Goal: Transaction & Acquisition: Book appointment/travel/reservation

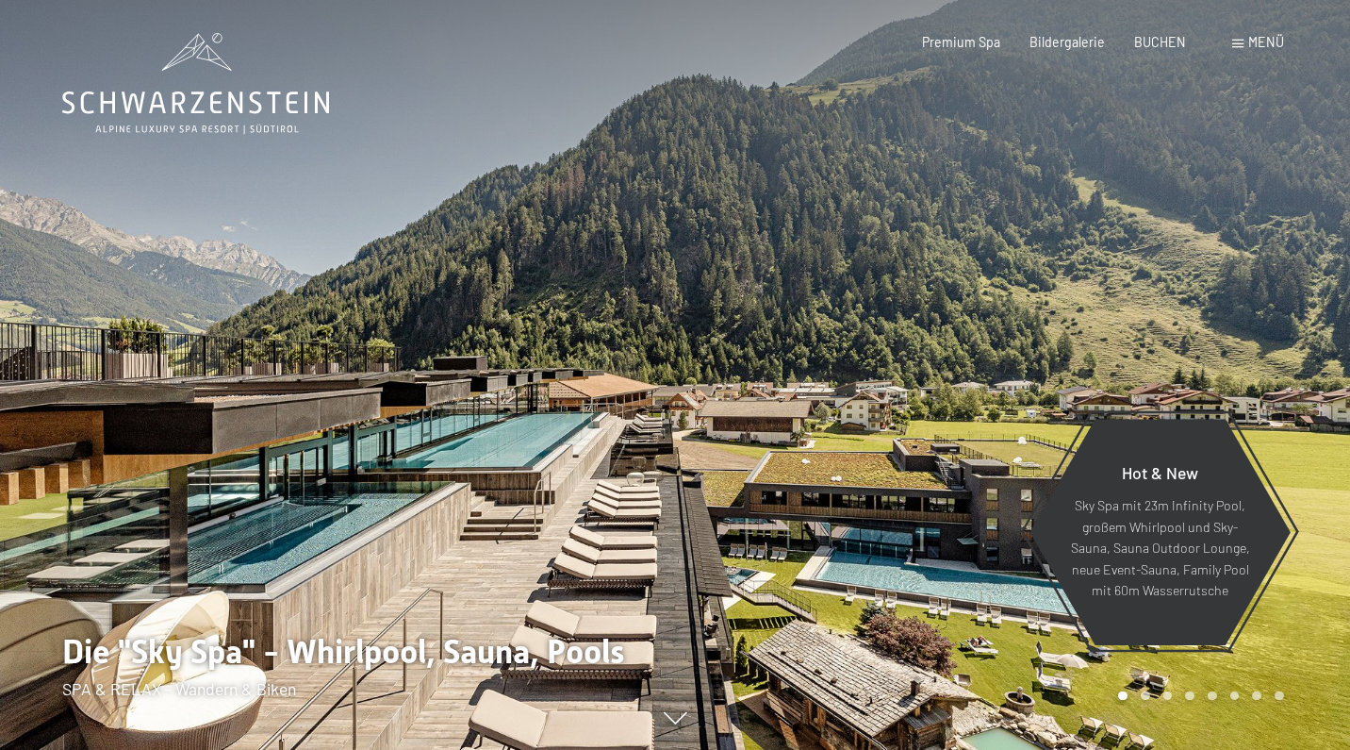
click at [1143, 48] on div "BUCHEN" at bounding box center [1160, 42] width 52 height 19
click at [1146, 43] on span "BUCHEN" at bounding box center [1160, 39] width 52 height 16
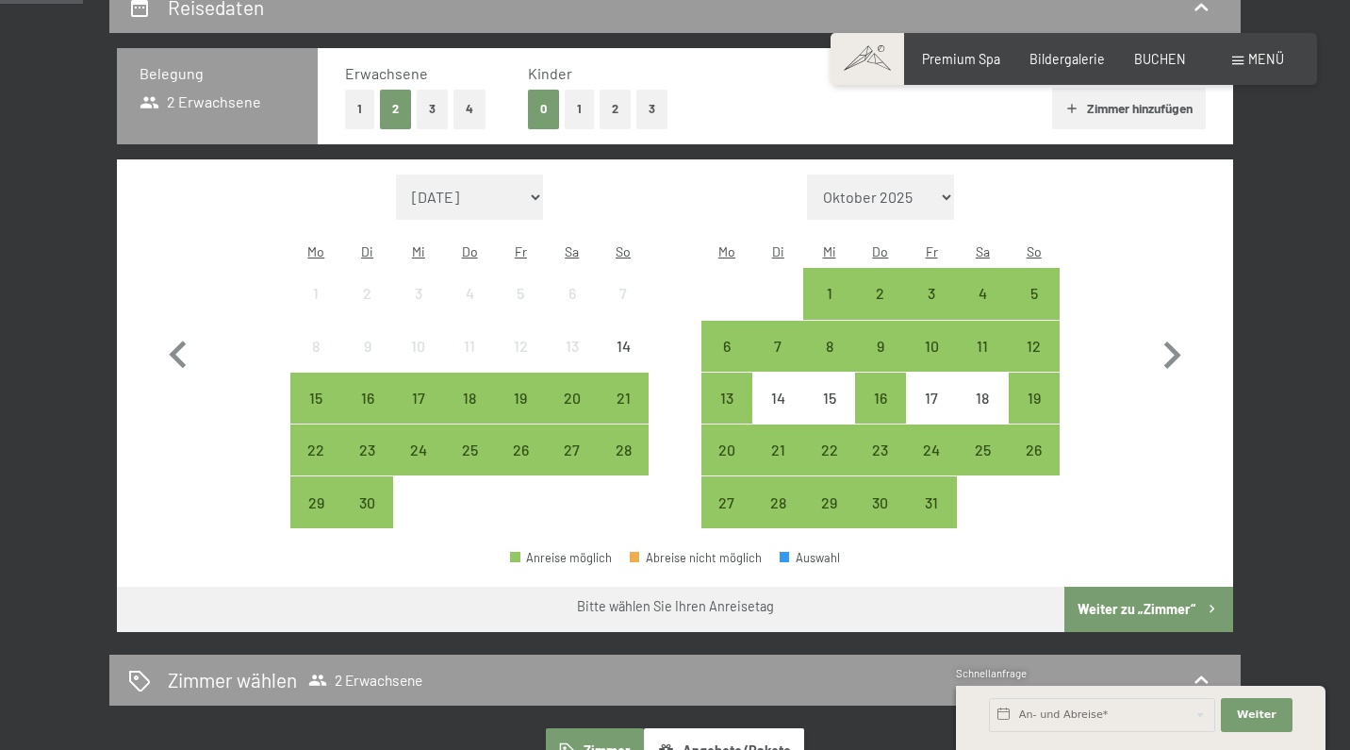
scroll to position [379, 0]
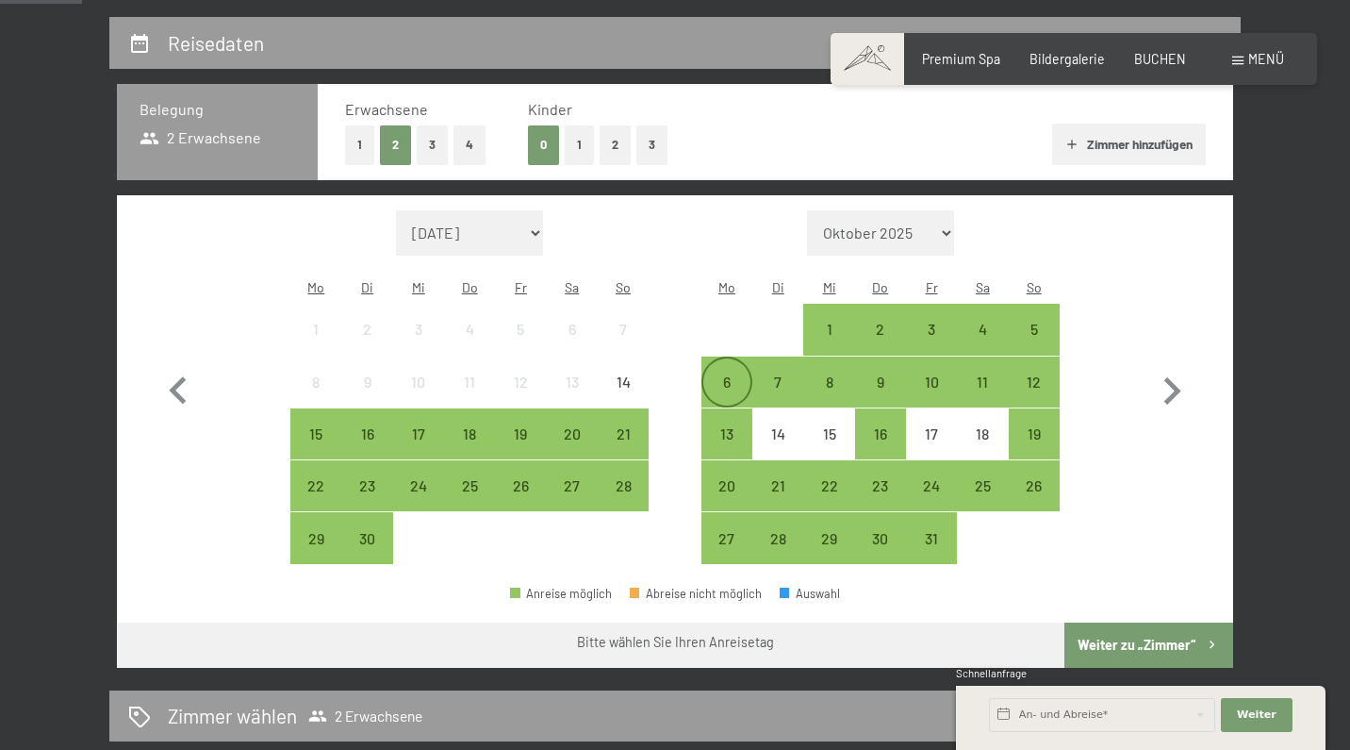
click at [719, 374] on div "6" at bounding box center [726, 397] width 47 height 47
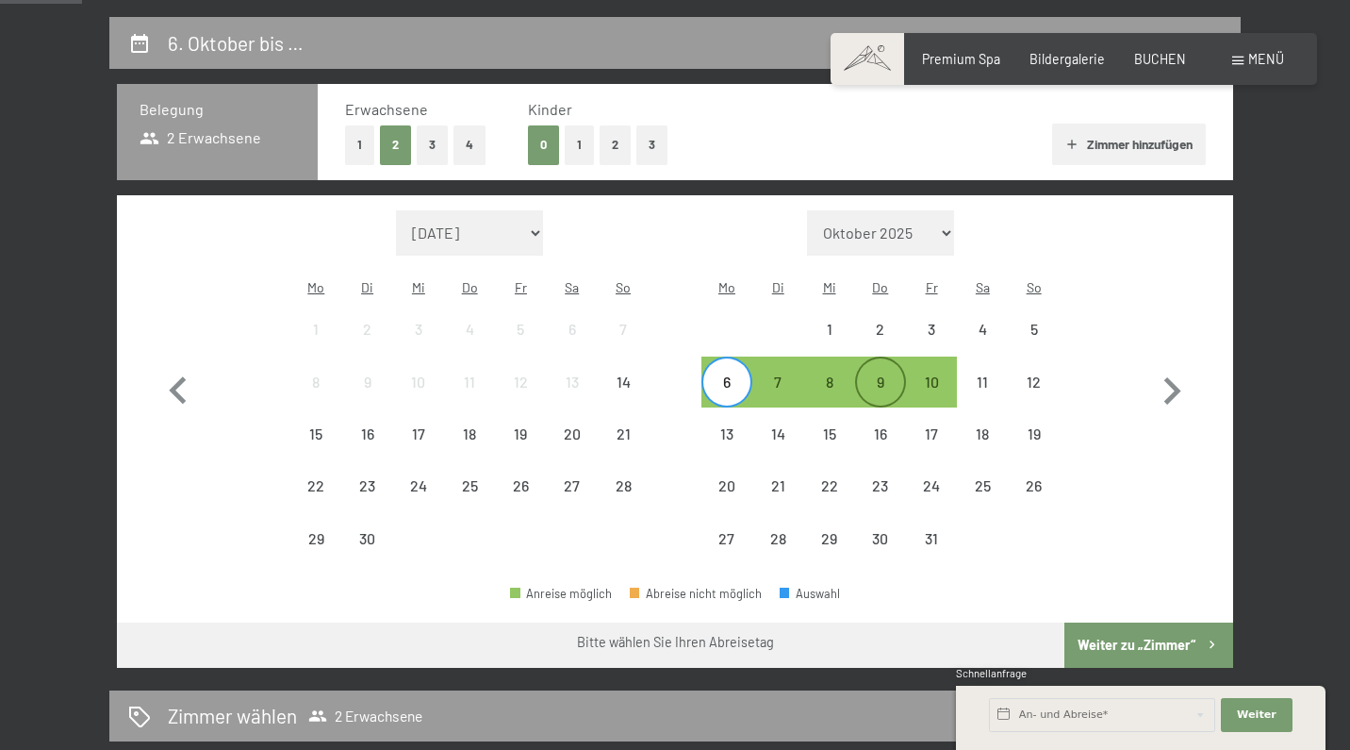
click at [896, 374] on div "9" at bounding box center [880, 397] width 47 height 47
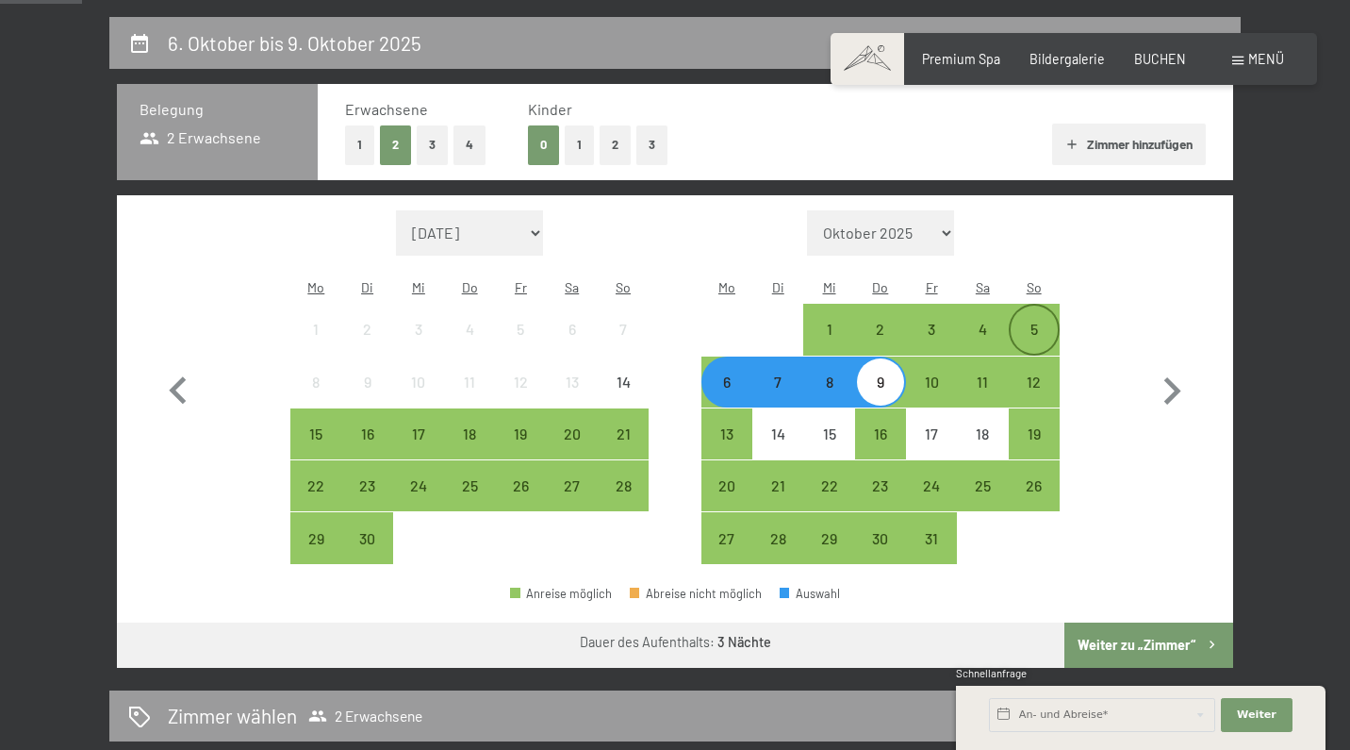
click at [1055, 322] on div "5" at bounding box center [1034, 345] width 47 height 47
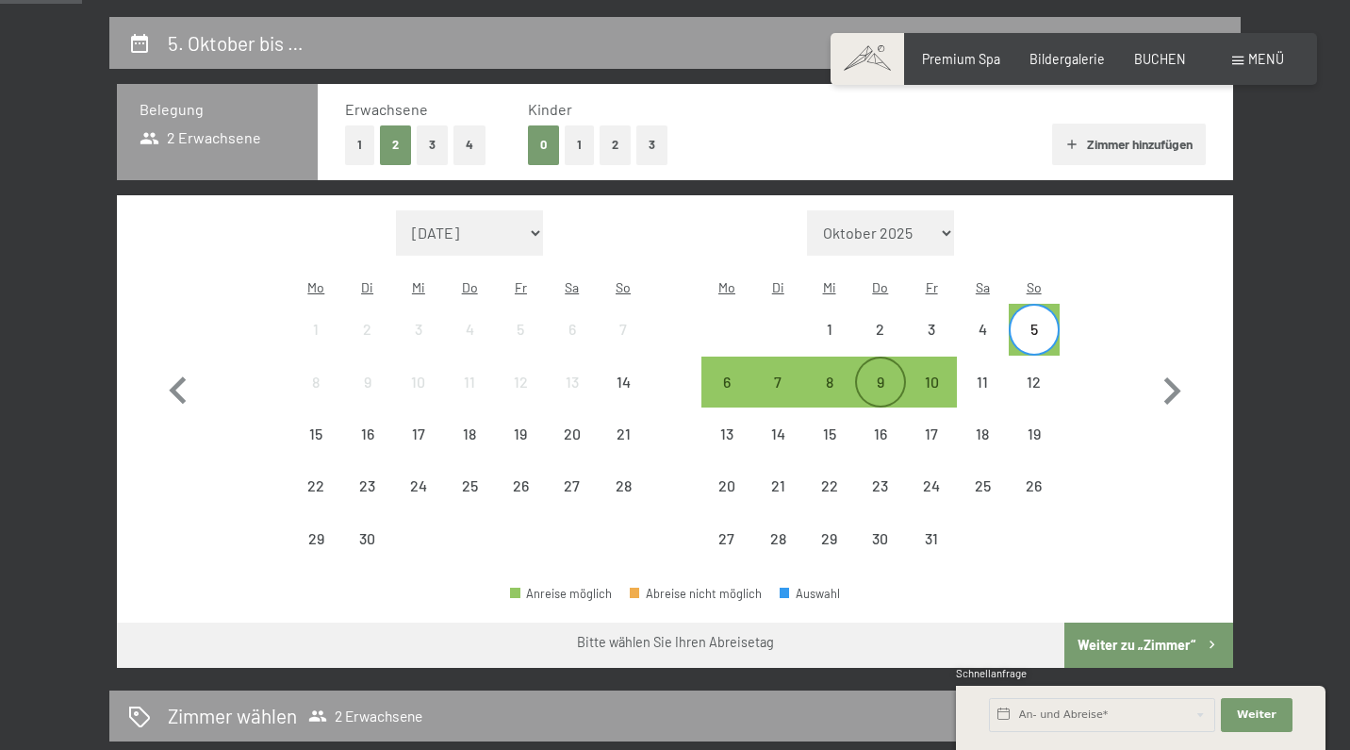
click at [877, 374] on div "9" at bounding box center [880, 397] width 47 height 47
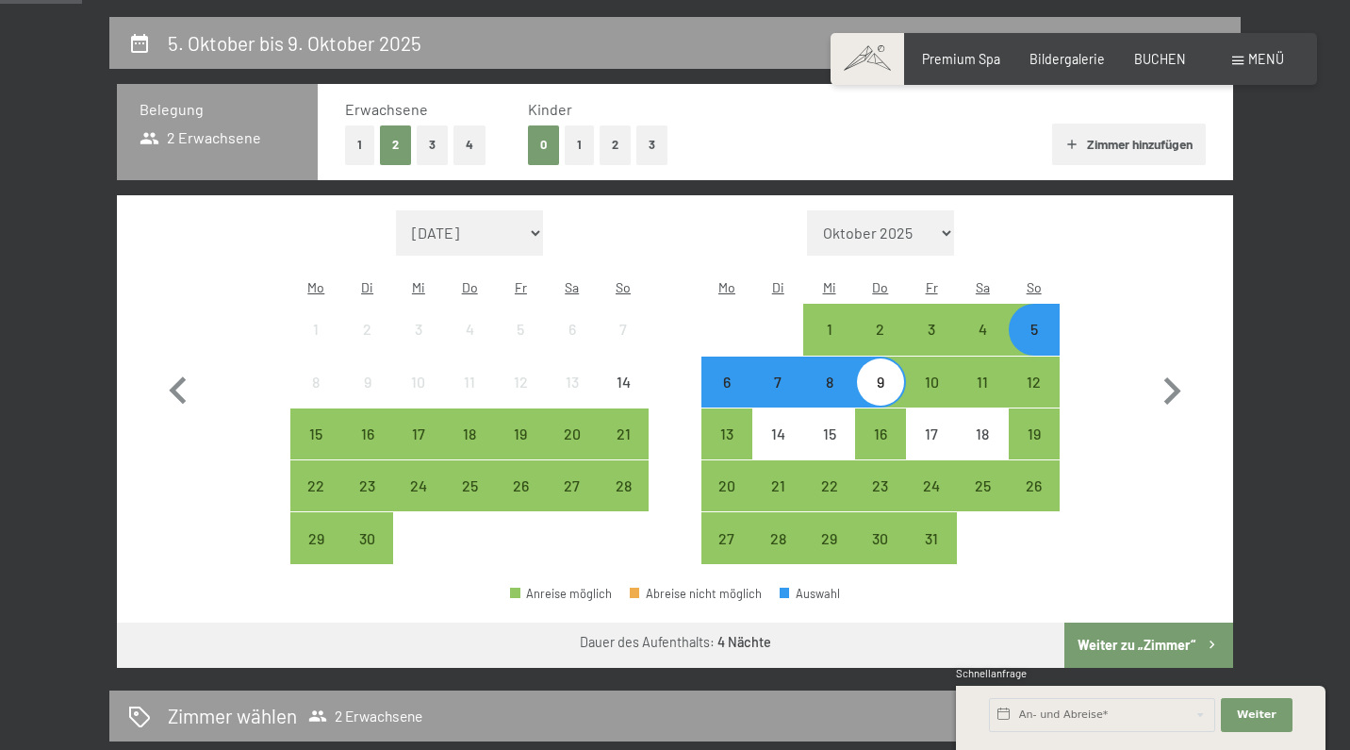
click at [1130, 622] on button "Weiter zu „Zimmer“" at bounding box center [1148, 644] width 169 height 45
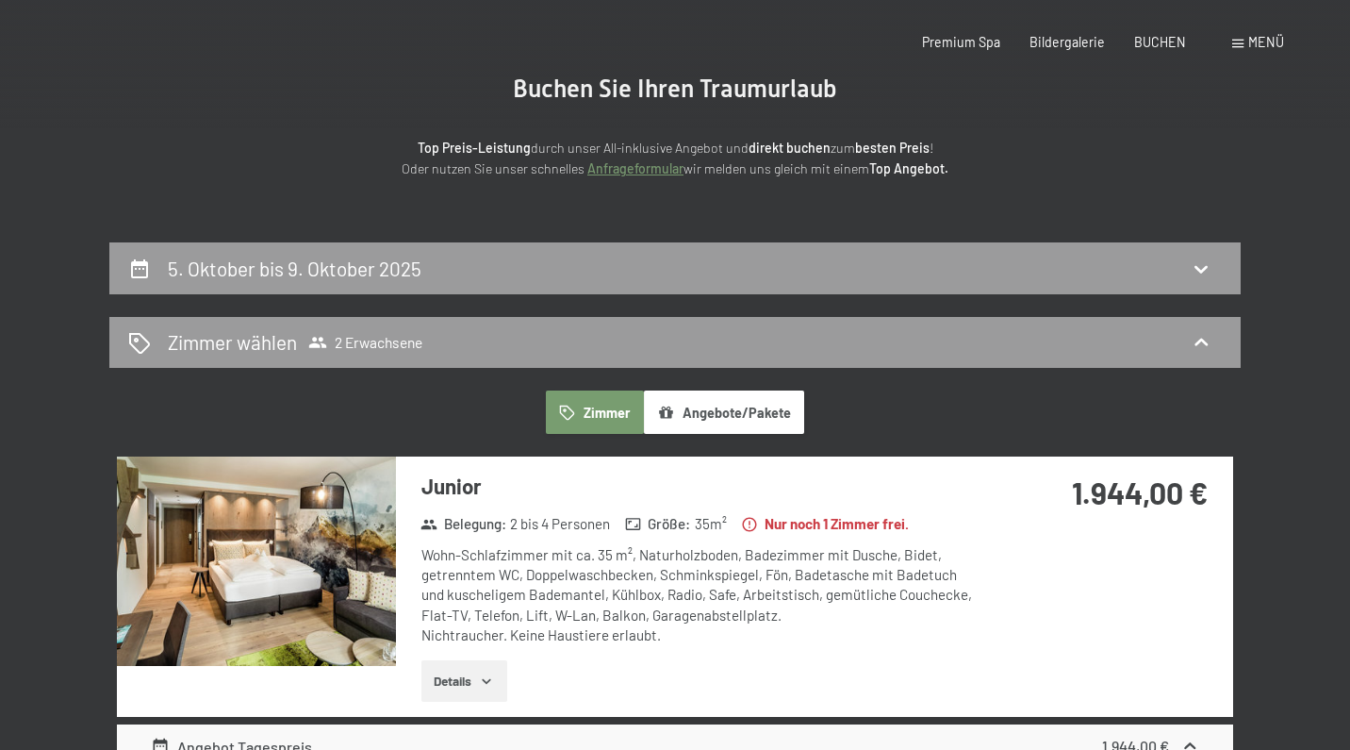
scroll to position [0, 0]
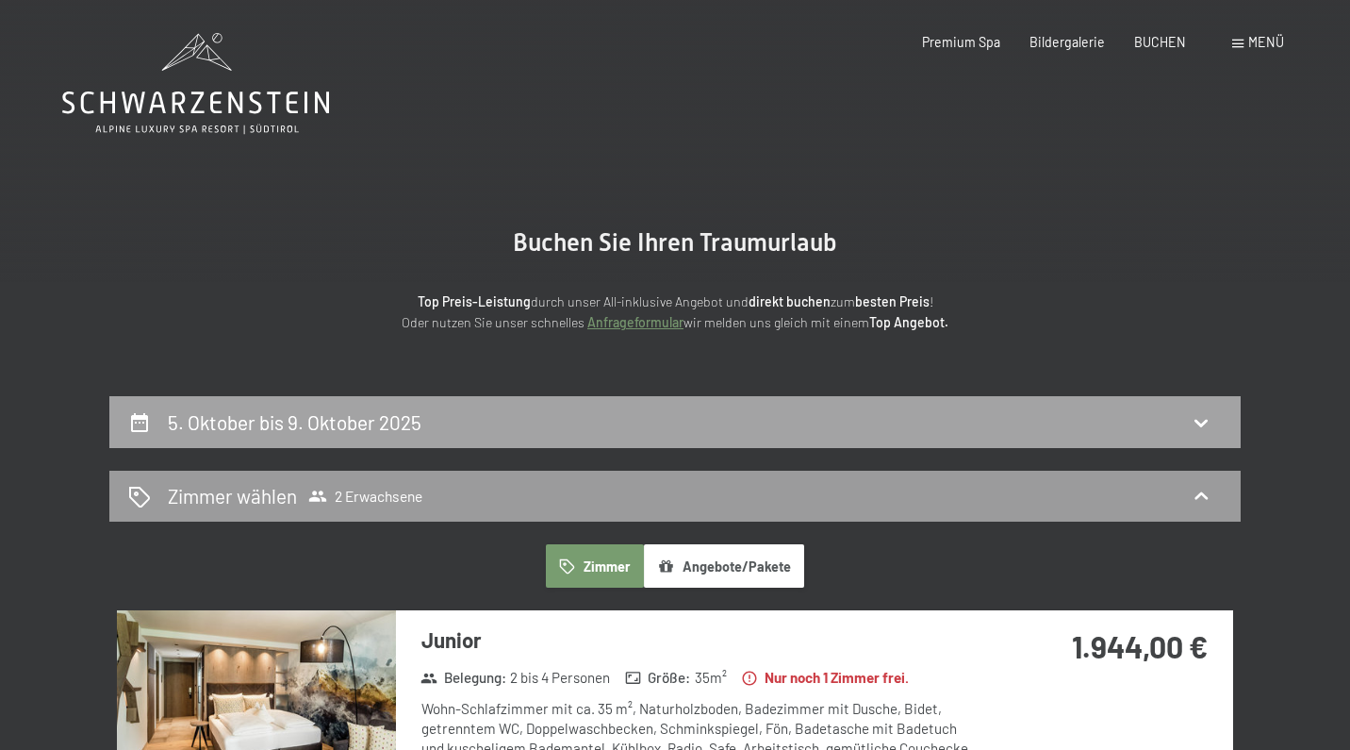
click at [1205, 408] on div "5. Oktober bis 9. Oktober 2025" at bounding box center [675, 421] width 1094 height 27
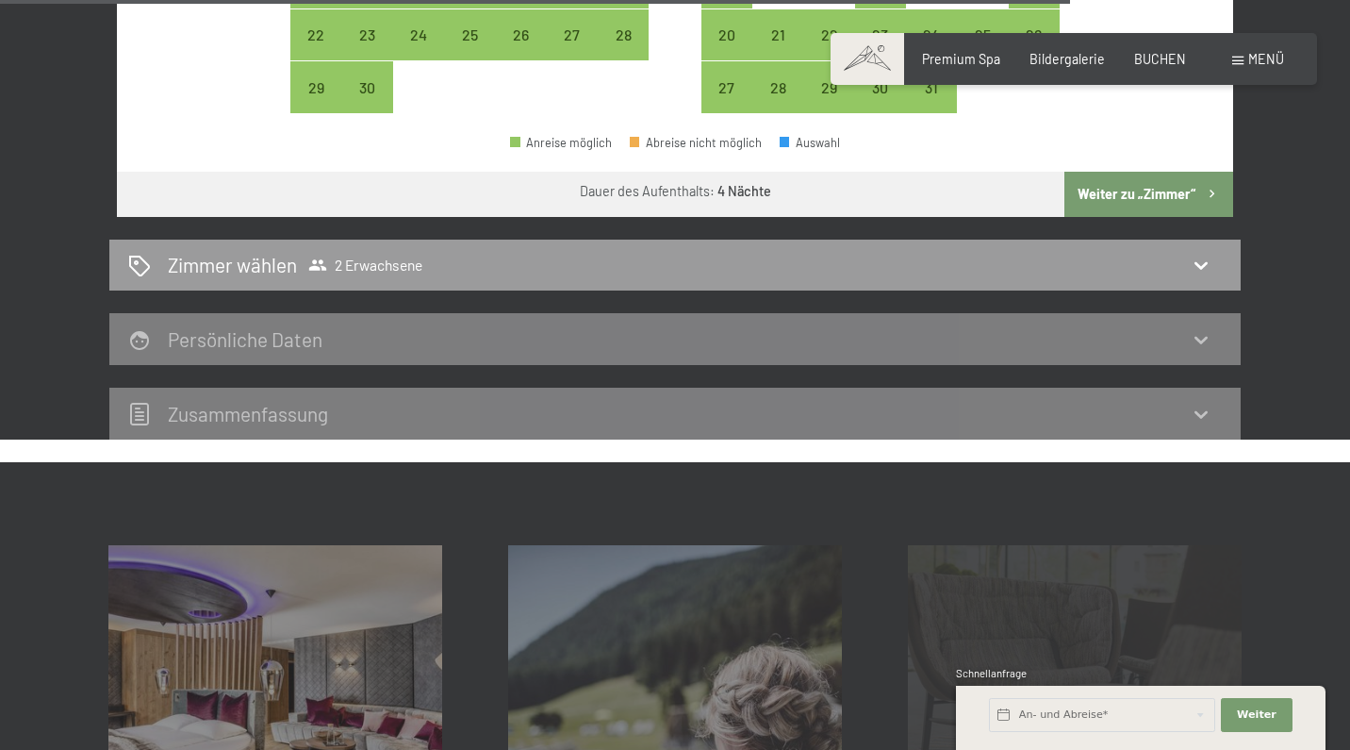
scroll to position [623, 0]
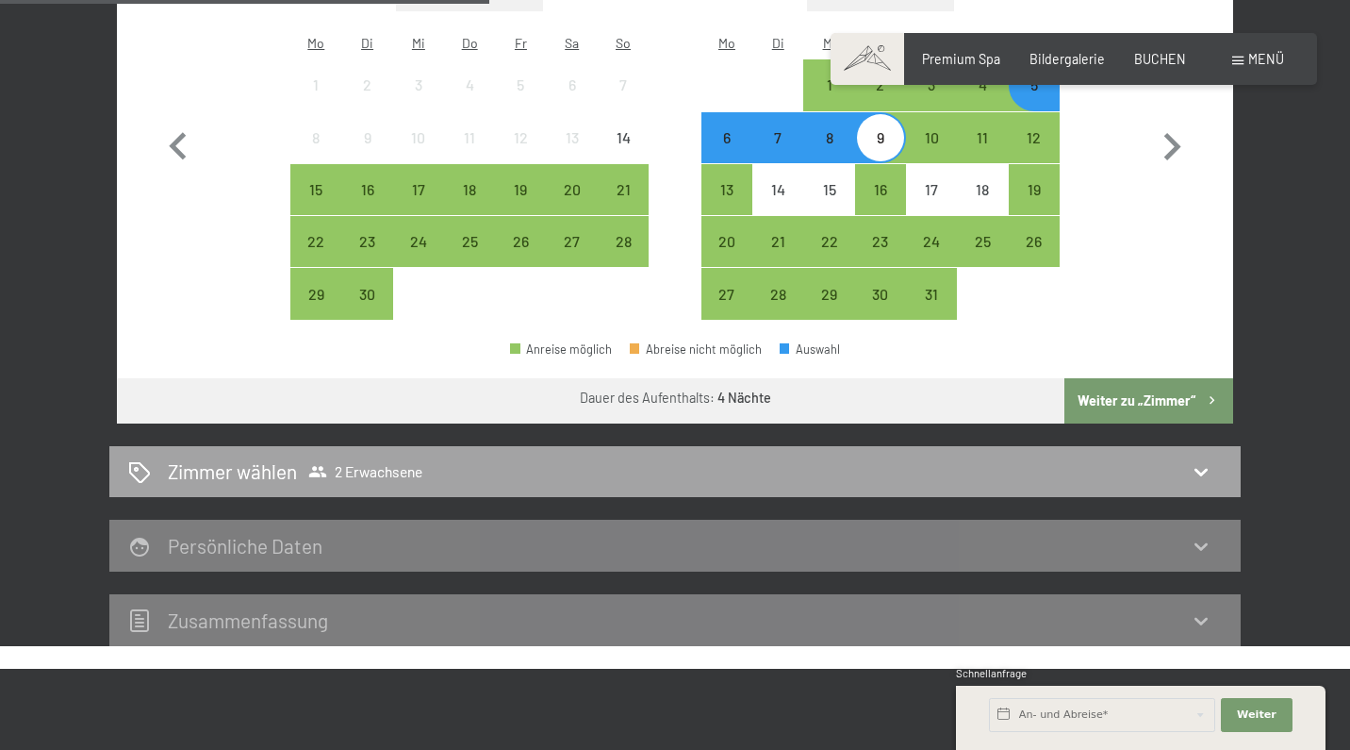
click at [1201, 460] on icon at bounding box center [1201, 471] width 23 height 23
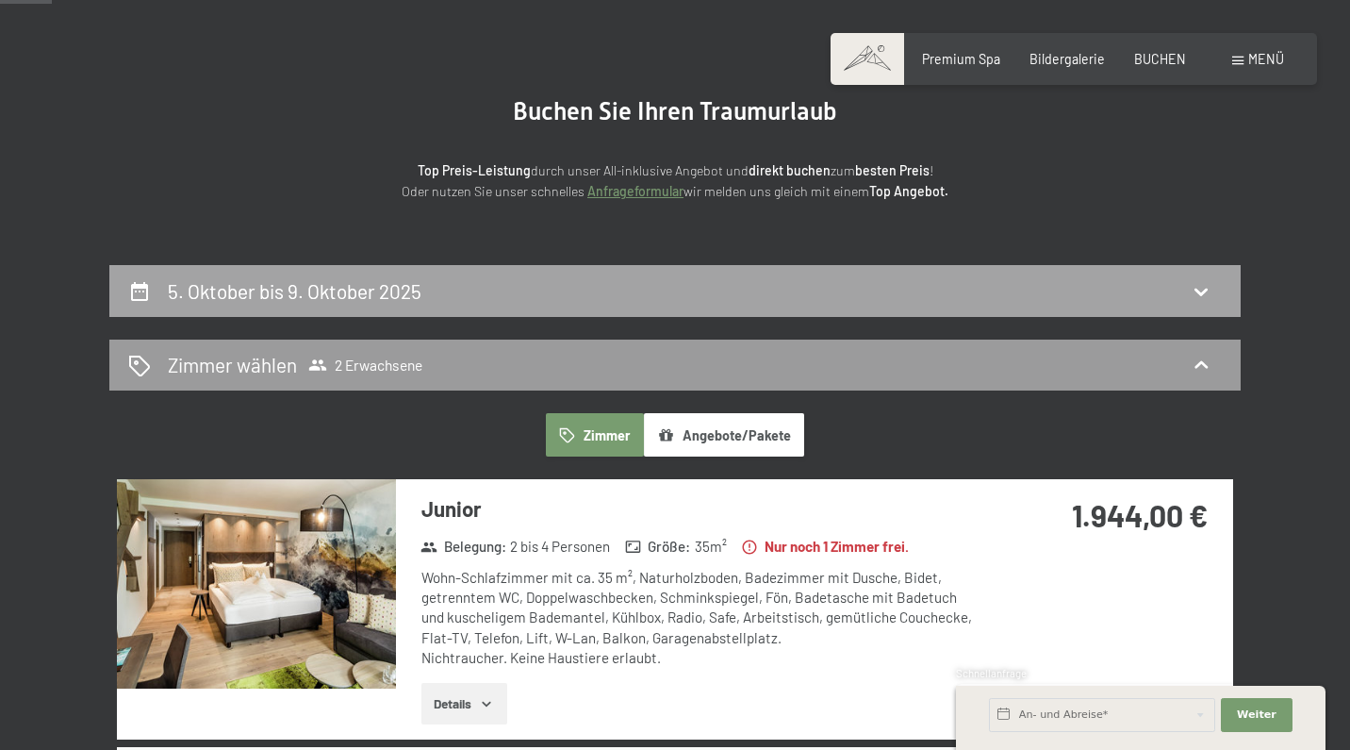
click at [1203, 305] on div "5. Oktober bis 9. Oktober 2025" at bounding box center [674, 291] width 1131 height 52
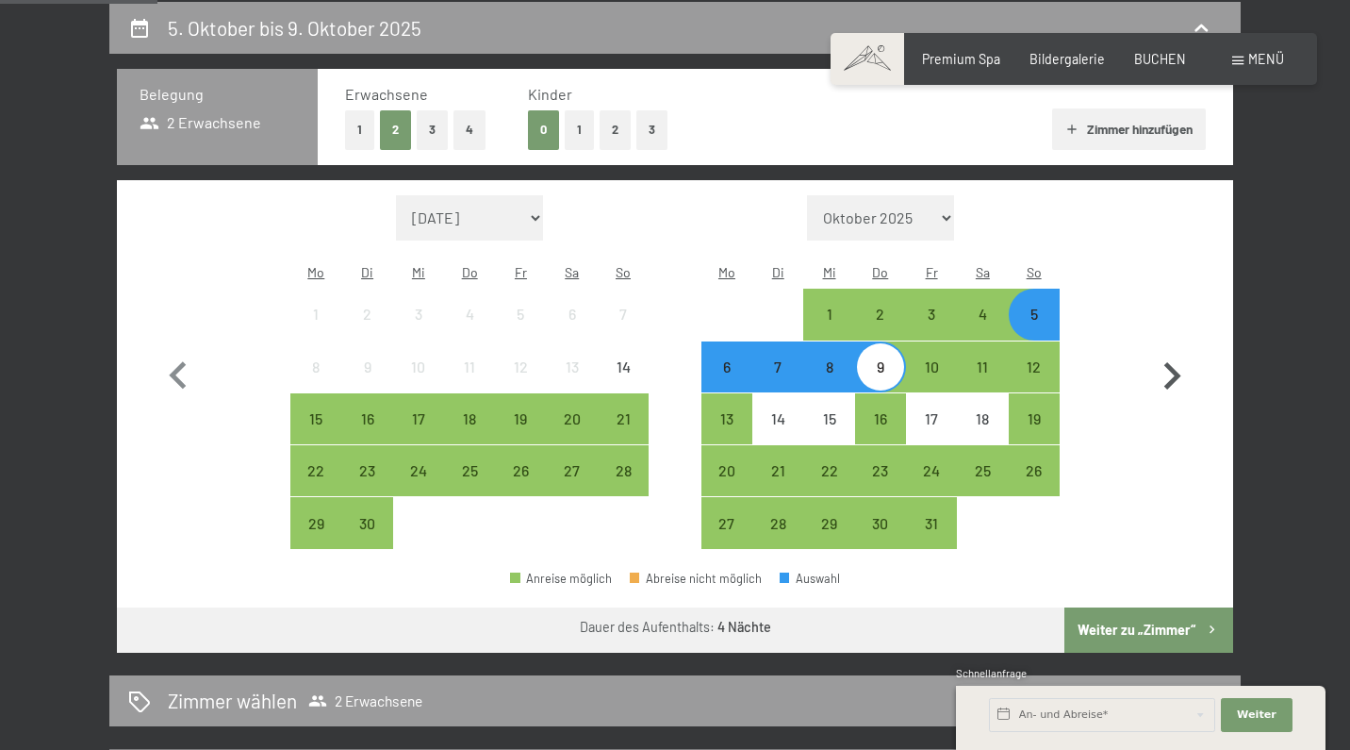
click at [1185, 363] on icon "button" at bounding box center [1172, 376] width 55 height 55
select select "2025-10-01"
select select "2025-11-01"
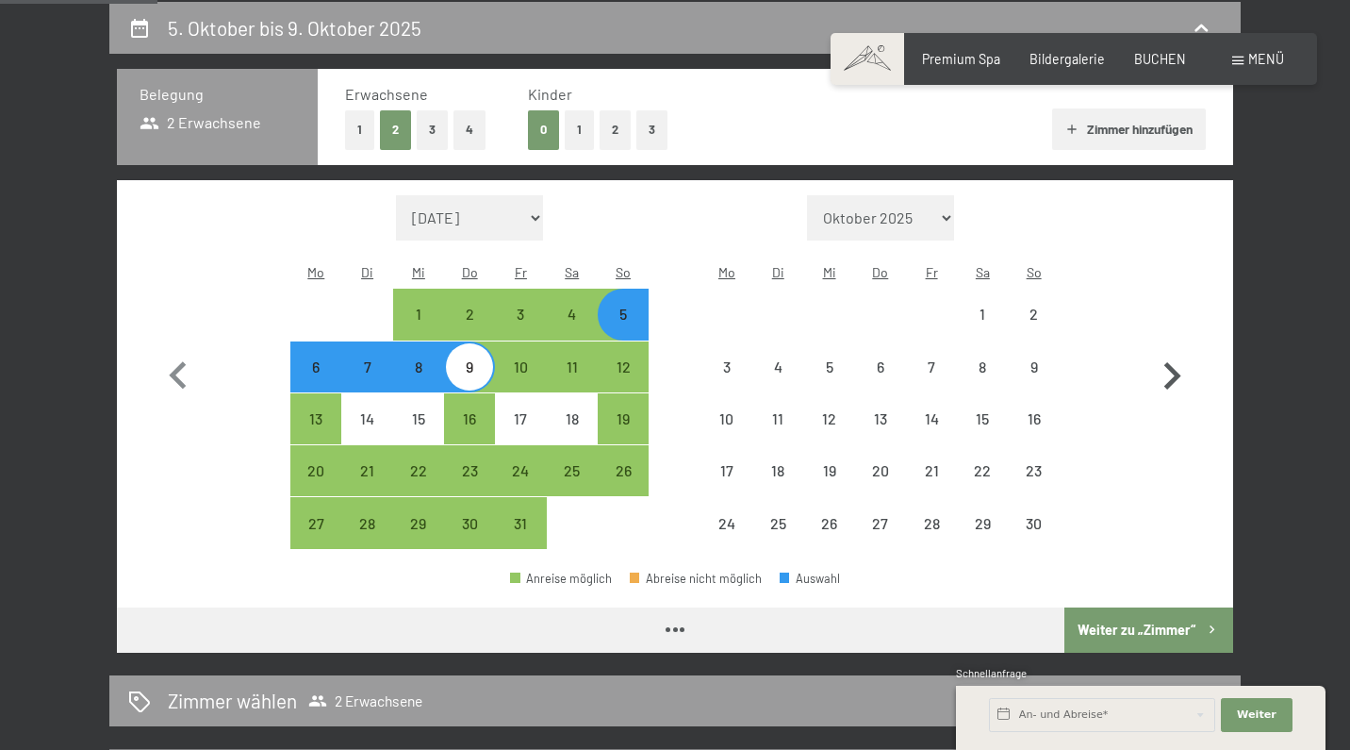
click at [1185, 363] on icon "button" at bounding box center [1172, 376] width 55 height 55
select select "2025-11-01"
select select "2025-12-01"
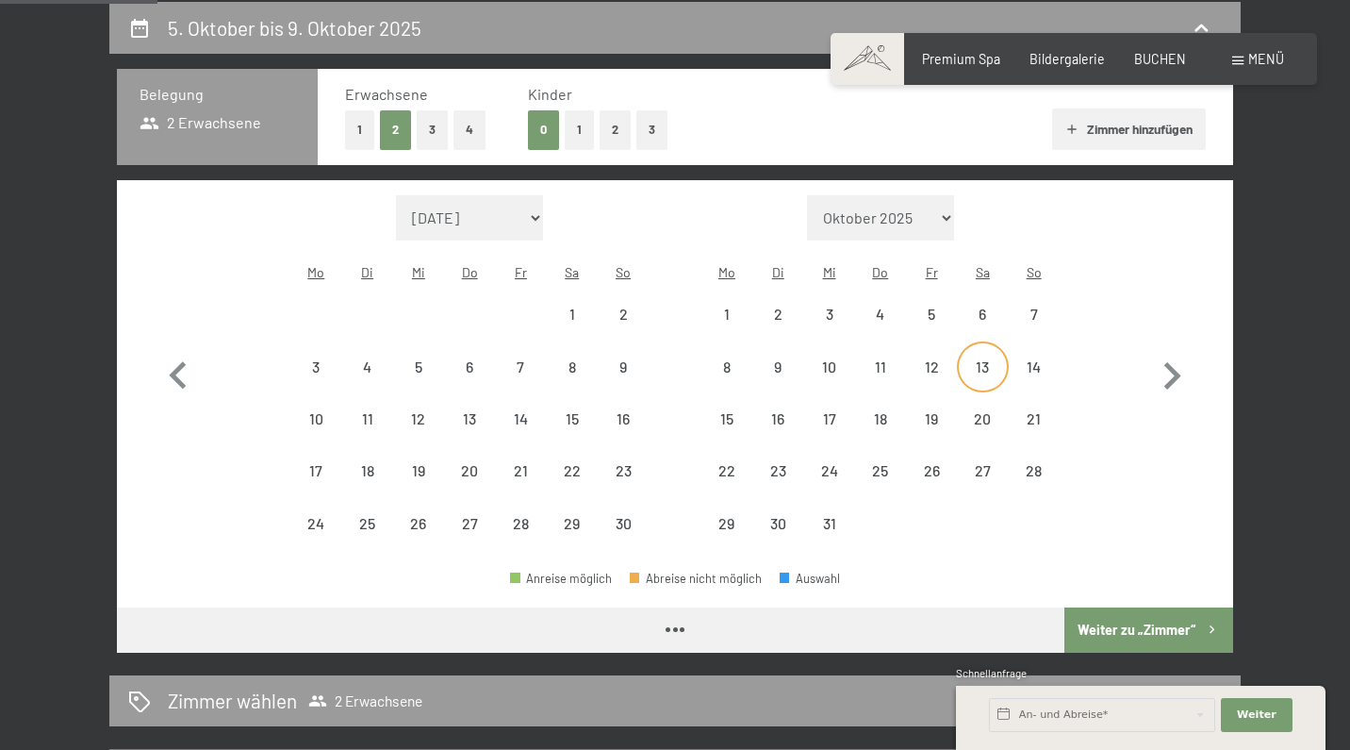
select select "2025-11-01"
select select "2025-12-01"
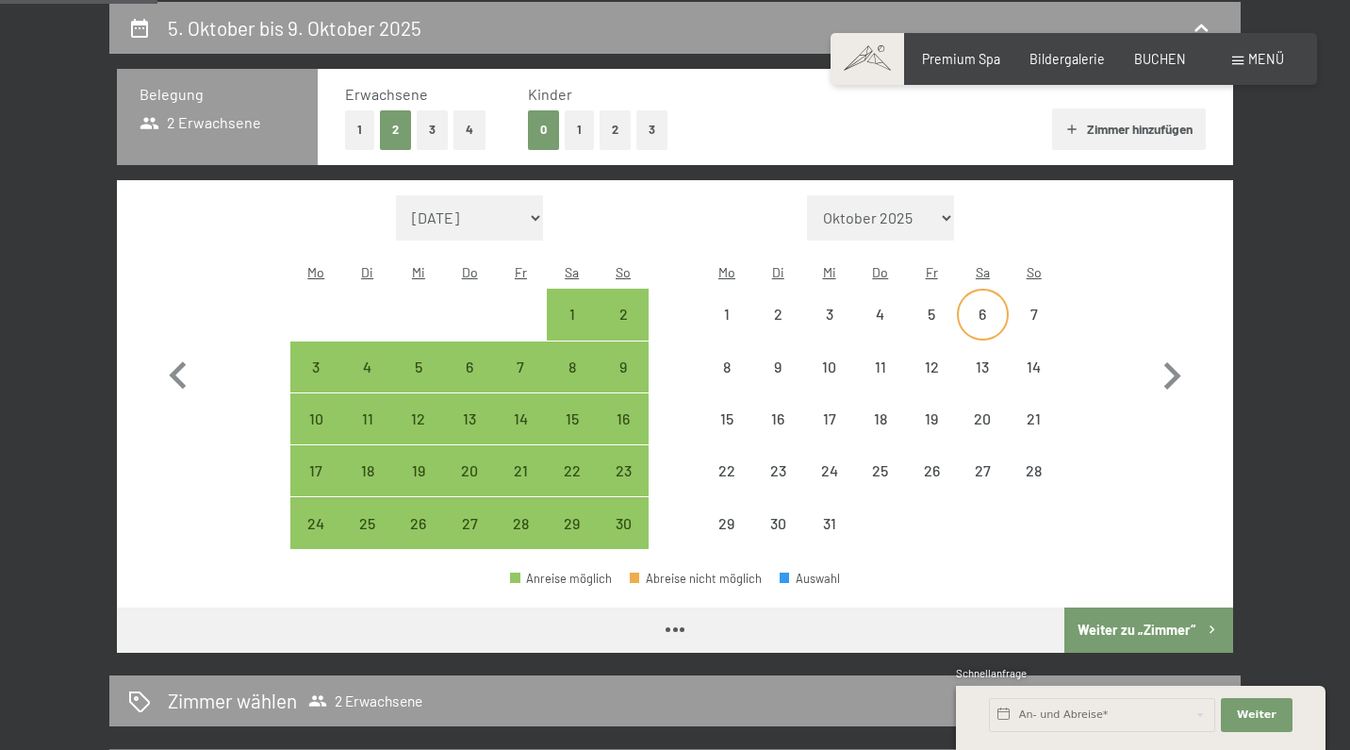
select select "2025-11-01"
select select "2025-12-01"
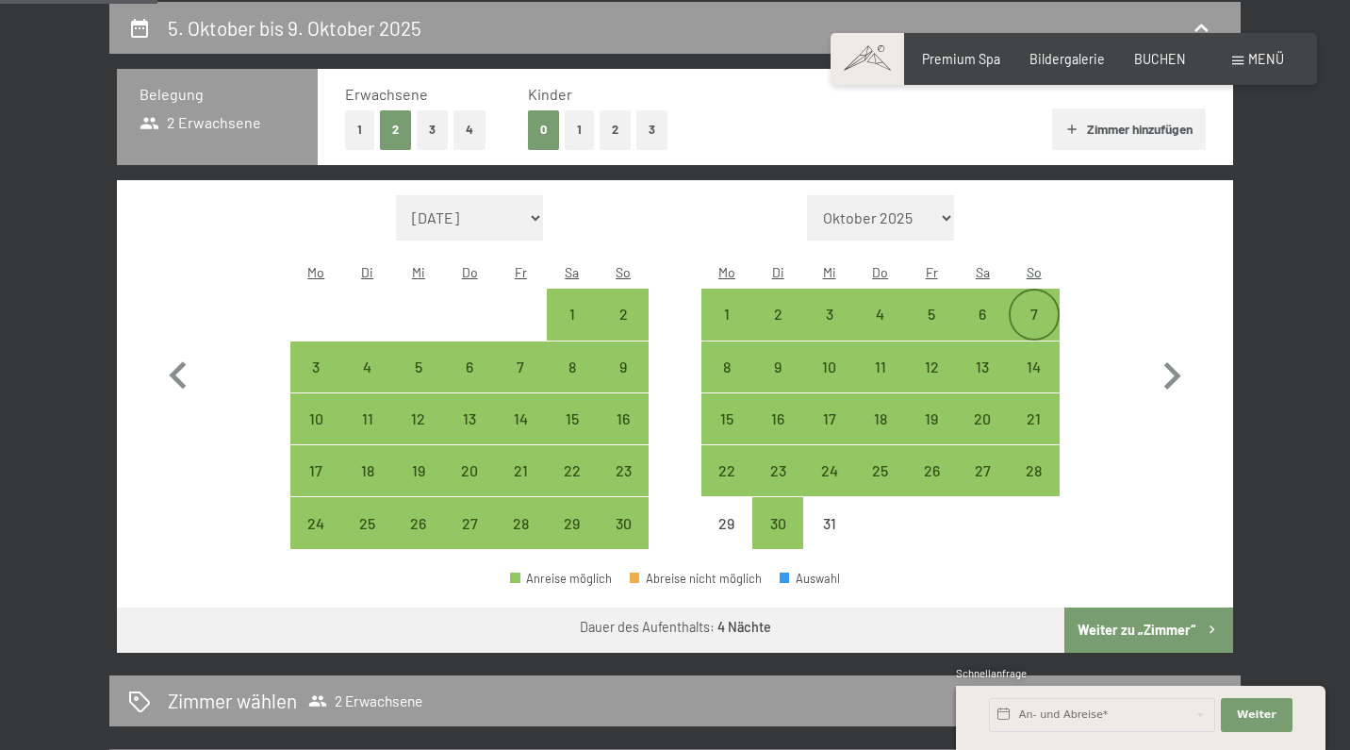
click at [1025, 306] on div "7" at bounding box center [1034, 329] width 47 height 47
select select "2025-11-01"
select select "2025-12-01"
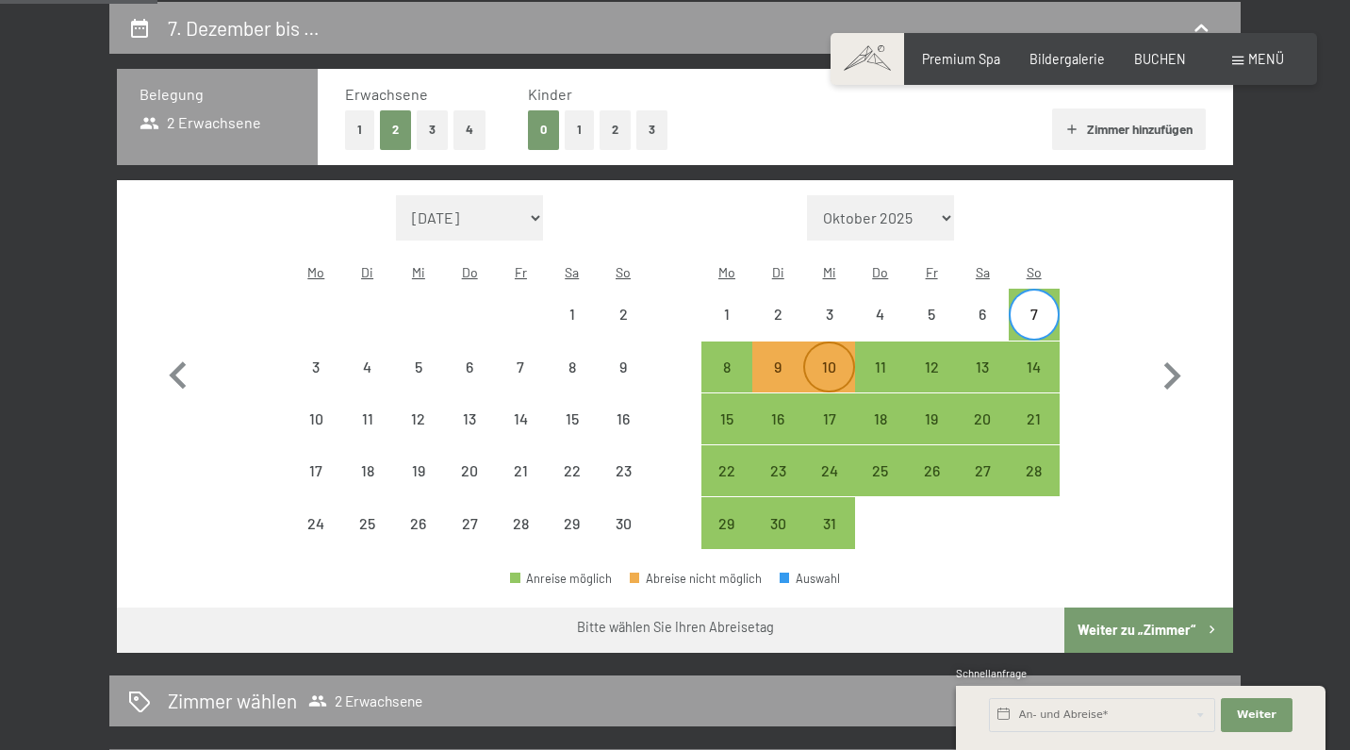
click at [826, 359] on div "10" at bounding box center [828, 382] width 47 height 47
select select "2025-11-01"
select select "2025-12-01"
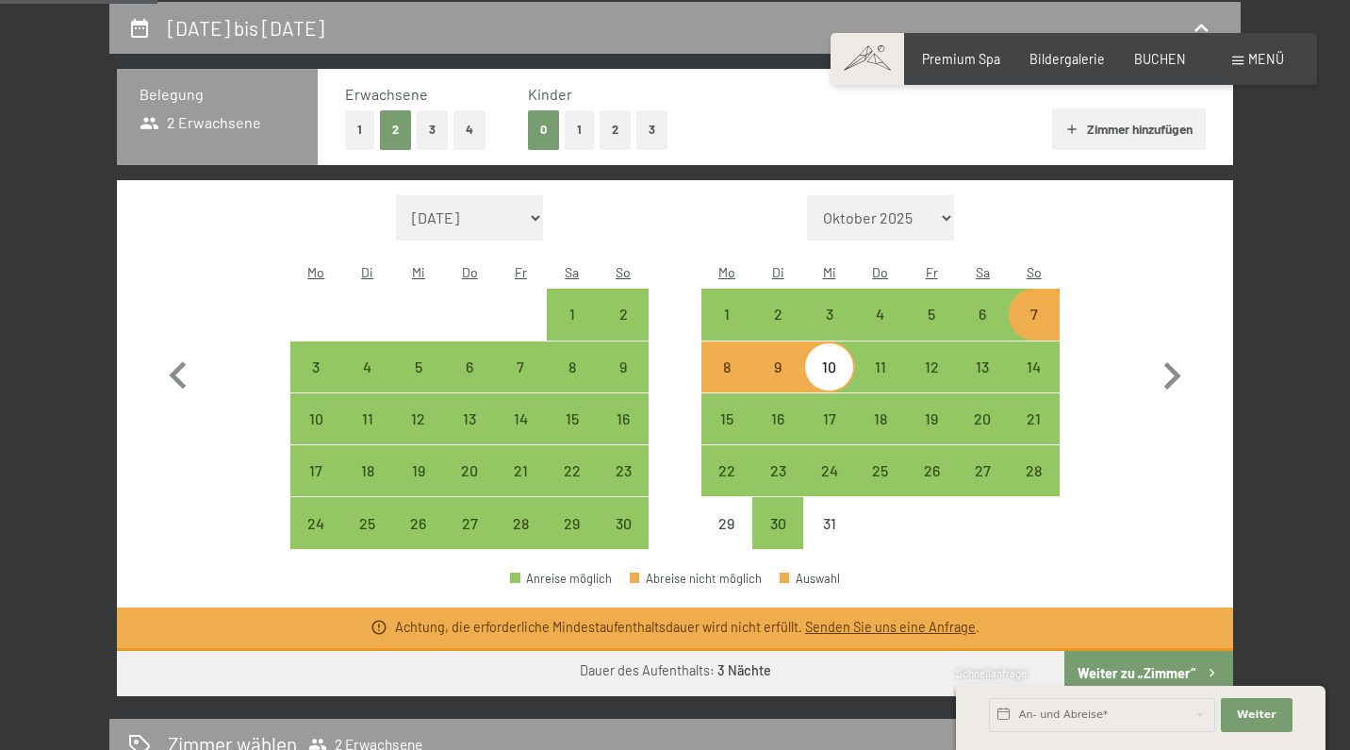
click at [1028, 306] on div "7" at bounding box center [1034, 329] width 47 height 47
select select "2025-11-01"
select select "2025-12-01"
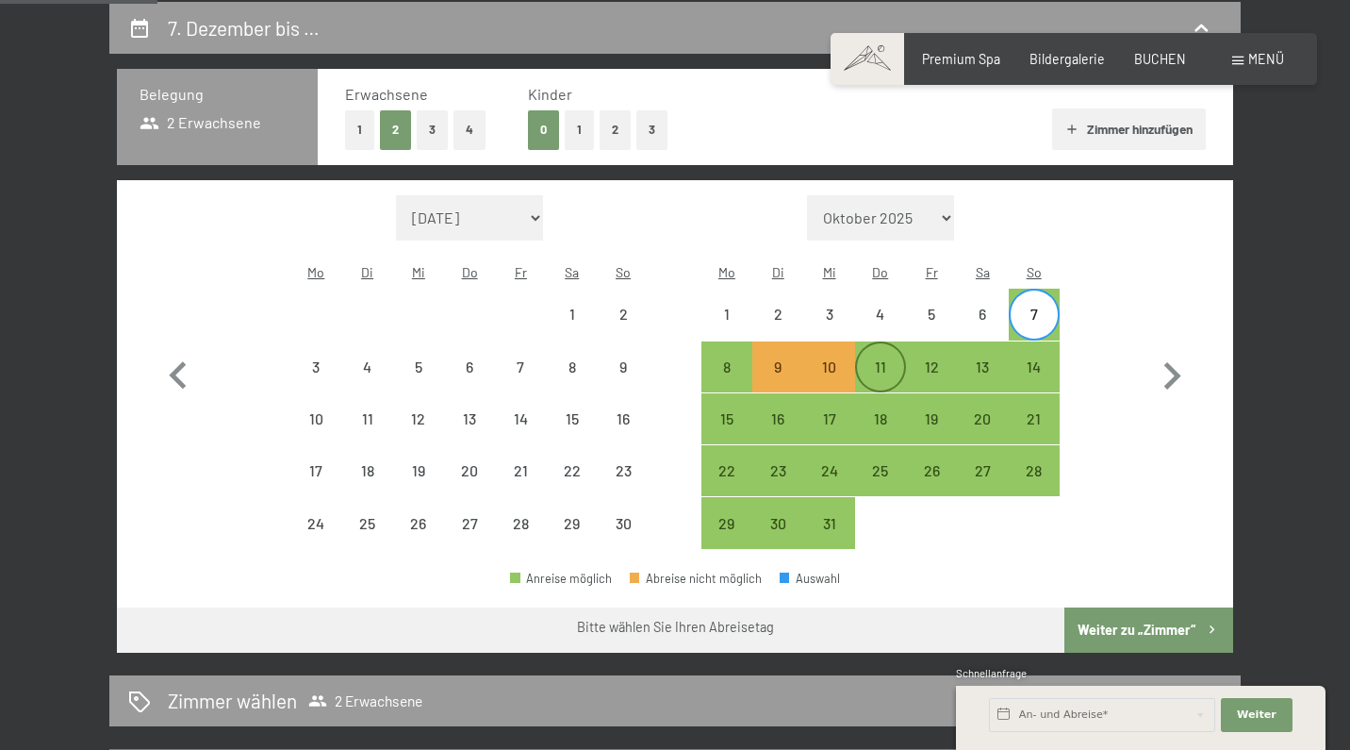
click at [872, 359] on div "11" at bounding box center [880, 382] width 47 height 47
select select "2025-11-01"
select select "2025-12-01"
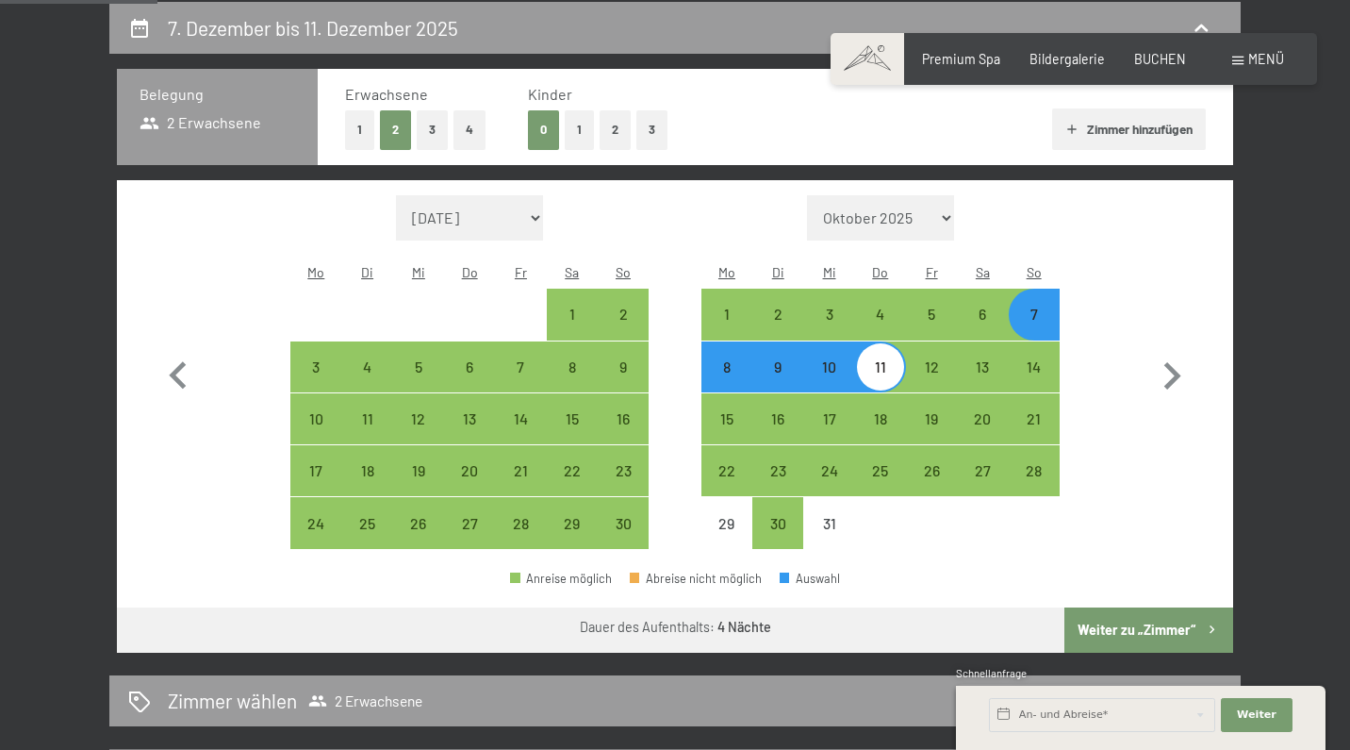
click at [1133, 607] on button "Weiter zu „Zimmer“" at bounding box center [1148, 629] width 169 height 45
select select "2025-11-01"
select select "2025-12-01"
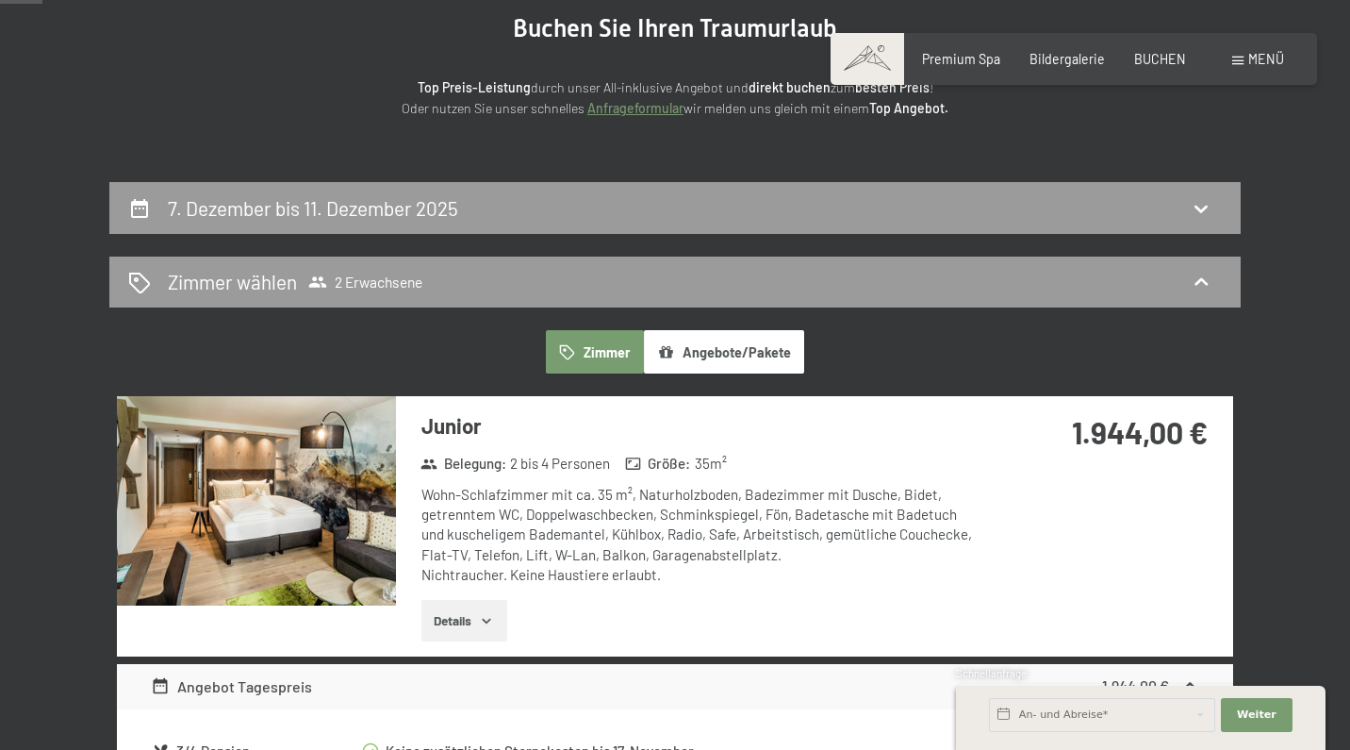
scroll to position [172, 0]
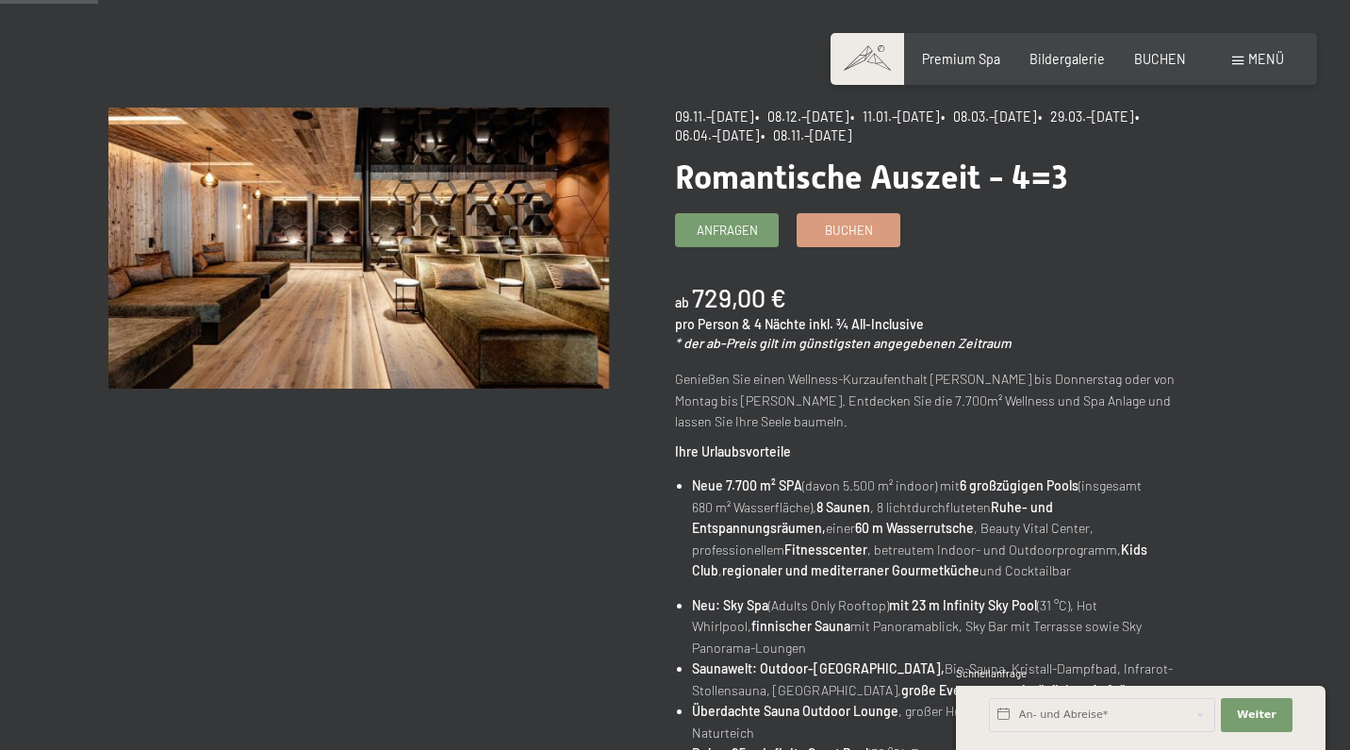
scroll to position [132, 0]
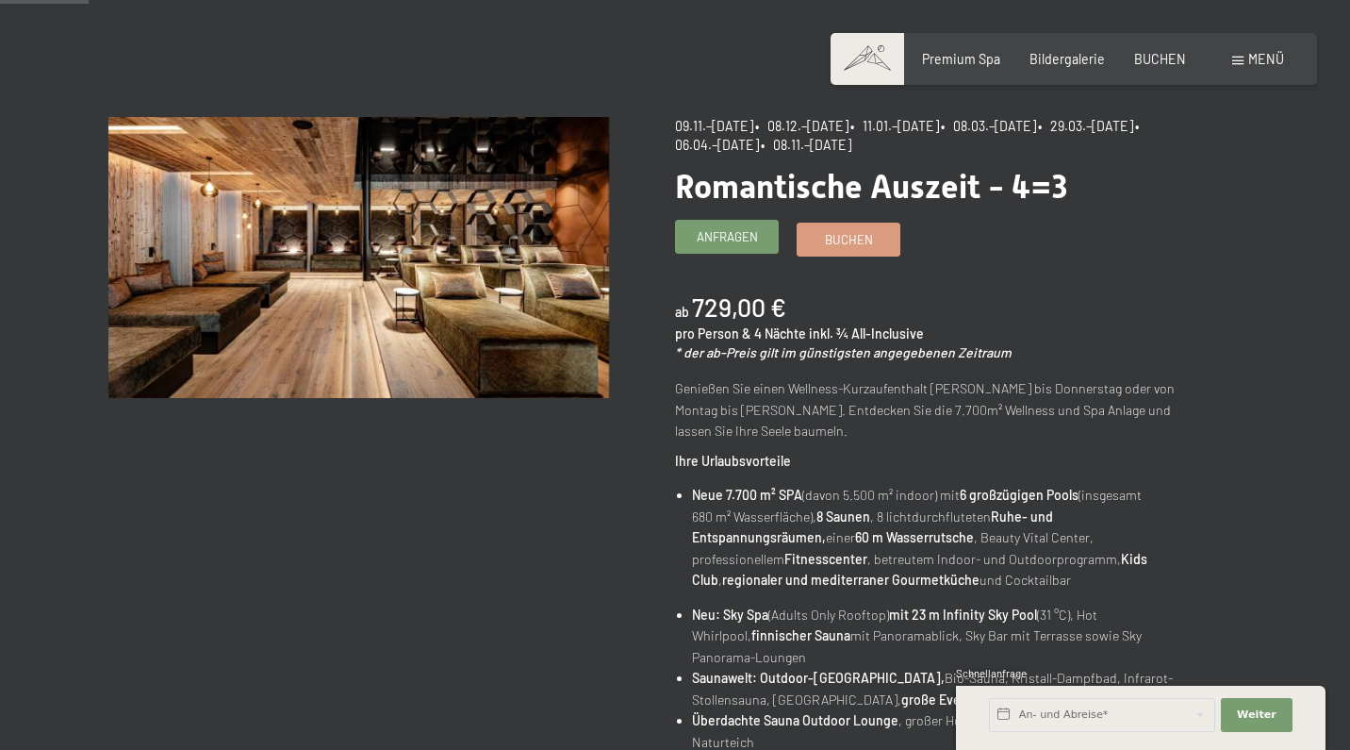
click at [748, 235] on span "Anfragen" at bounding box center [727, 236] width 61 height 17
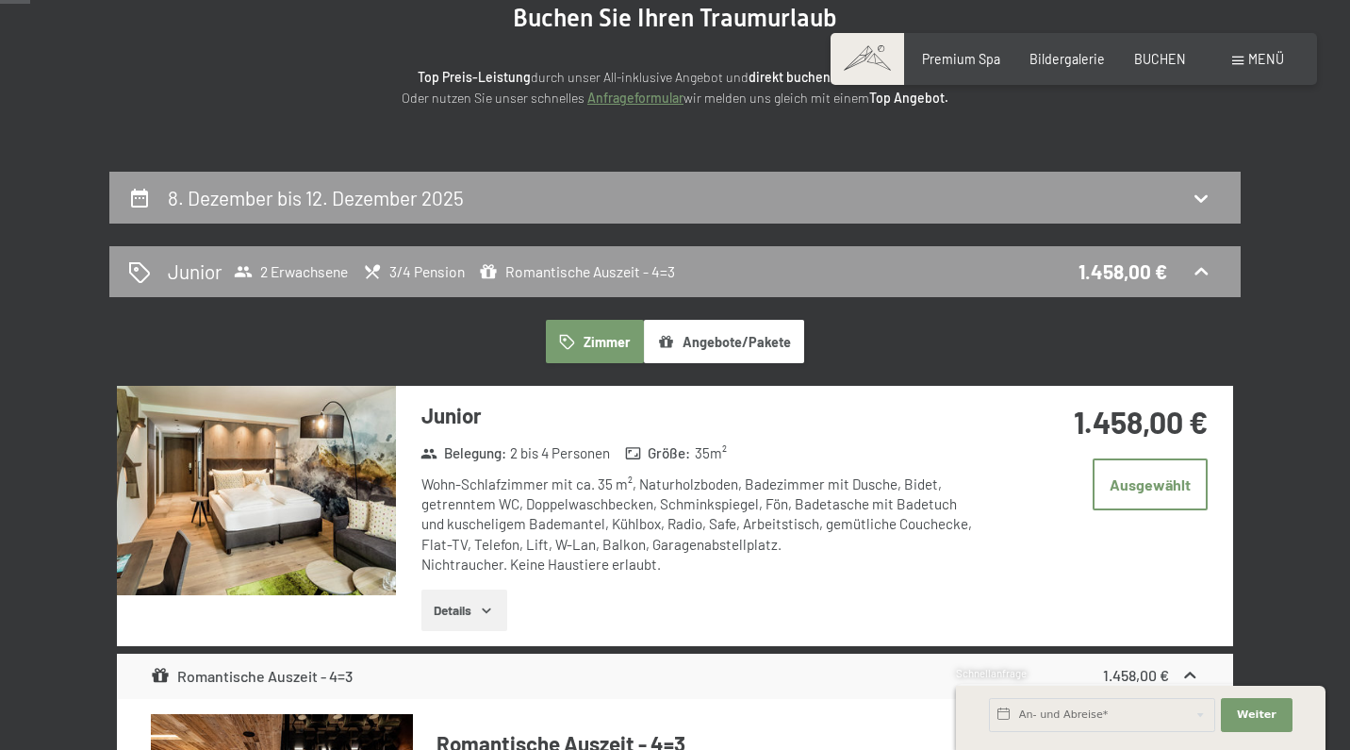
scroll to position [91, 0]
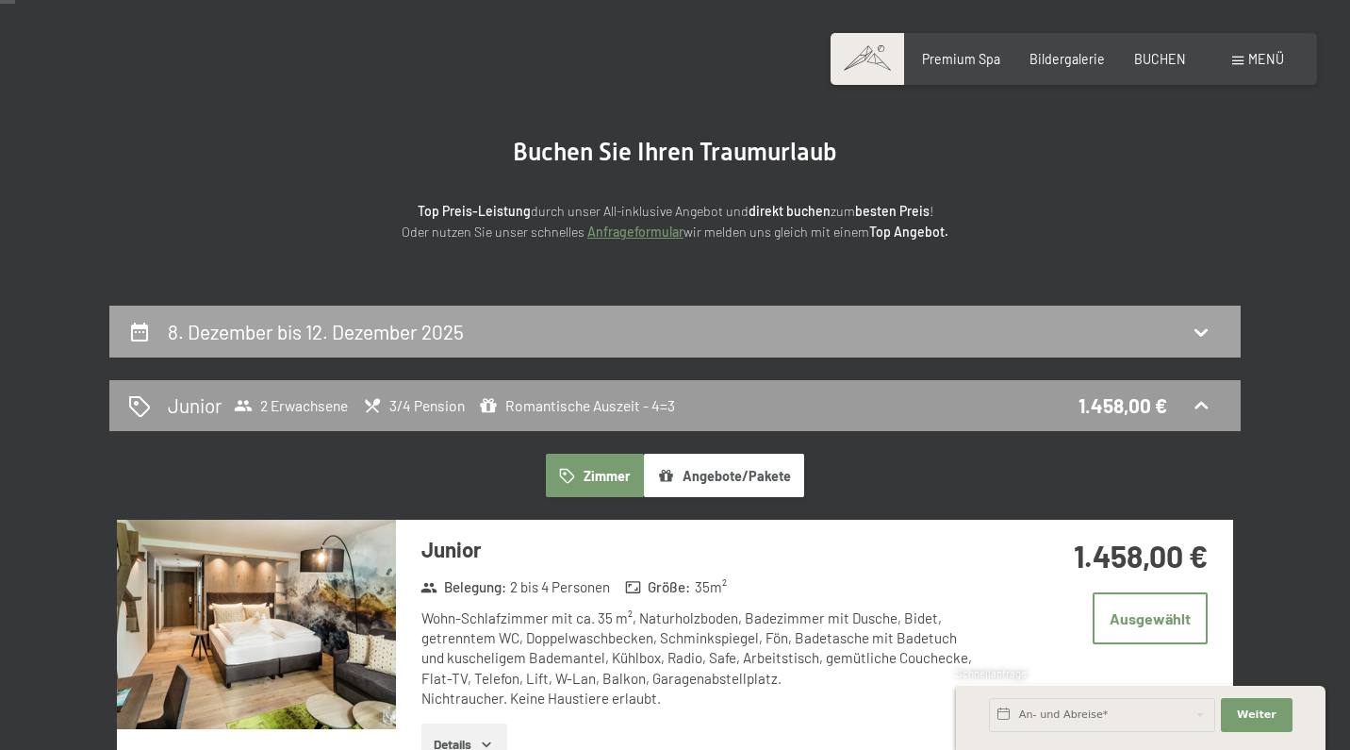
click at [283, 322] on h2 "8. Dezember bis 12. Dezember 2025" at bounding box center [316, 332] width 296 height 24
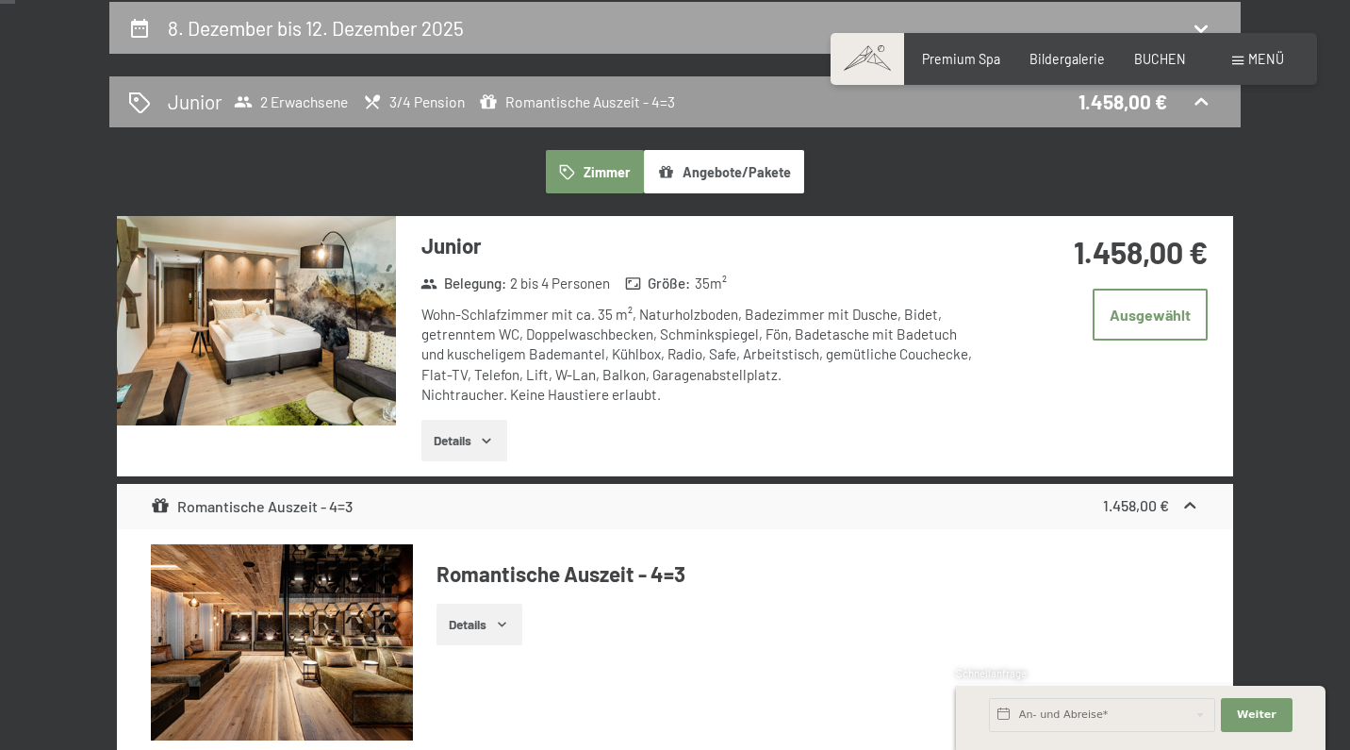
select select "2025-11-01"
select select "2025-12-01"
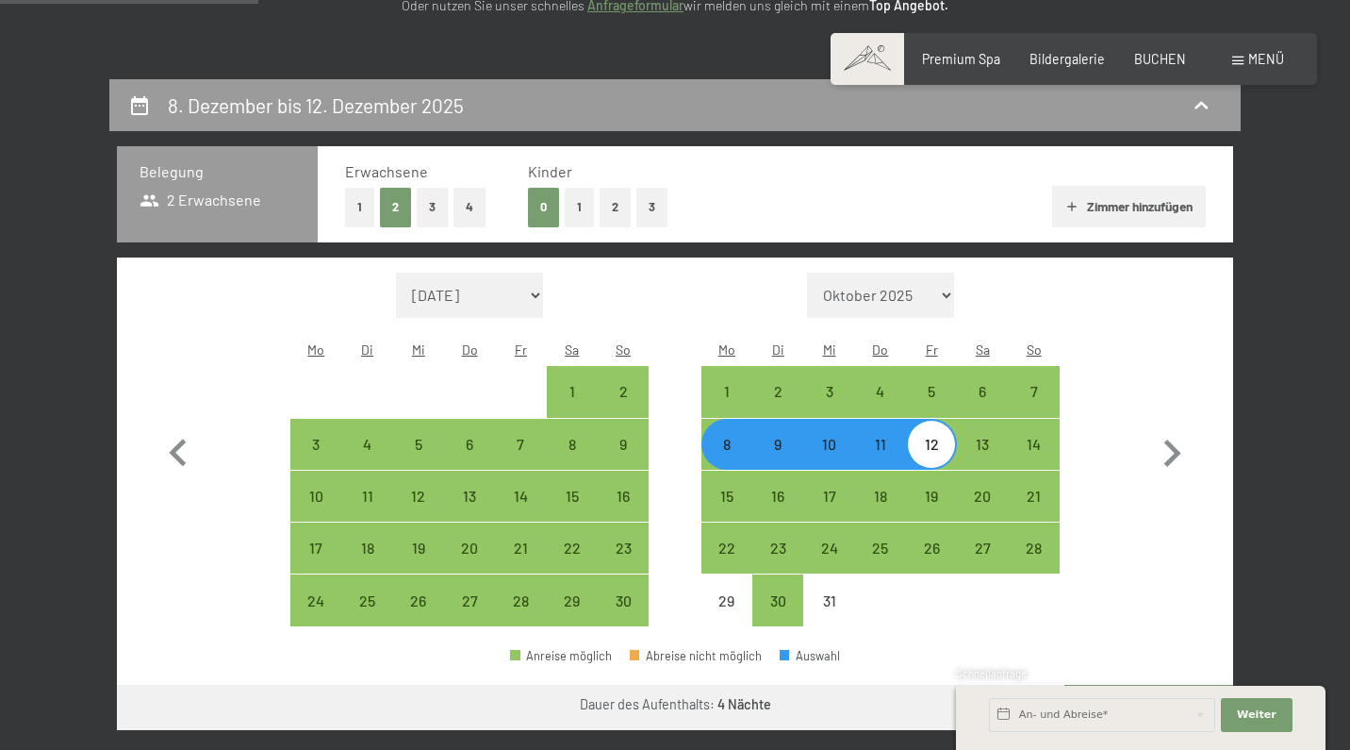
scroll to position [329, 0]
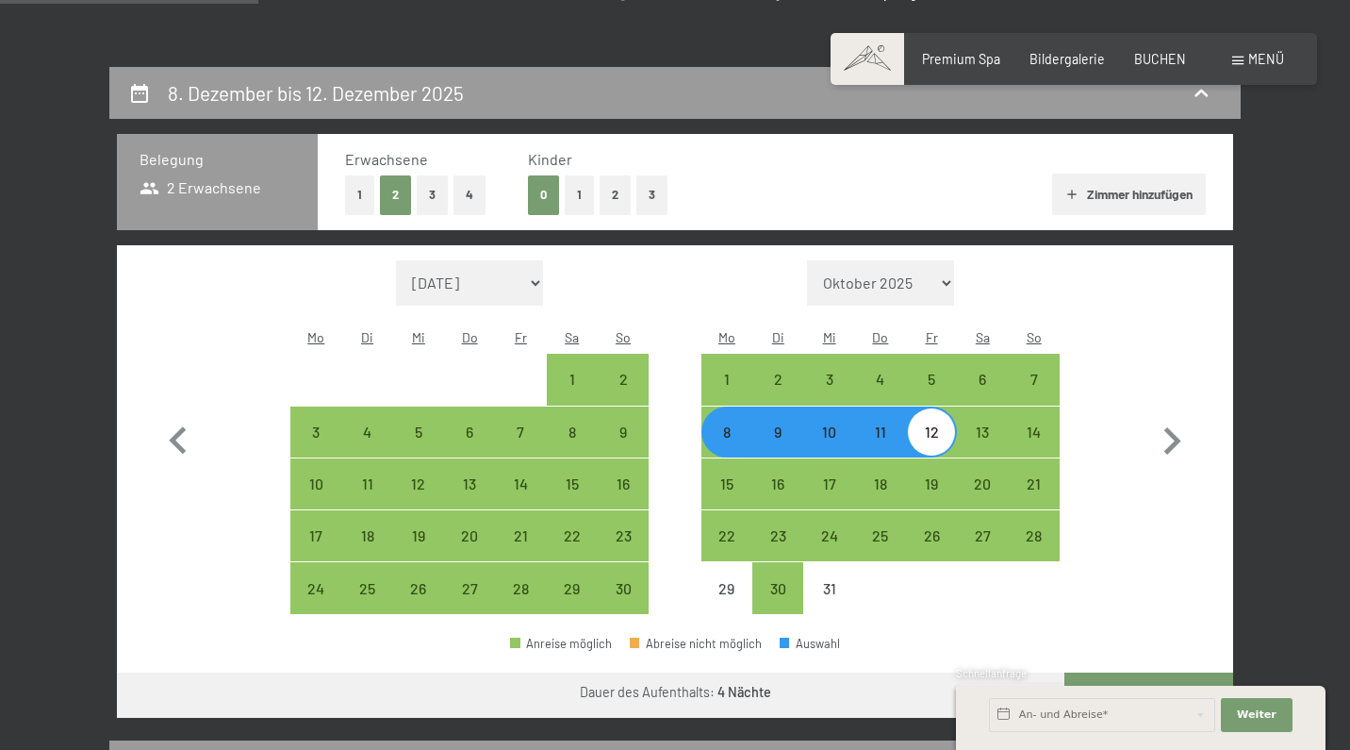
click at [742, 408] on div "8" at bounding box center [726, 431] width 47 height 47
select select "2025-11-01"
select select "2025-12-01"
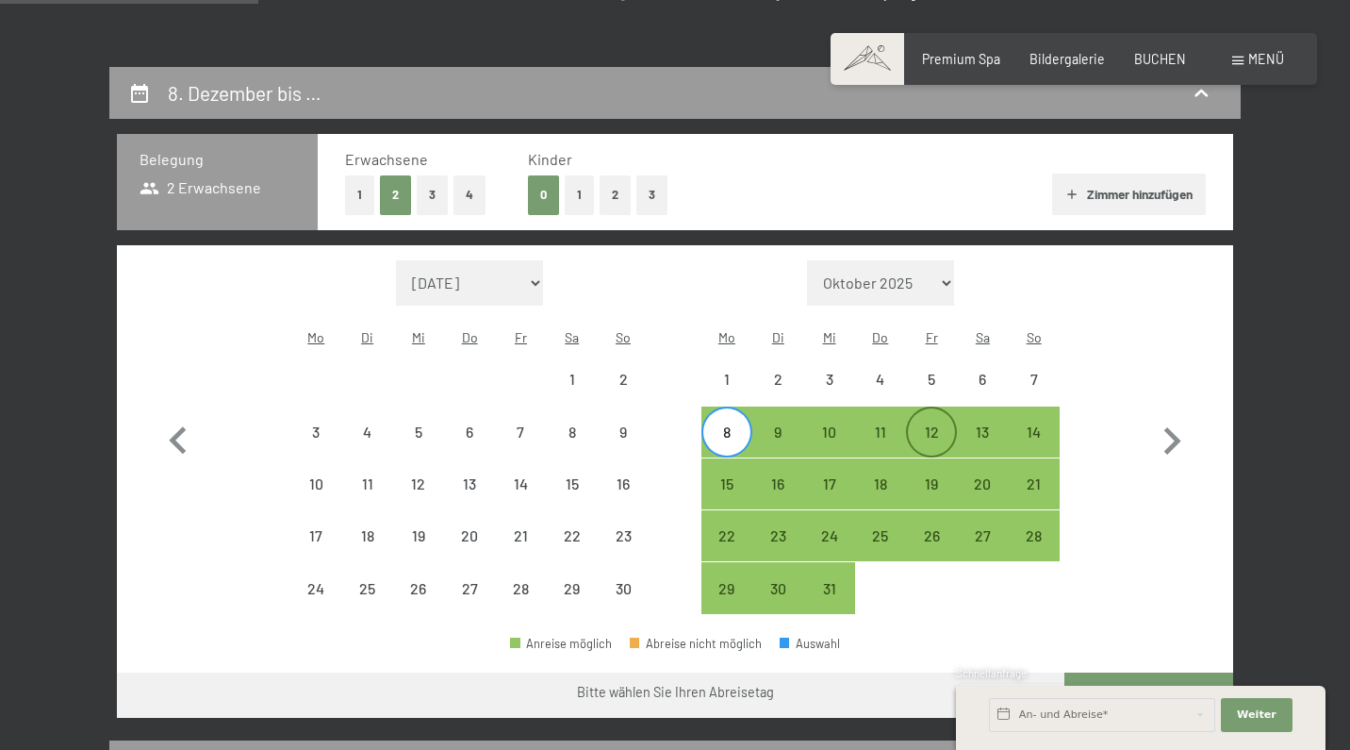
click at [932, 424] on div "12" at bounding box center [931, 447] width 47 height 47
select select "2025-11-01"
select select "2025-12-01"
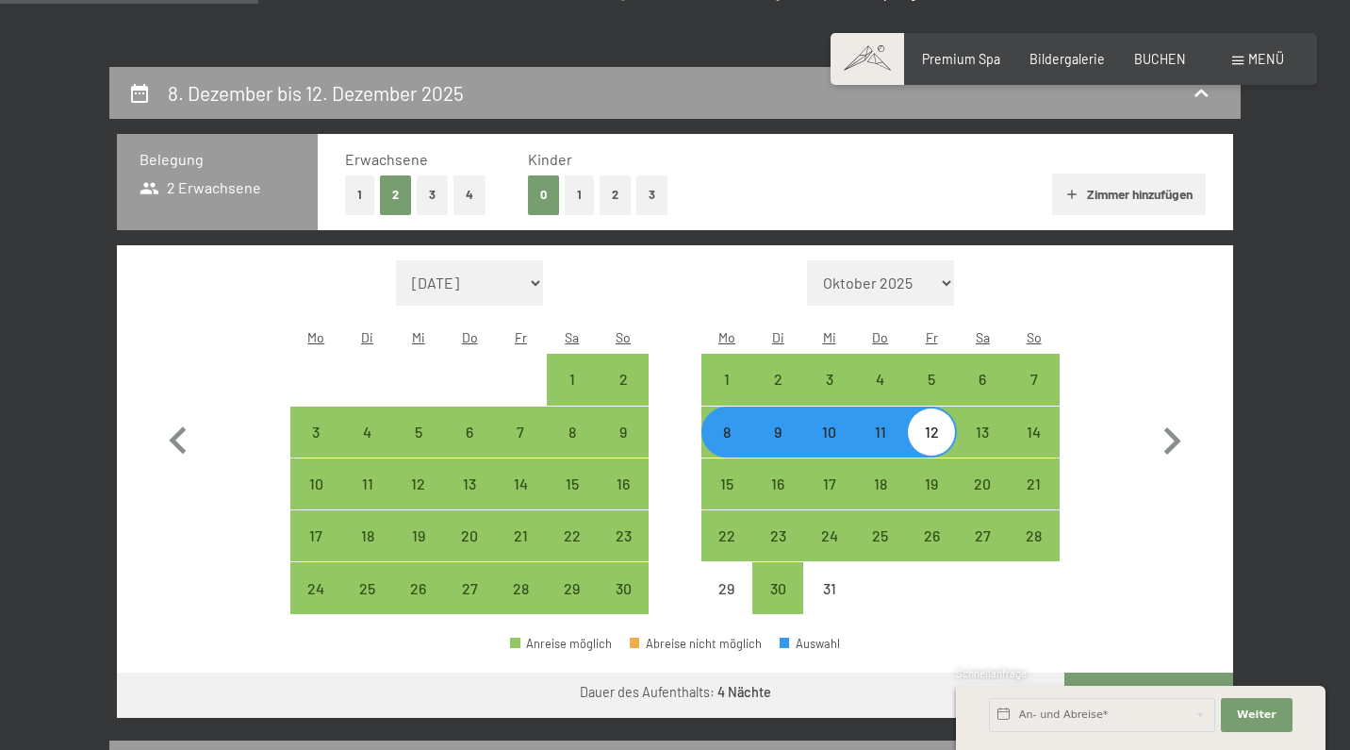
click at [1137, 672] on button "Weiter zu „Zimmer“" at bounding box center [1148, 694] width 169 height 45
select select "2025-11-01"
select select "2025-12-01"
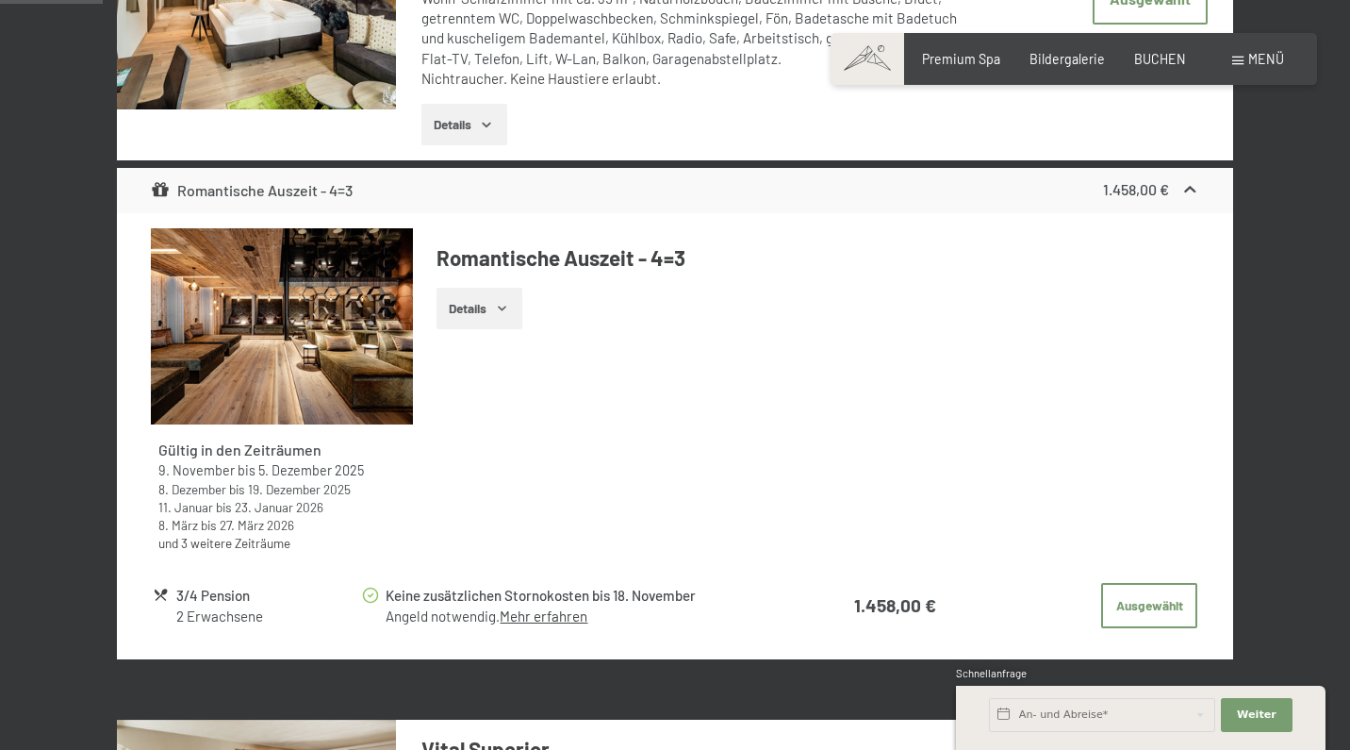
scroll to position [793, 0]
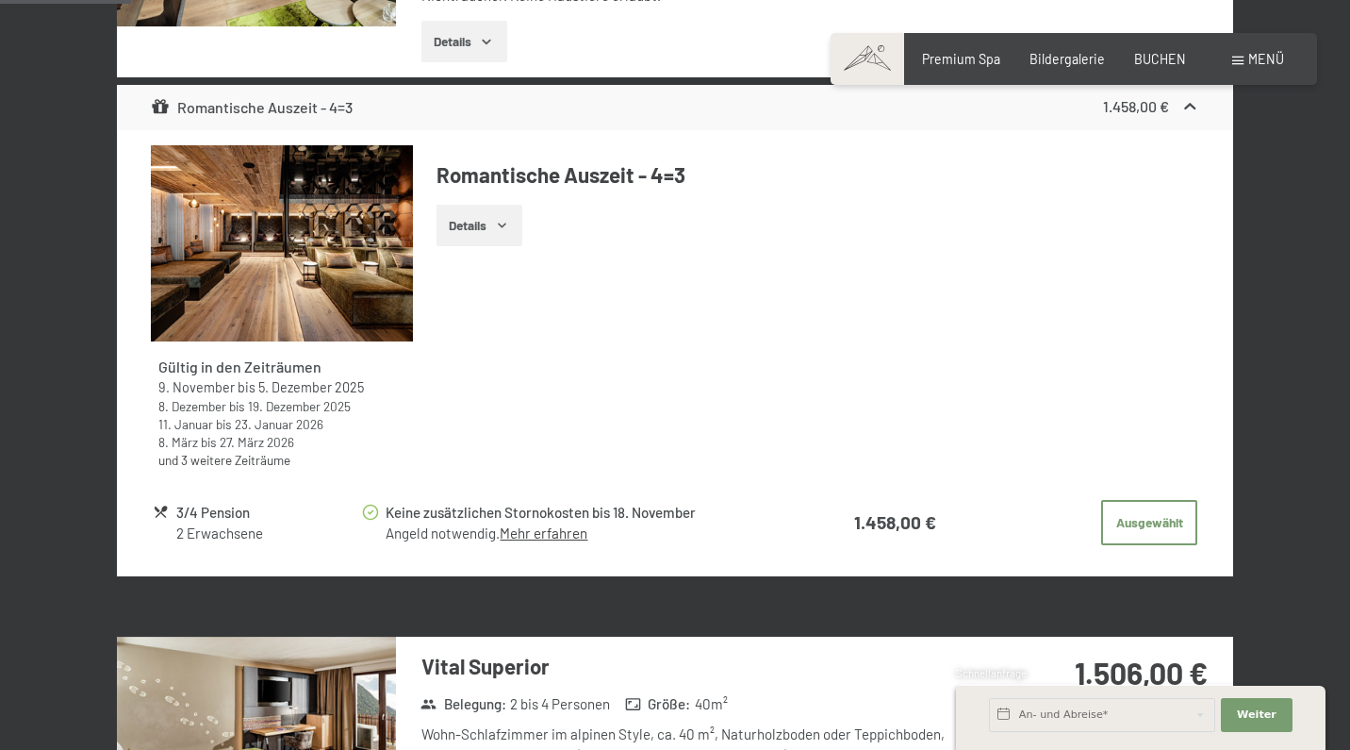
click at [421, 497] on td "Keine zusätzlichen Stornokosten bis 18. November Angeld notwendig. Mehr erfahren" at bounding box center [570, 522] width 416 height 51
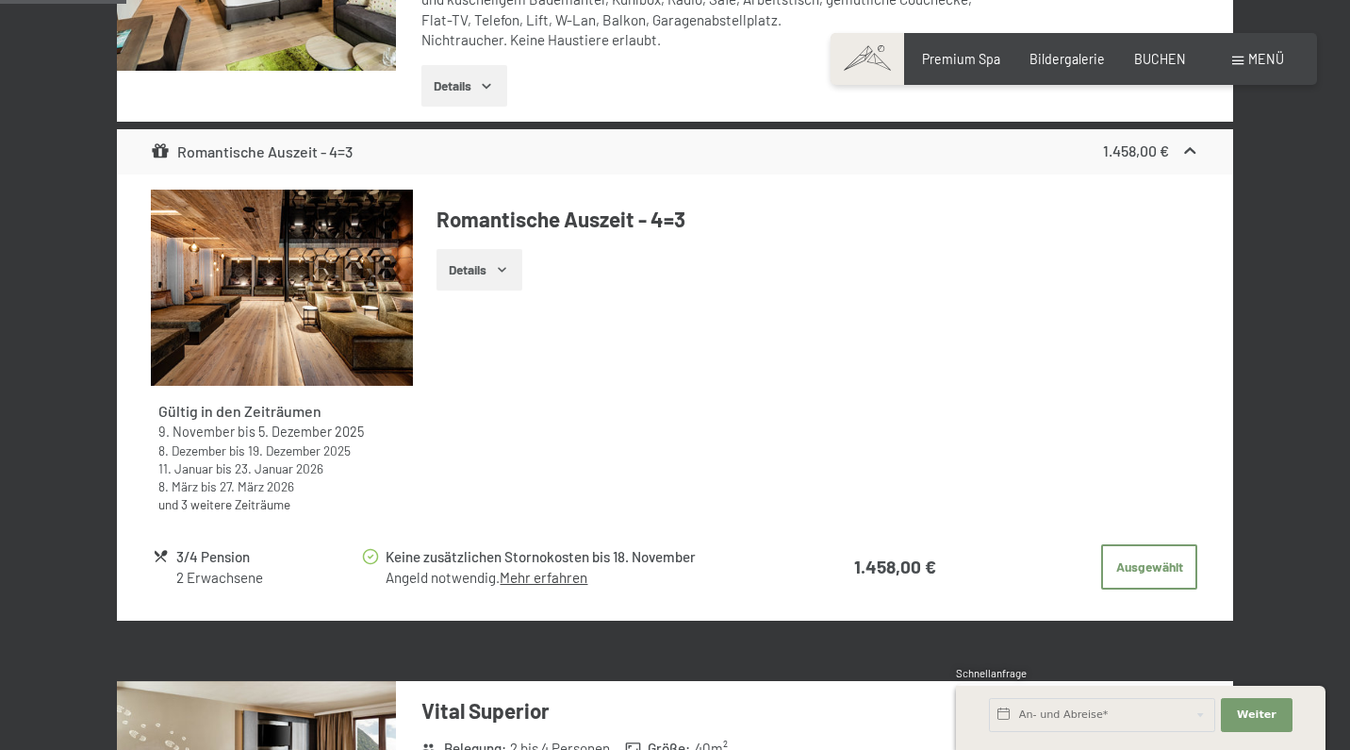
scroll to position [743, 0]
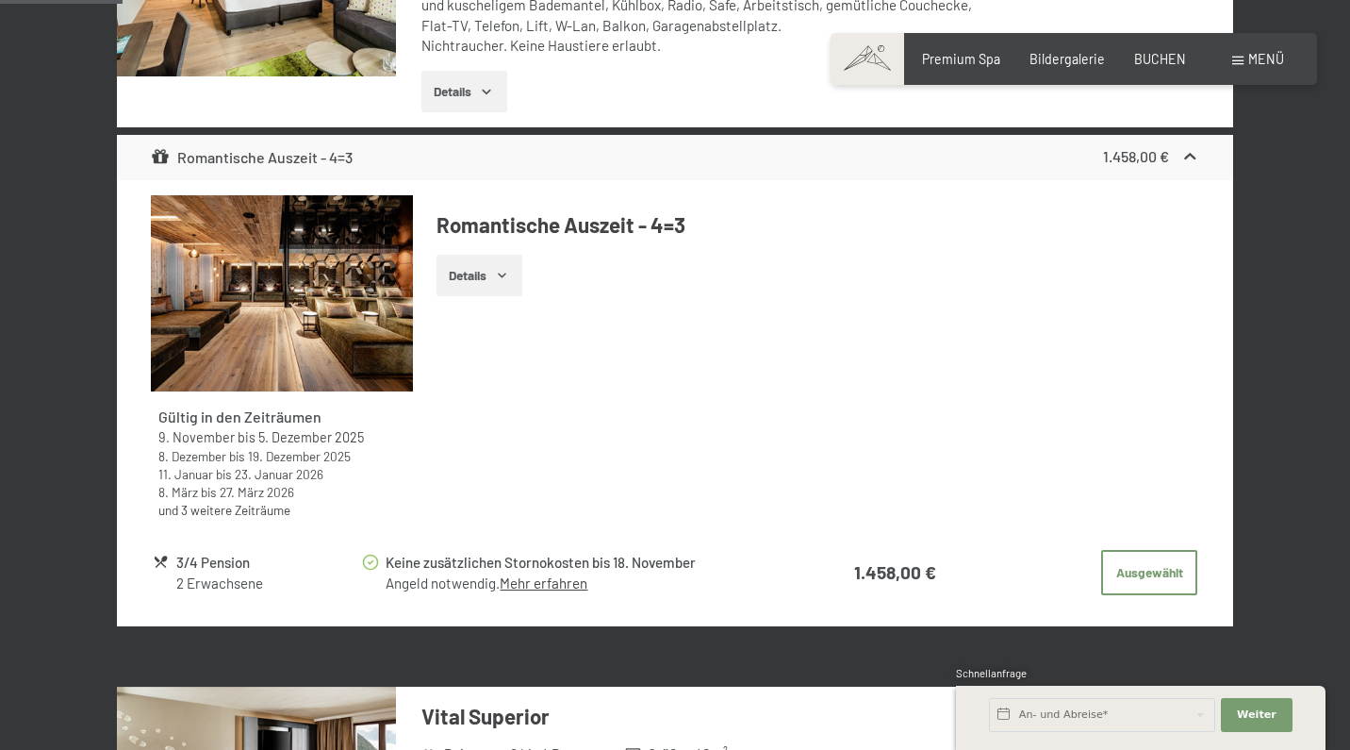
click at [489, 271] on button "Details" at bounding box center [480, 275] width 86 height 41
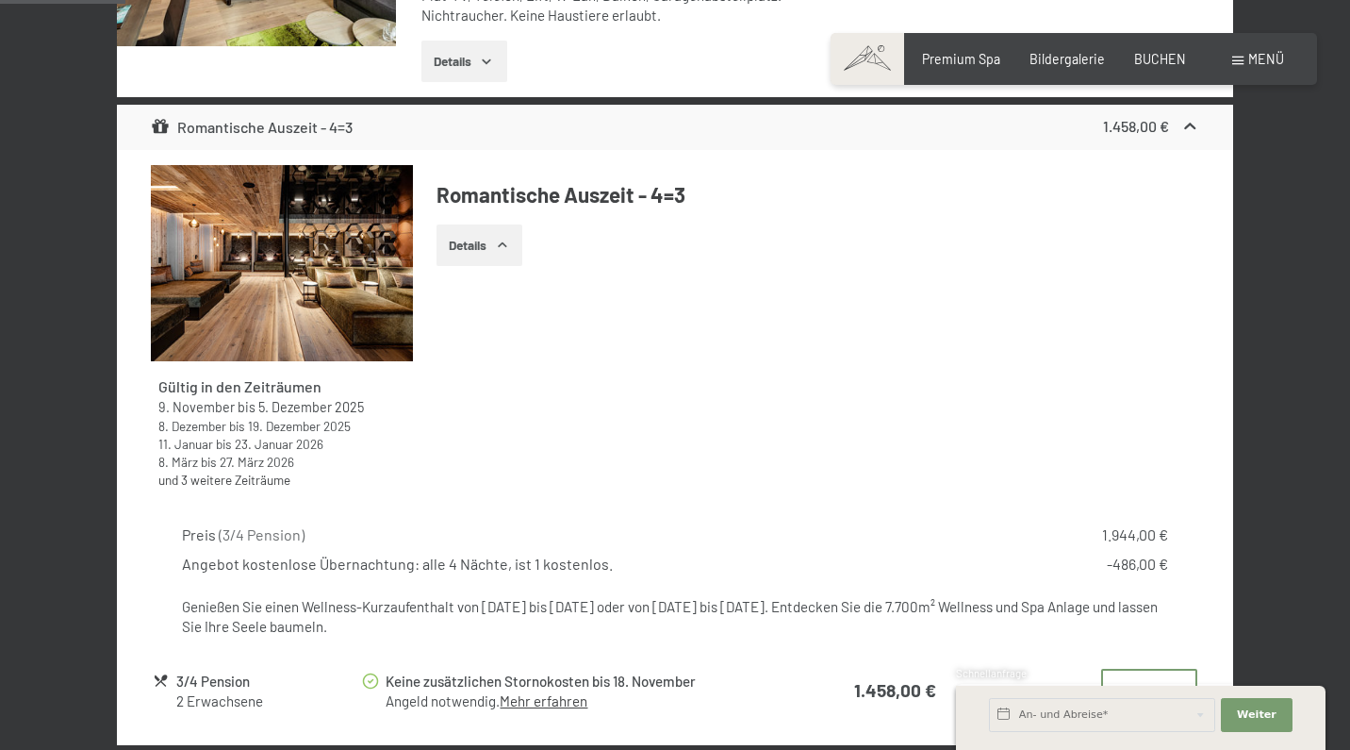
scroll to position [777, 0]
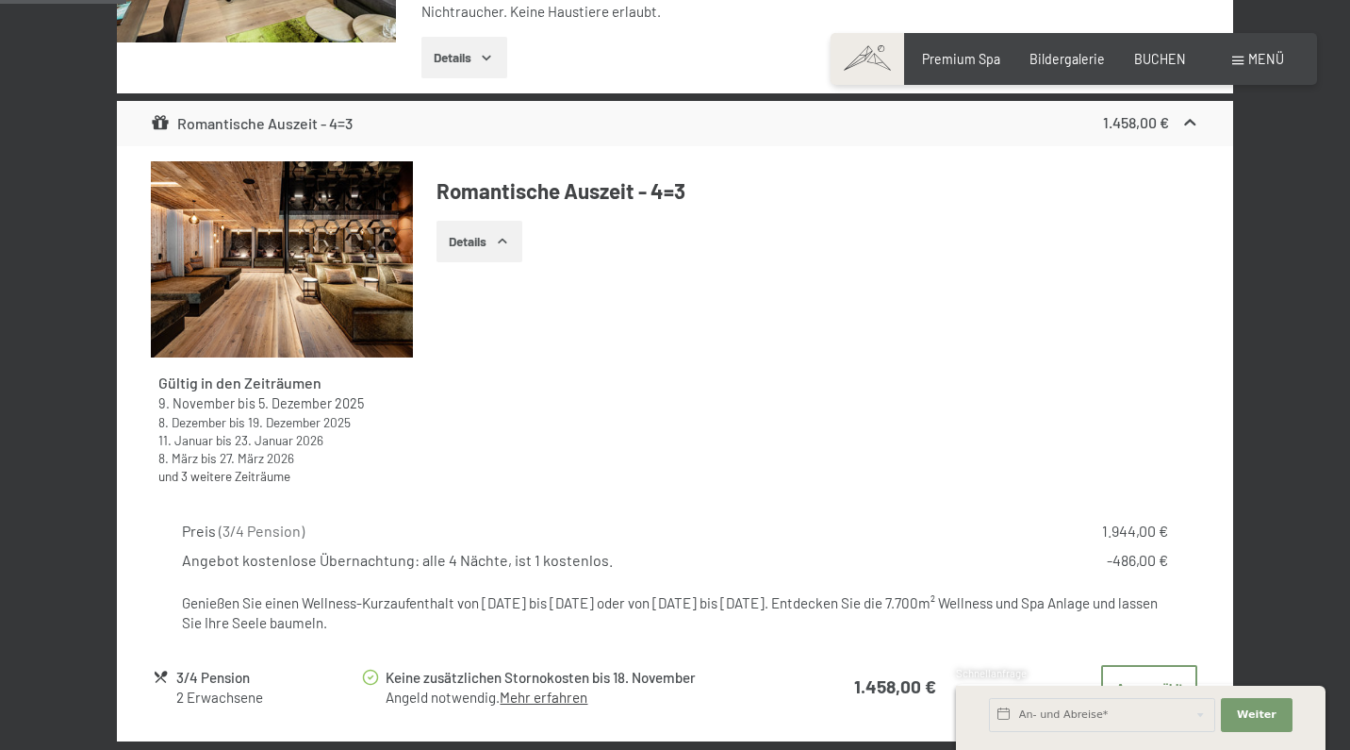
drag, startPoint x: 487, startPoint y: 601, endPoint x: 587, endPoint y: 604, distance: 101.0
click at [587, 604] on div "Genießen Sie einen Wellness-Kurzaufenthalt von Sonntag bis Donnerstag oder von …" at bounding box center [675, 613] width 986 height 41
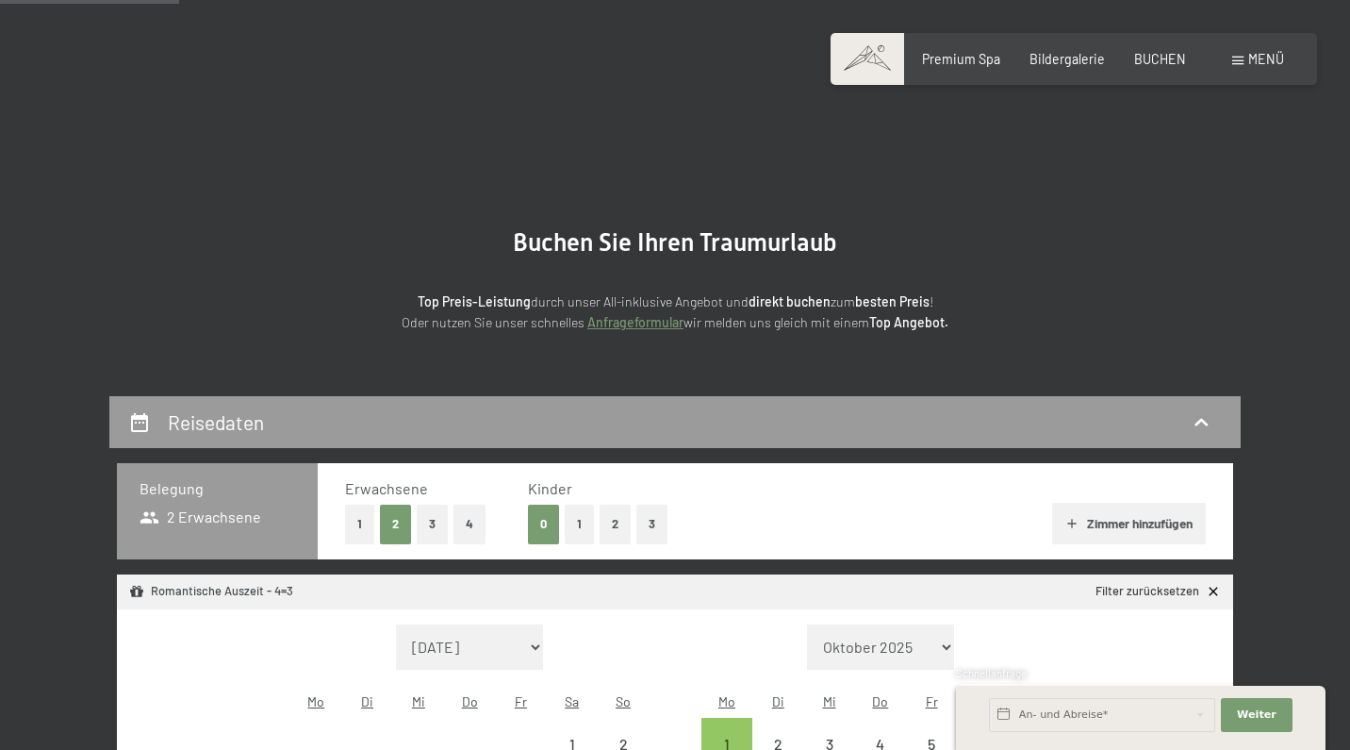
select select "[DATE]"
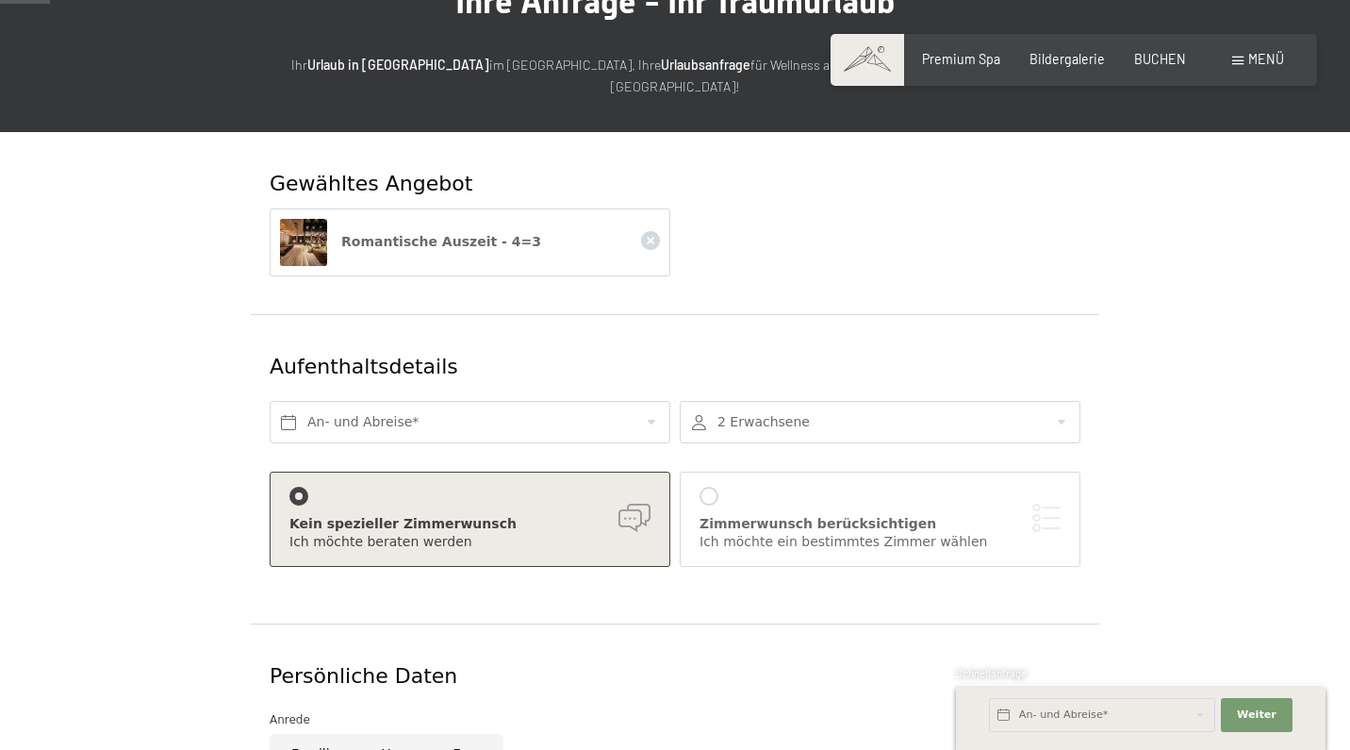
scroll to position [210, 0]
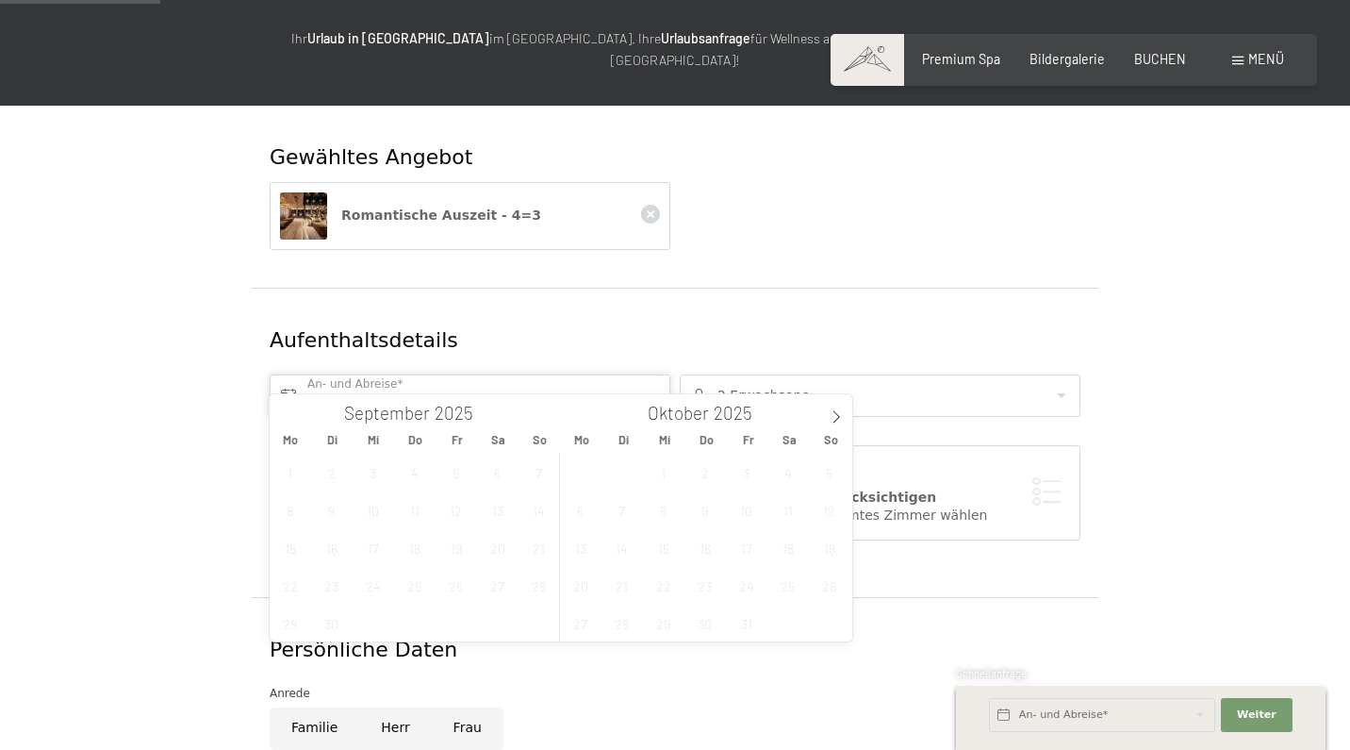
click at [486, 374] on input "text" at bounding box center [470, 395] width 401 height 42
click at [839, 418] on icon at bounding box center [836, 416] width 13 height 13
click at [830, 476] on span "7" at bounding box center [829, 472] width 37 height 37
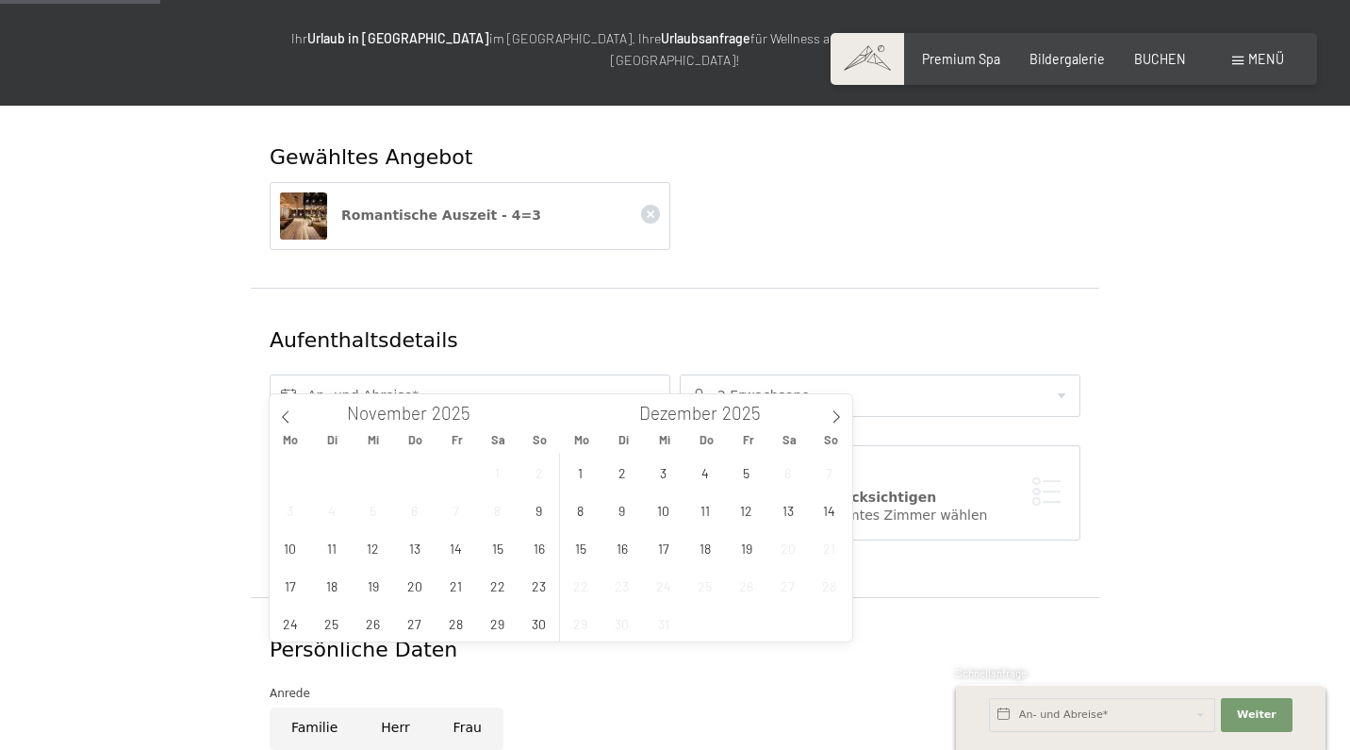
click at [833, 326] on div "Aufenthaltsdetails" at bounding box center [607, 340] width 674 height 29
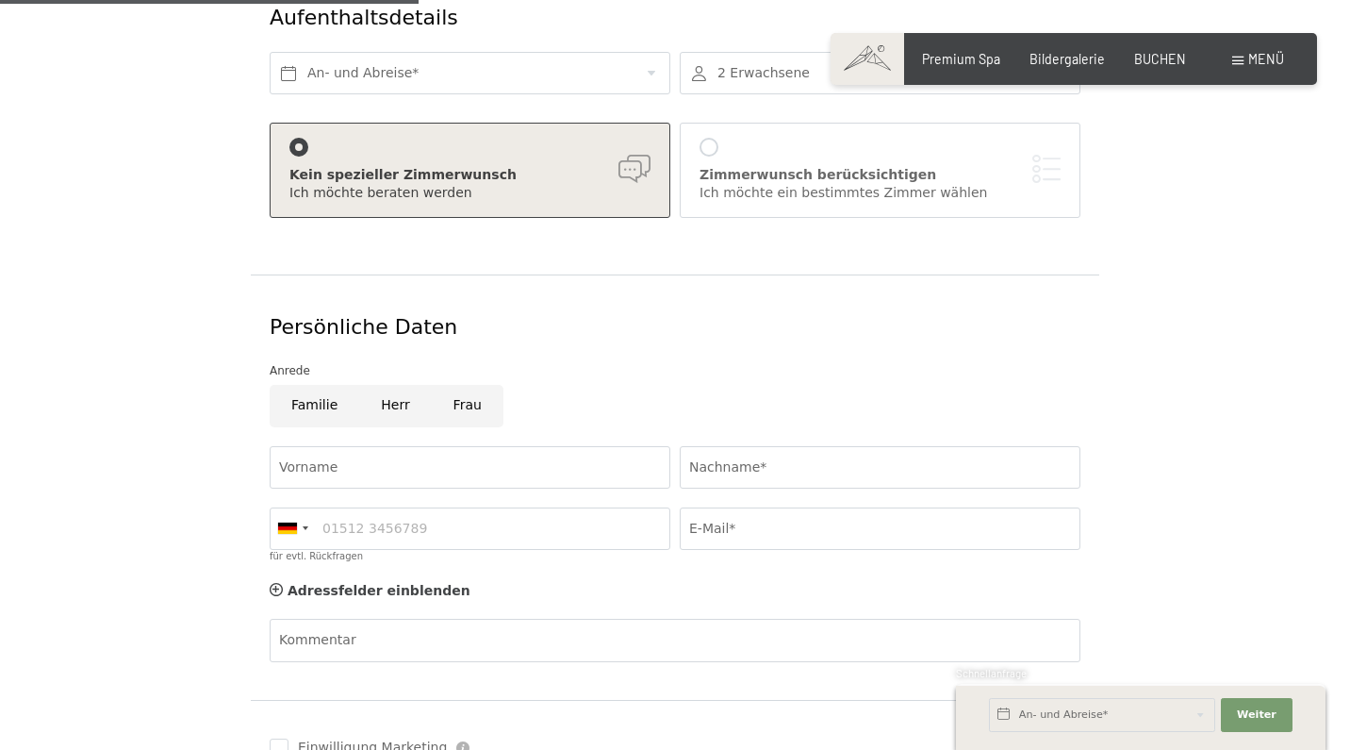
scroll to position [549, 0]
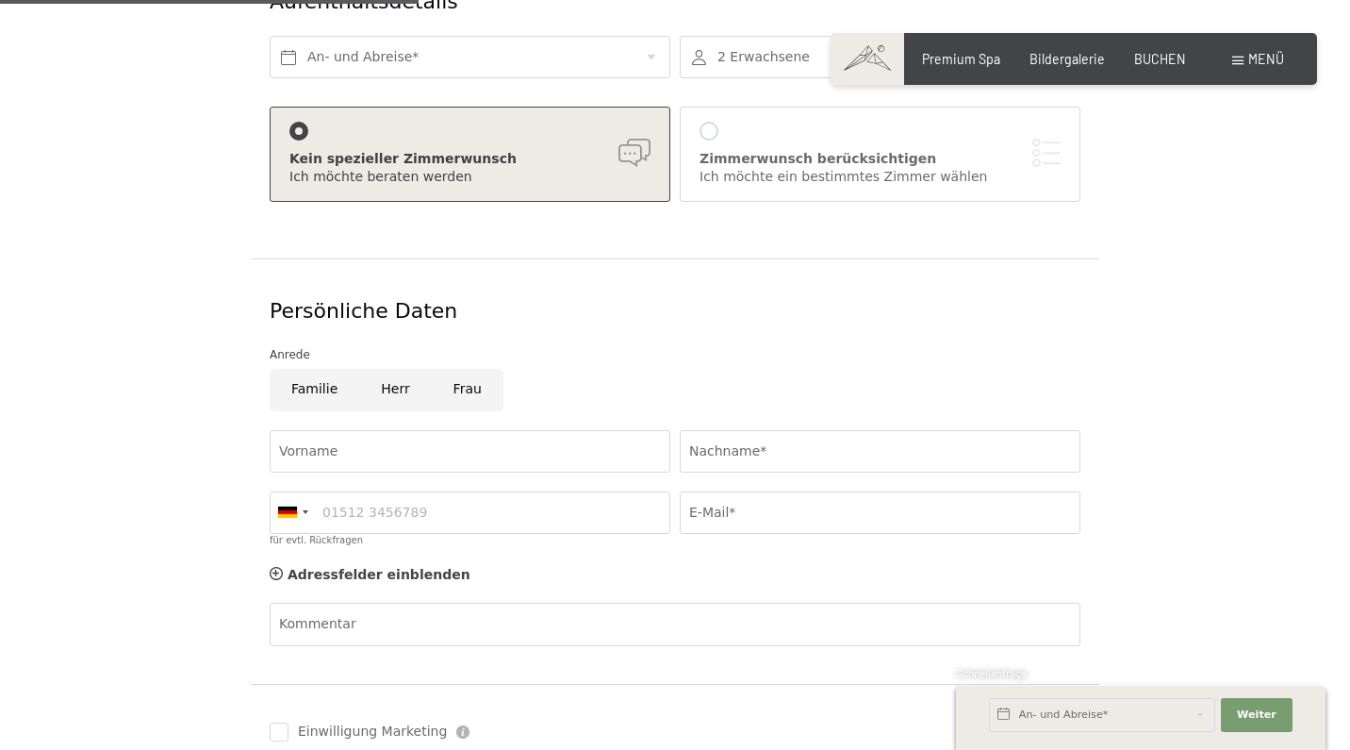
click at [388, 371] on input "Herr" at bounding box center [395, 390] width 72 height 42
radio input "true"
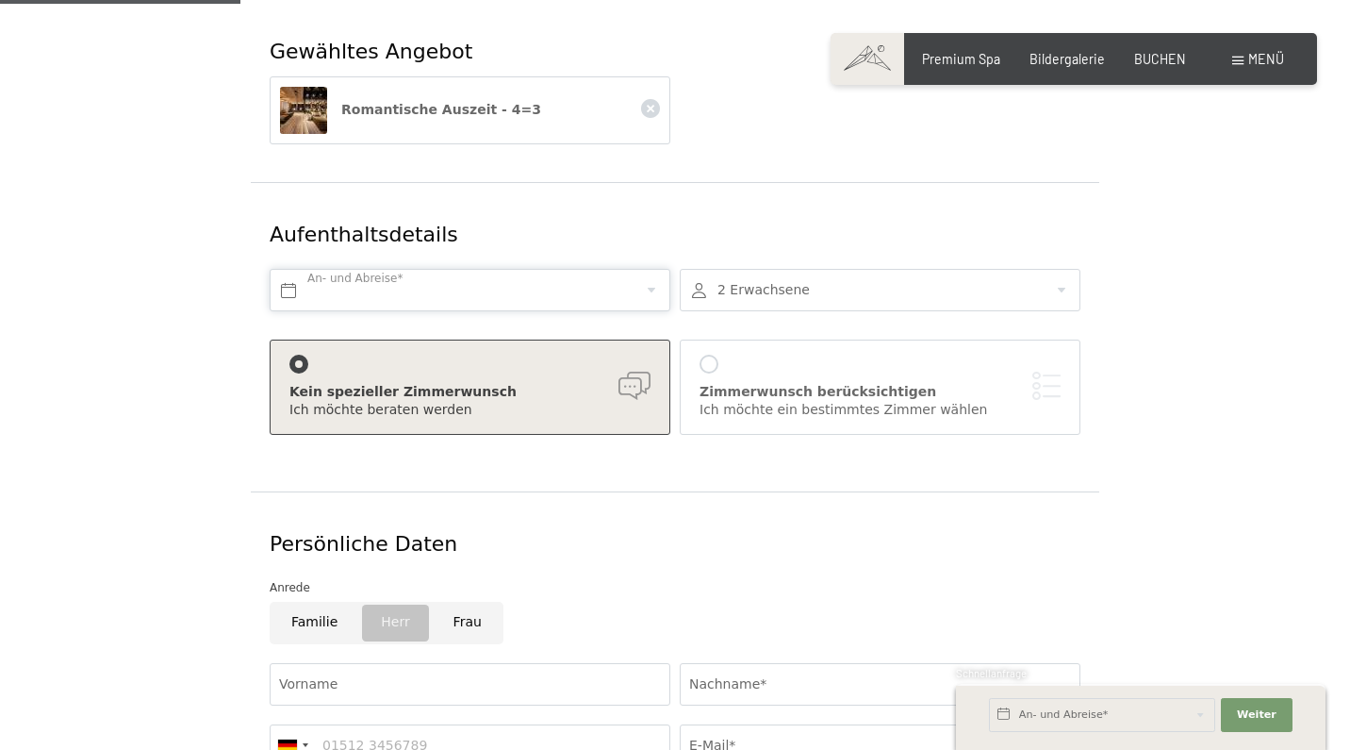
click at [351, 269] on input "text" at bounding box center [470, 290] width 401 height 42
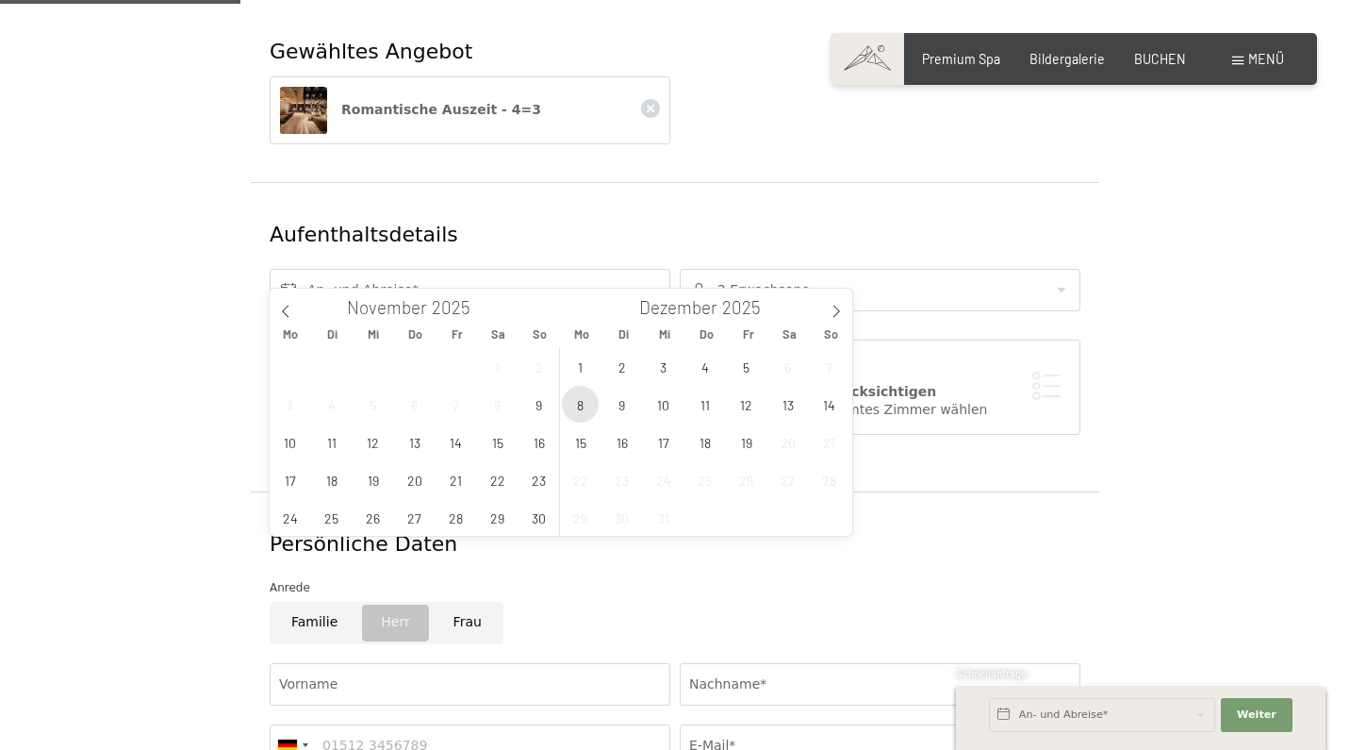
click at [580, 395] on span "8" at bounding box center [580, 404] width 37 height 37
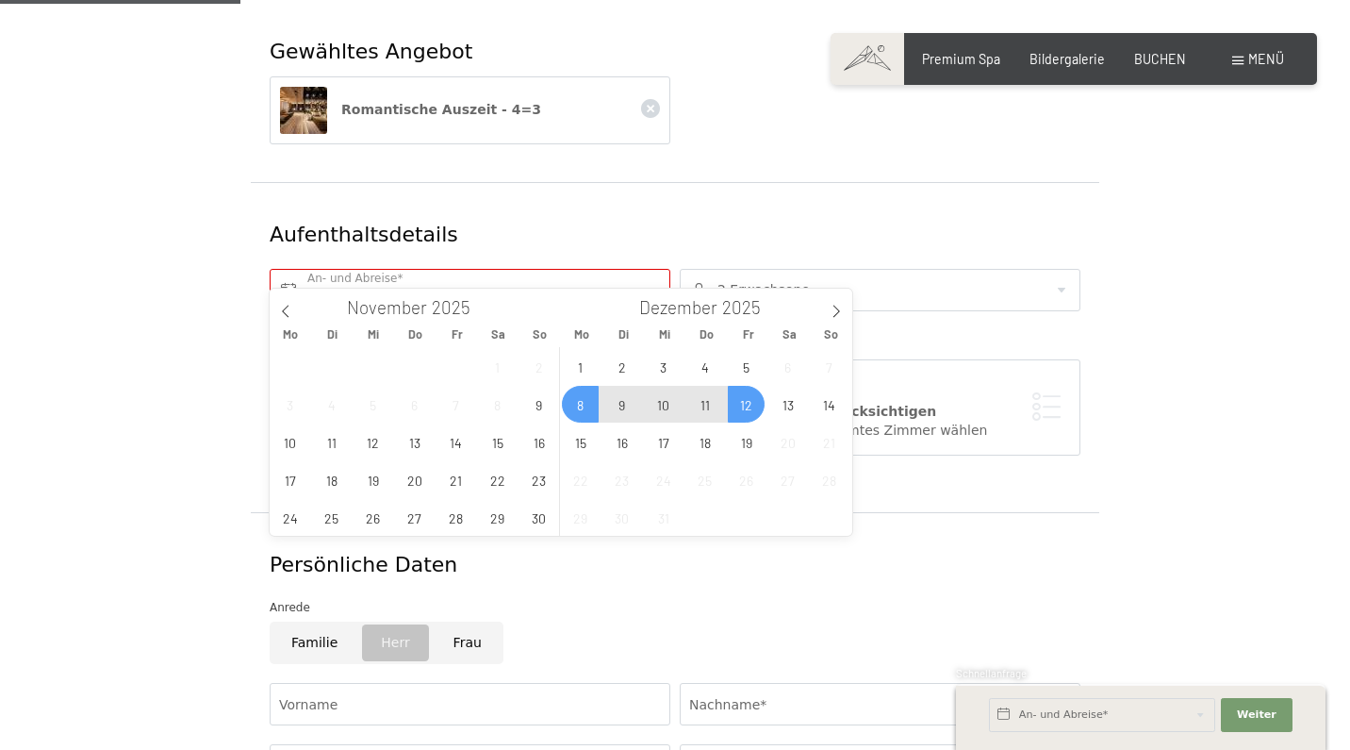
click at [741, 407] on span "12" at bounding box center [746, 404] width 37 height 37
type input "[DATE] - [DATE]"
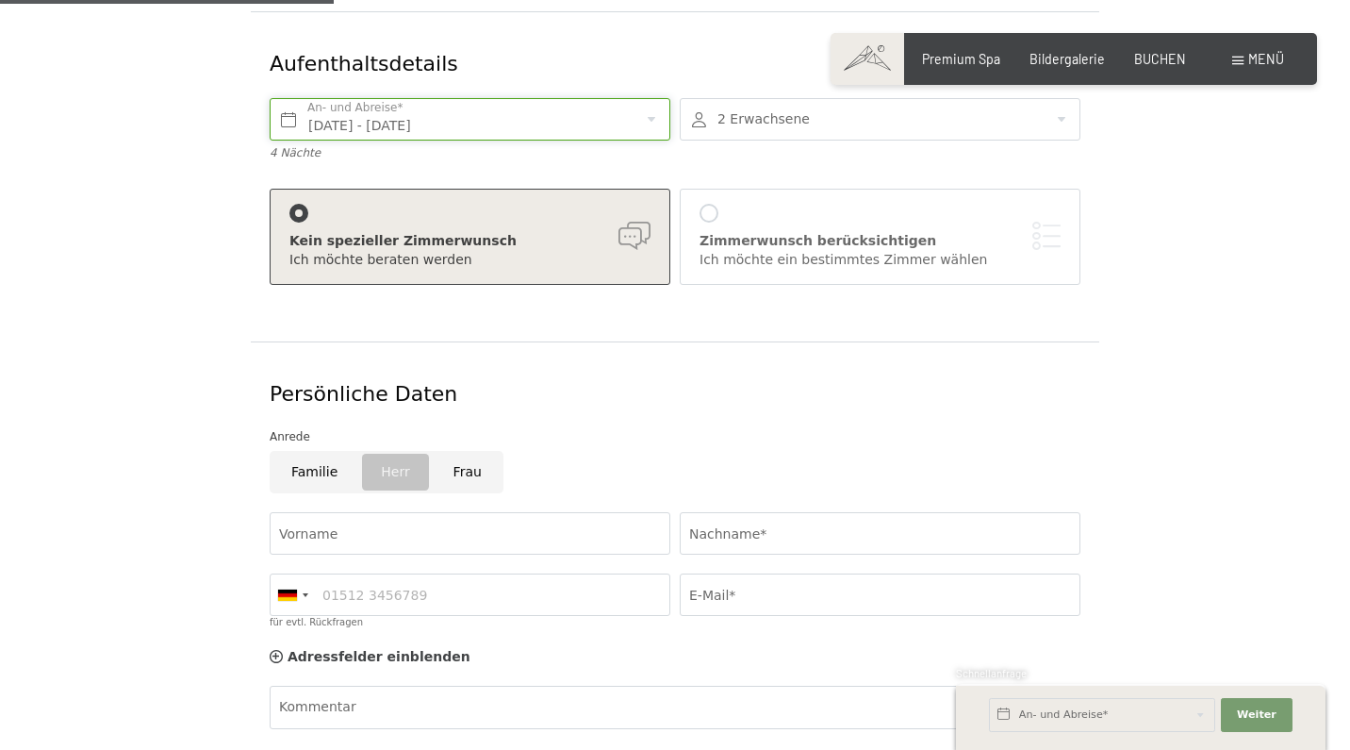
scroll to position [505, 0]
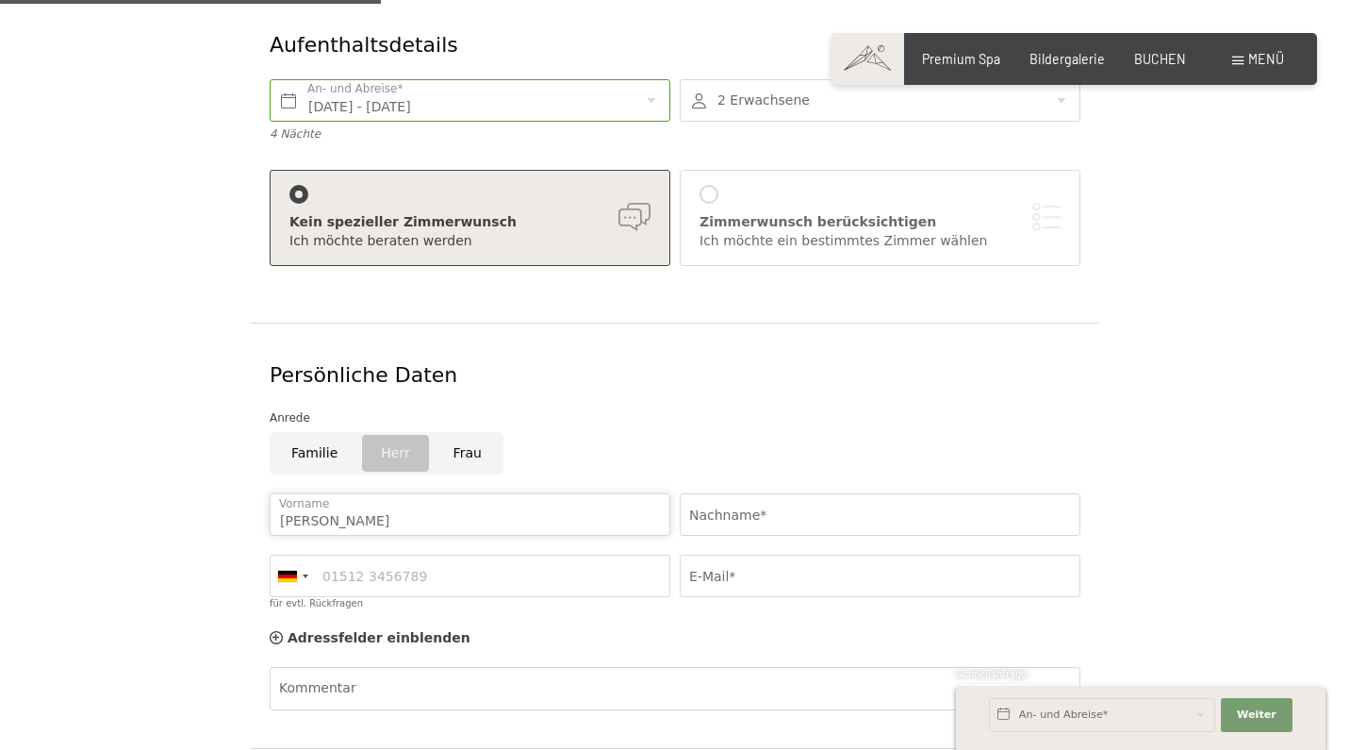
type input "[PERSON_NAME]"
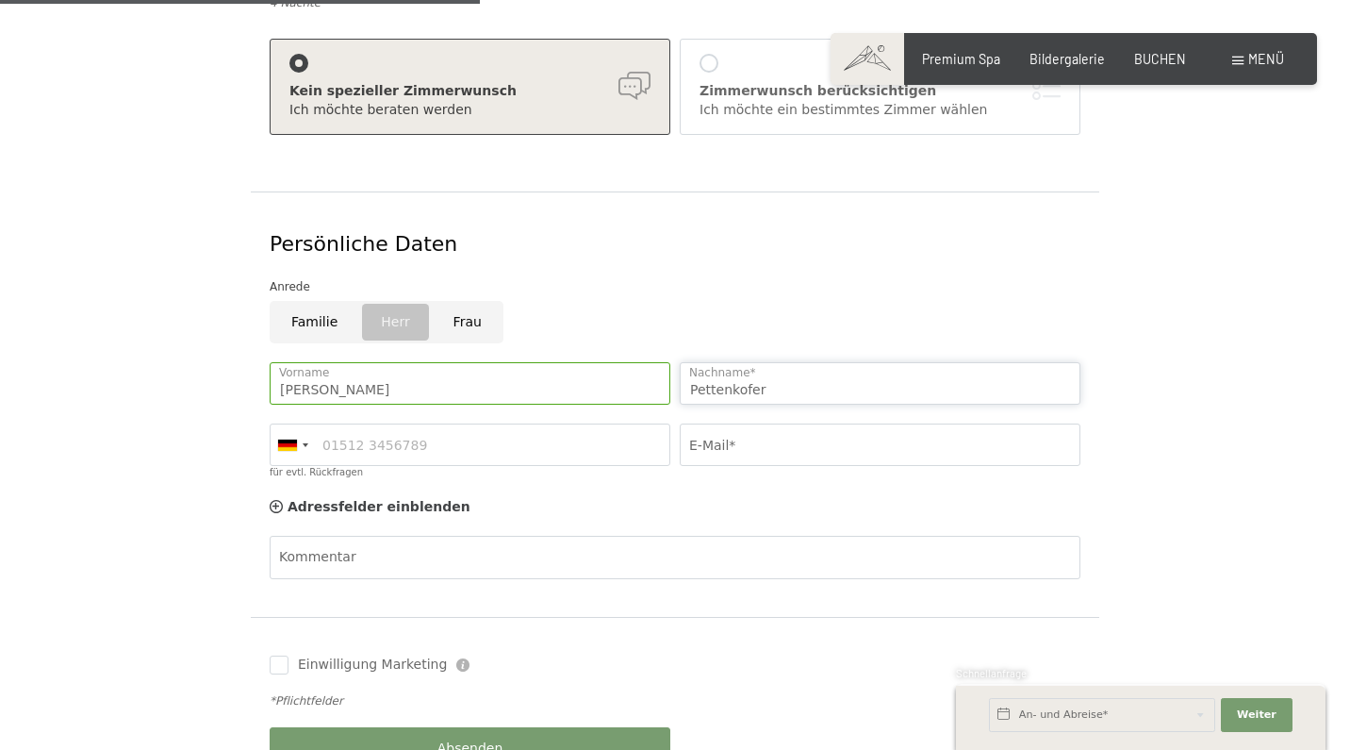
type input "Pettenkofer"
type input "[EMAIL_ADDRESS][DOMAIN_NAME]"
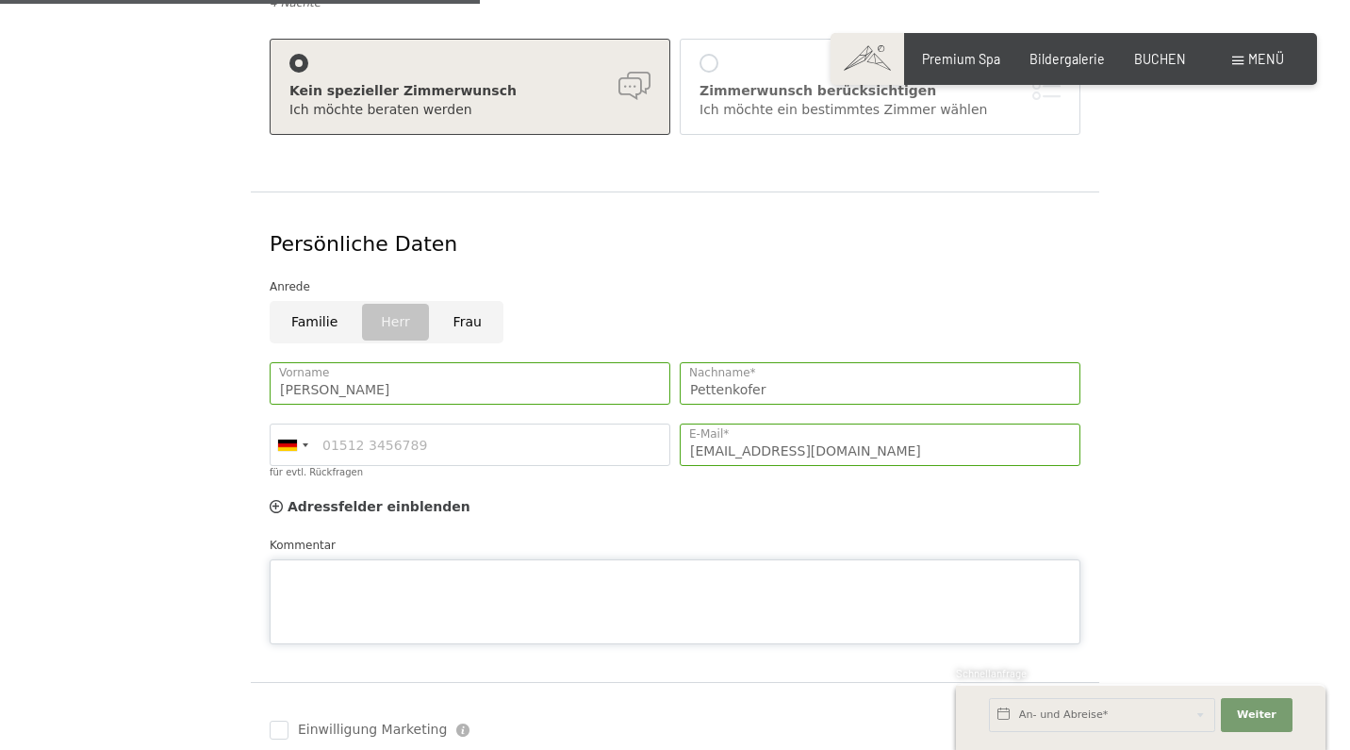
click at [489, 536] on div "Kommentar" at bounding box center [675, 590] width 811 height 108
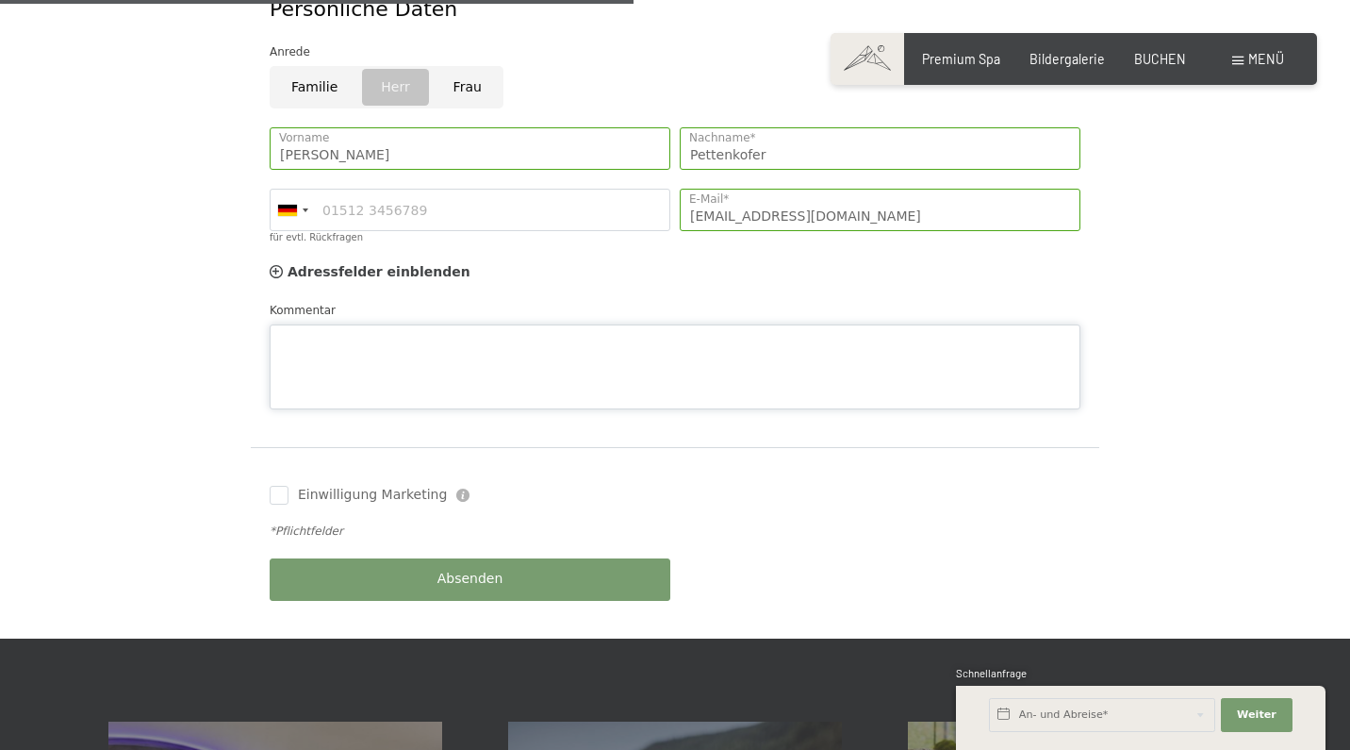
scroll to position [861, 0]
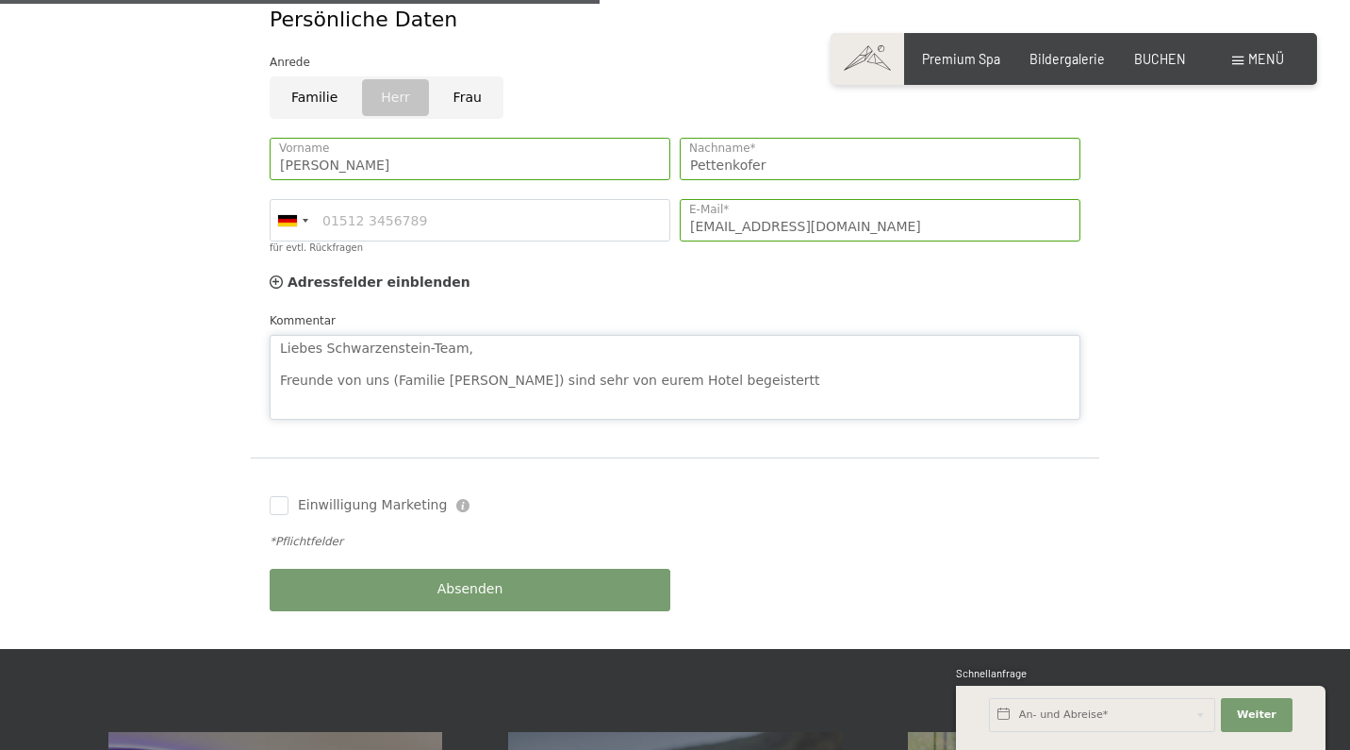
drag, startPoint x: 777, startPoint y: 357, endPoint x: 271, endPoint y: 320, distance: 507.7
click at [271, 335] on textarea "Liebes Schwarzenstein-Team, Freunde von uns (Familie [PERSON_NAME]) sind sehr v…" at bounding box center [675, 377] width 811 height 85
click at [514, 366] on textarea "Liebes Schwarzenstein-Team, Freunde von uns (Familie [PERSON_NAME]) sind sehr v…" at bounding box center [675, 377] width 811 height 85
drag, startPoint x: 720, startPoint y: 338, endPoint x: 757, endPoint y: 341, distance: 36.9
click at [757, 341] on textarea "Liebes Schwarzenstein-Team, Freunde von uns (Familie [PERSON_NAME]) sind sehr v…" at bounding box center [675, 377] width 811 height 85
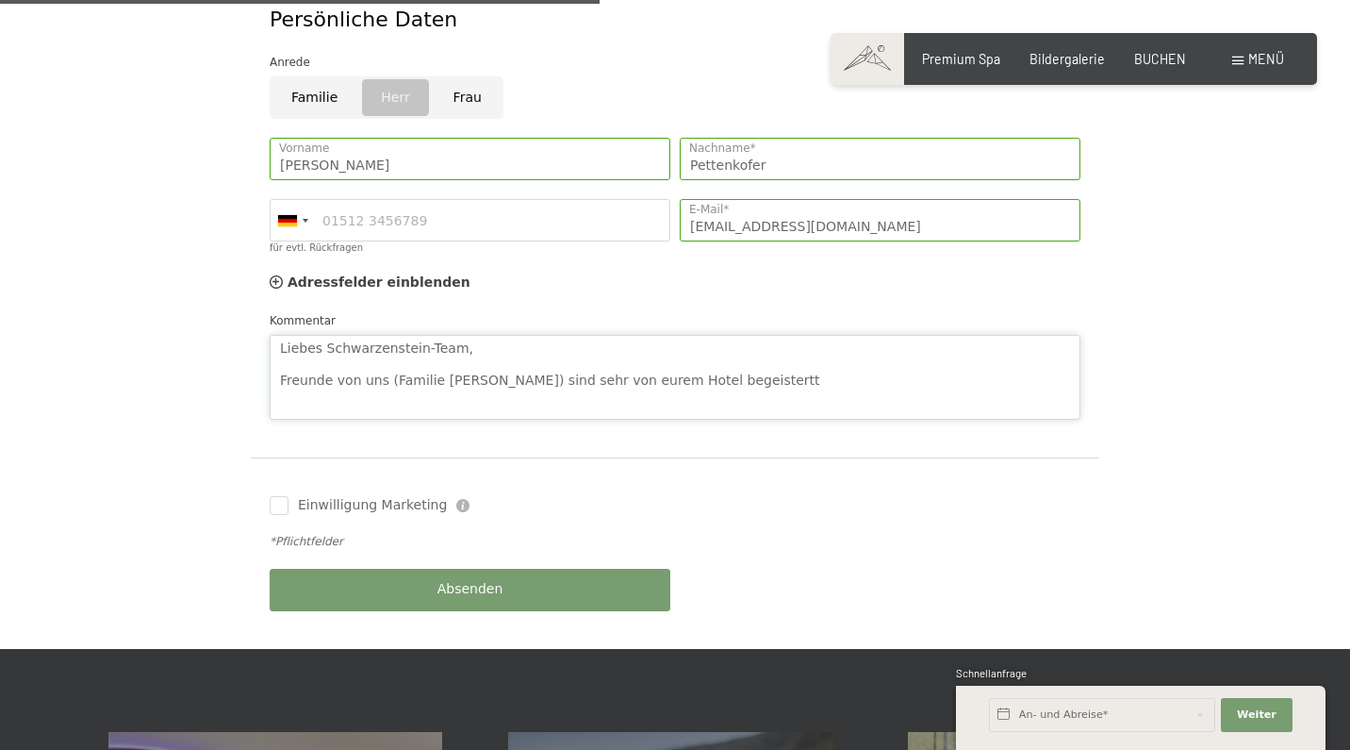
drag, startPoint x: 732, startPoint y: 353, endPoint x: 130, endPoint y: 305, distance: 603.4
click at [130, 305] on form "Gewähltes Angebot Romantische Auszeit - 4=3 Aufenthaltsdetails [DATE] - [DATE] …" at bounding box center [674, 52] width 1132 height 1194
paste textarea "Sehr geehrtes Schwarzenstein-Team, unsere Freunde, die Familie [PERSON_NAME], h…"
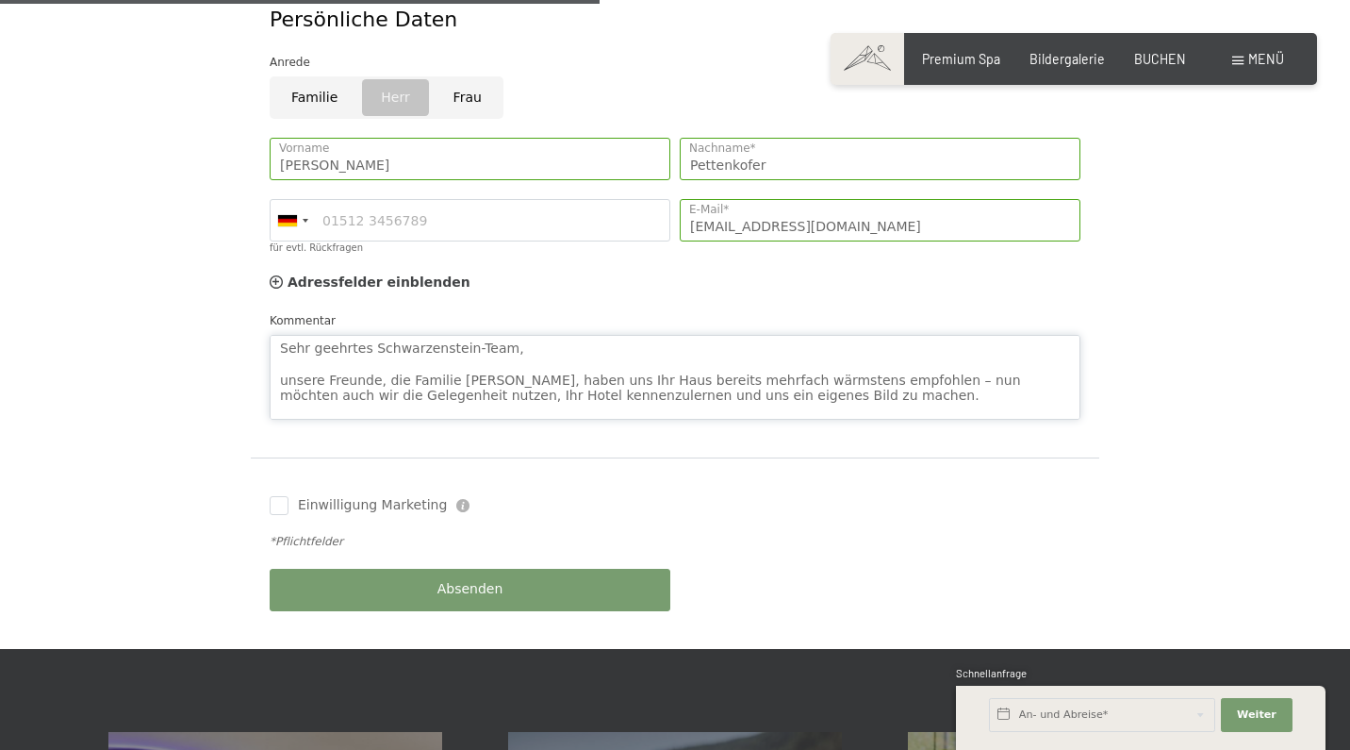
scroll to position [0, 0]
drag, startPoint x: 368, startPoint y: 318, endPoint x: 234, endPoint y: 318, distance: 133.9
click at [234, 318] on form "Gewähltes Angebot Romantische Auszeit - 4=3 Aufenthaltsdetails [DATE] - [DATE] …" at bounding box center [674, 52] width 1132 height 1194
drag, startPoint x: 825, startPoint y: 370, endPoint x: 850, endPoint y: 351, distance: 31.7
click at [850, 351] on textarea "Liebes Schwarzenstein-Team, unsere Freunde, die Familie [PERSON_NAME], haben un…" at bounding box center [675, 377] width 811 height 85
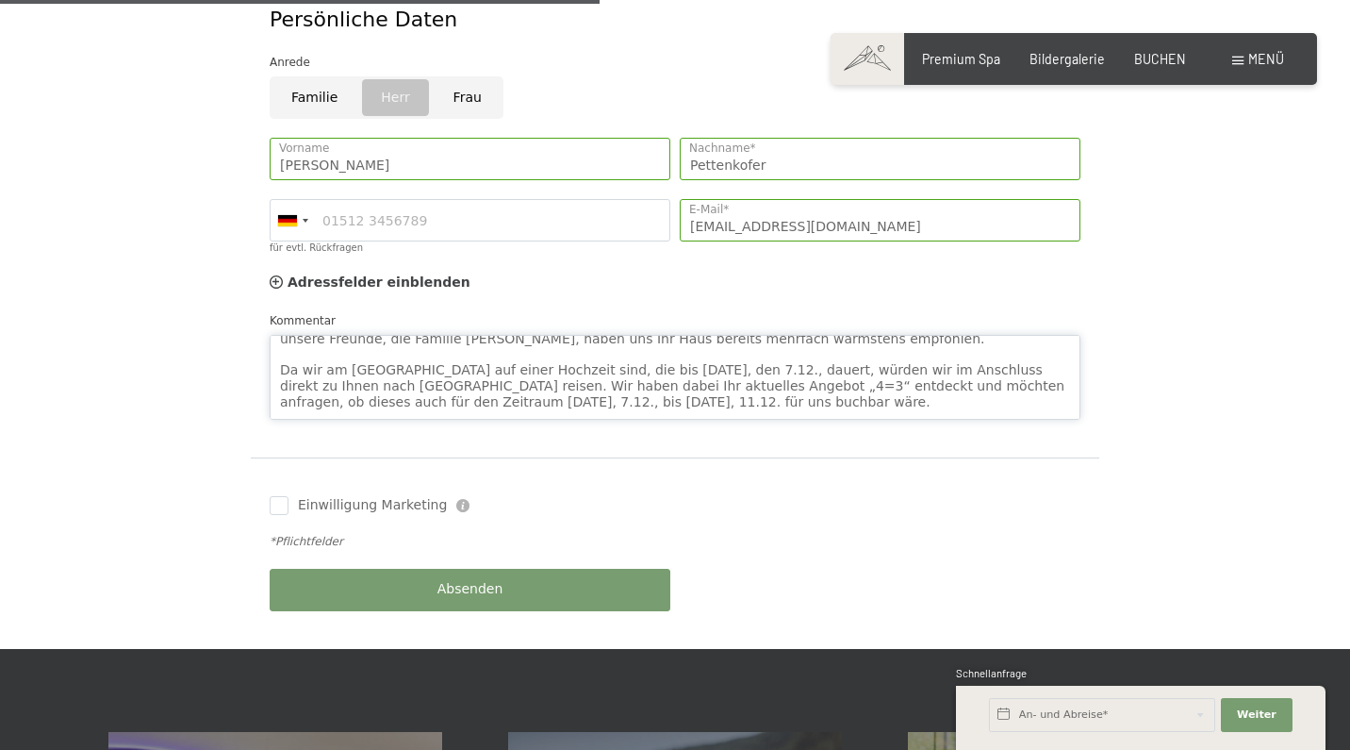
scroll to position [46, 0]
click at [1018, 335] on textarea "Liebes Schwarzenstein-Team, unsere Freunde, die Familie [PERSON_NAME], haben un…" at bounding box center [675, 377] width 811 height 85
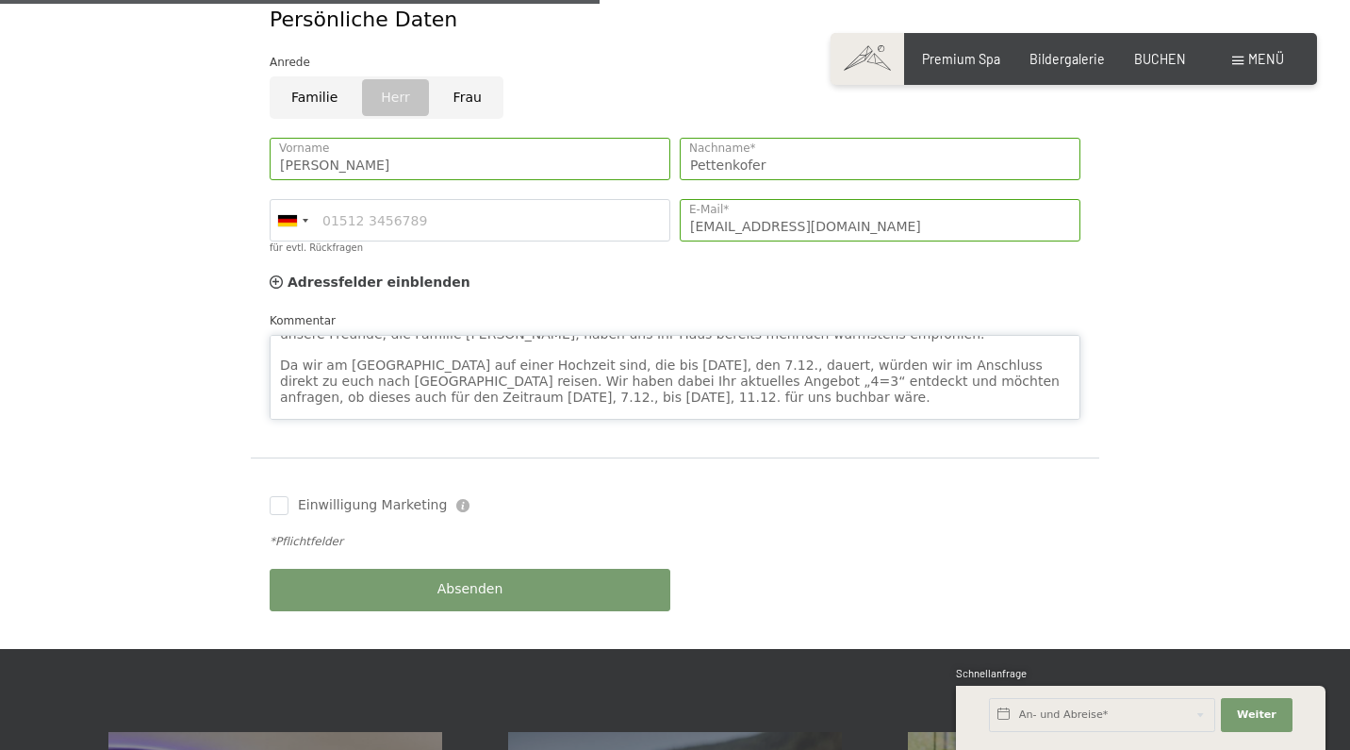
click at [494, 351] on textarea "Liebes Schwarzenstein-Team, unsere Freunde, die Familie [PERSON_NAME], haben un…" at bounding box center [675, 377] width 811 height 85
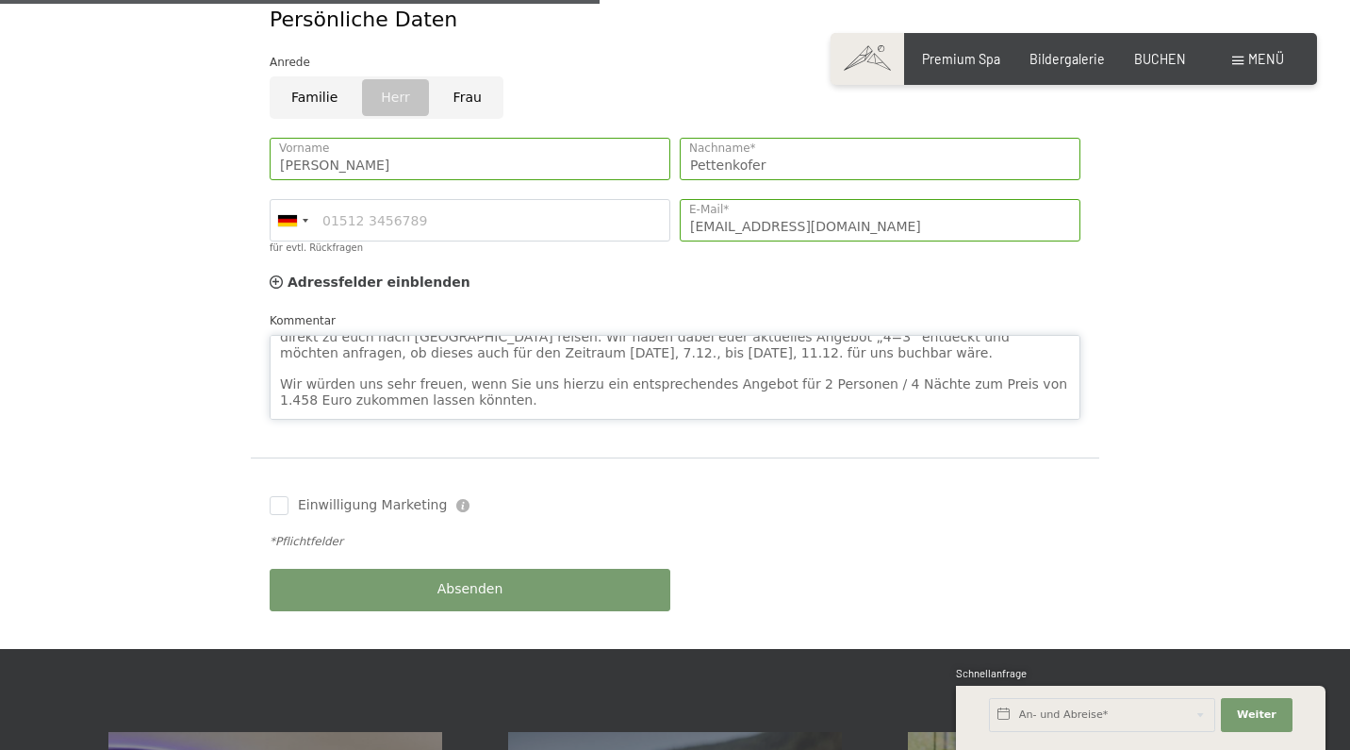
scroll to position [91, 0]
click at [514, 351] on textarea "Liebes Schwarzenstein-Team, unsere Freunde, die Familie [PERSON_NAME], haben un…" at bounding box center [675, 377] width 811 height 85
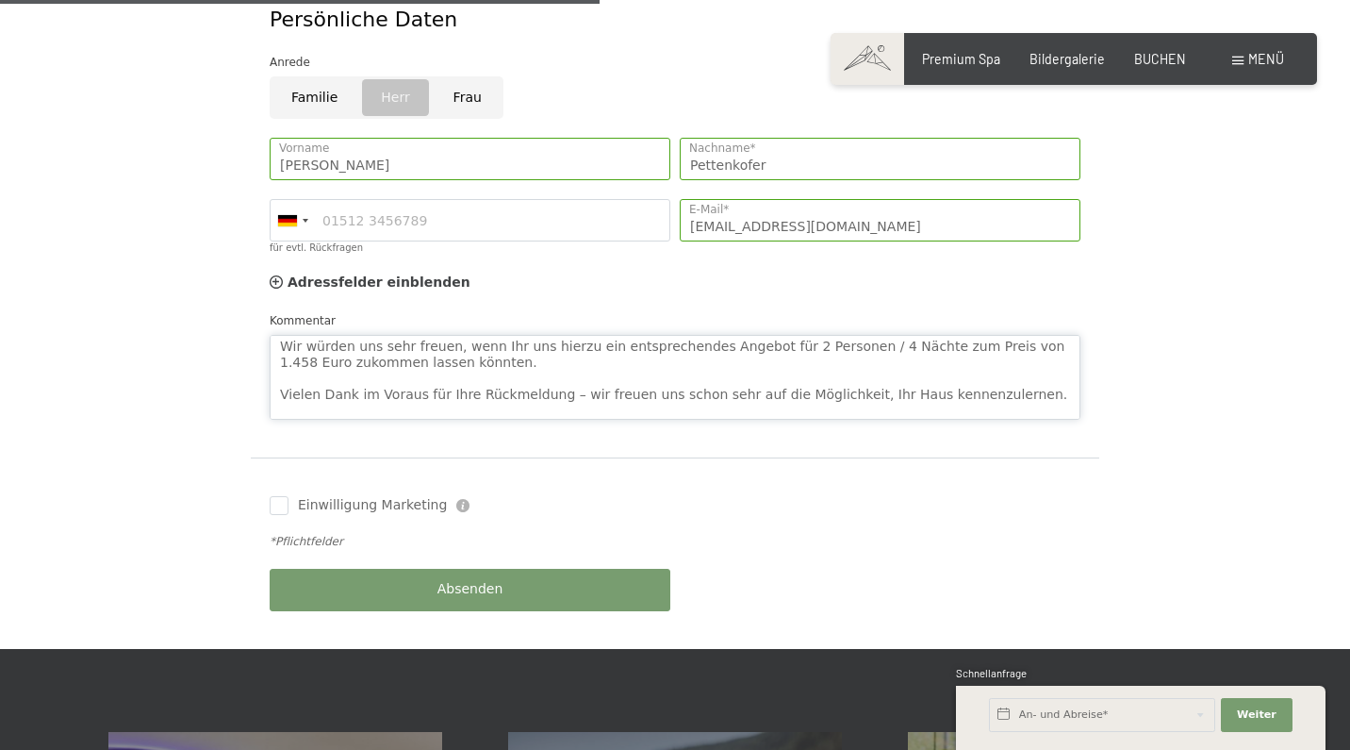
scroll to position [138, 0]
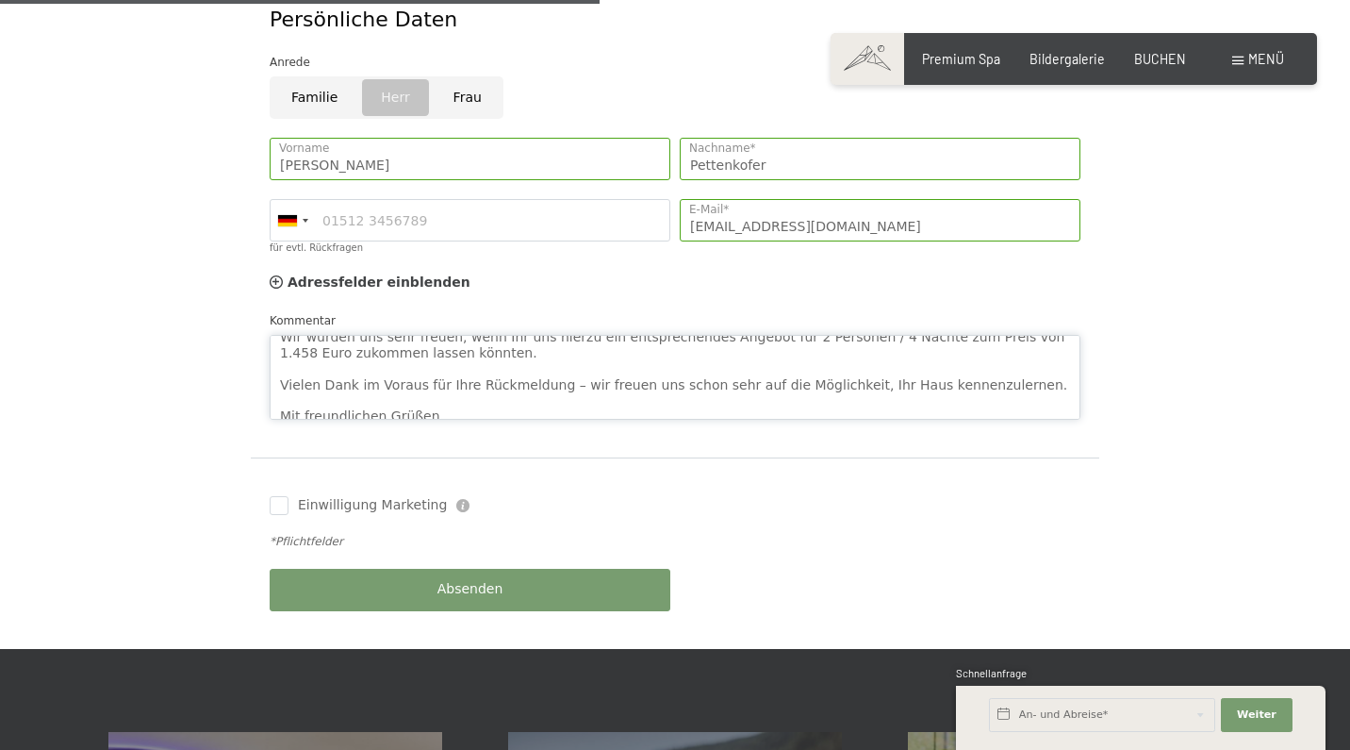
drag, startPoint x: 1017, startPoint y: 344, endPoint x: 557, endPoint y: 341, distance: 460.1
click at [557, 341] on textarea "Liebes Schwarzenstein-Team, unsere Freunde, die Familie [PERSON_NAME], haben un…" at bounding box center [675, 377] width 811 height 85
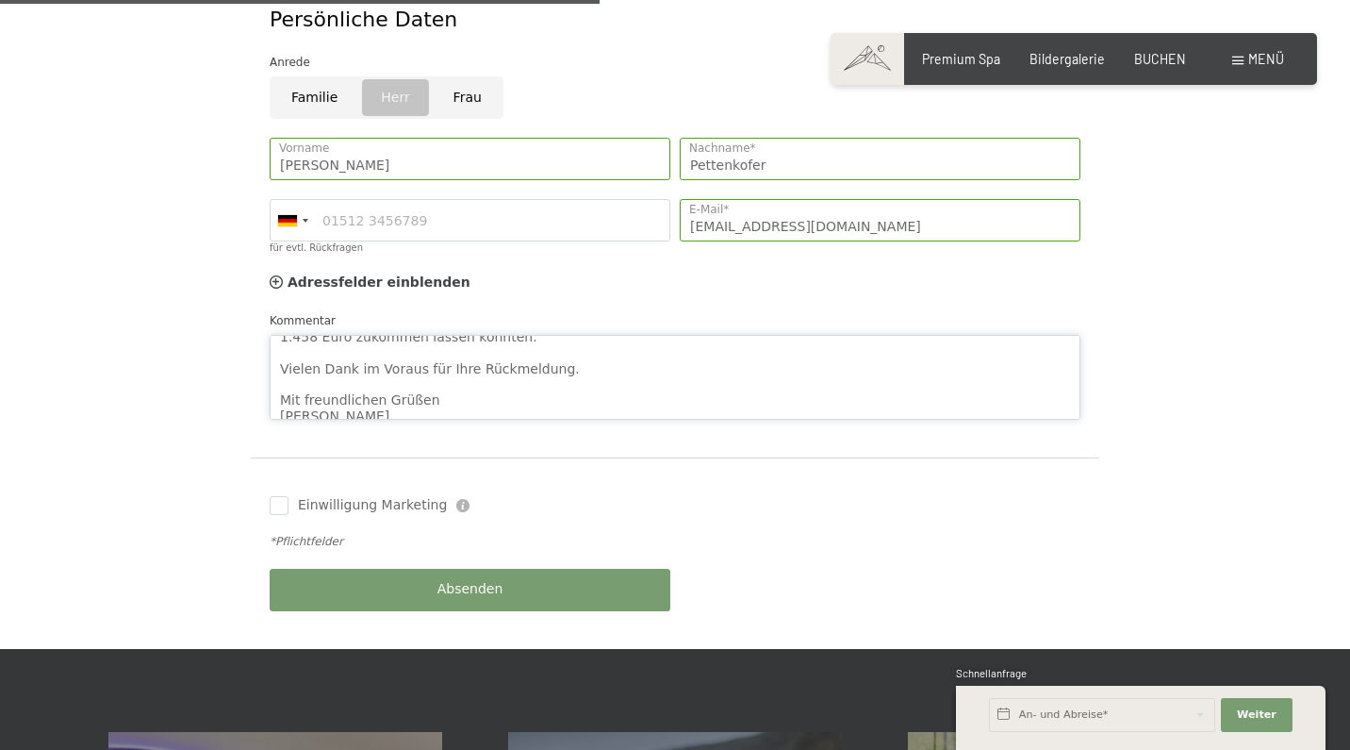
scroll to position [153, 0]
click at [453, 377] on textarea "Liebes Schwarzenstein-Team, unsere Freunde, die Familie [PERSON_NAME], haben un…" at bounding box center [675, 377] width 811 height 85
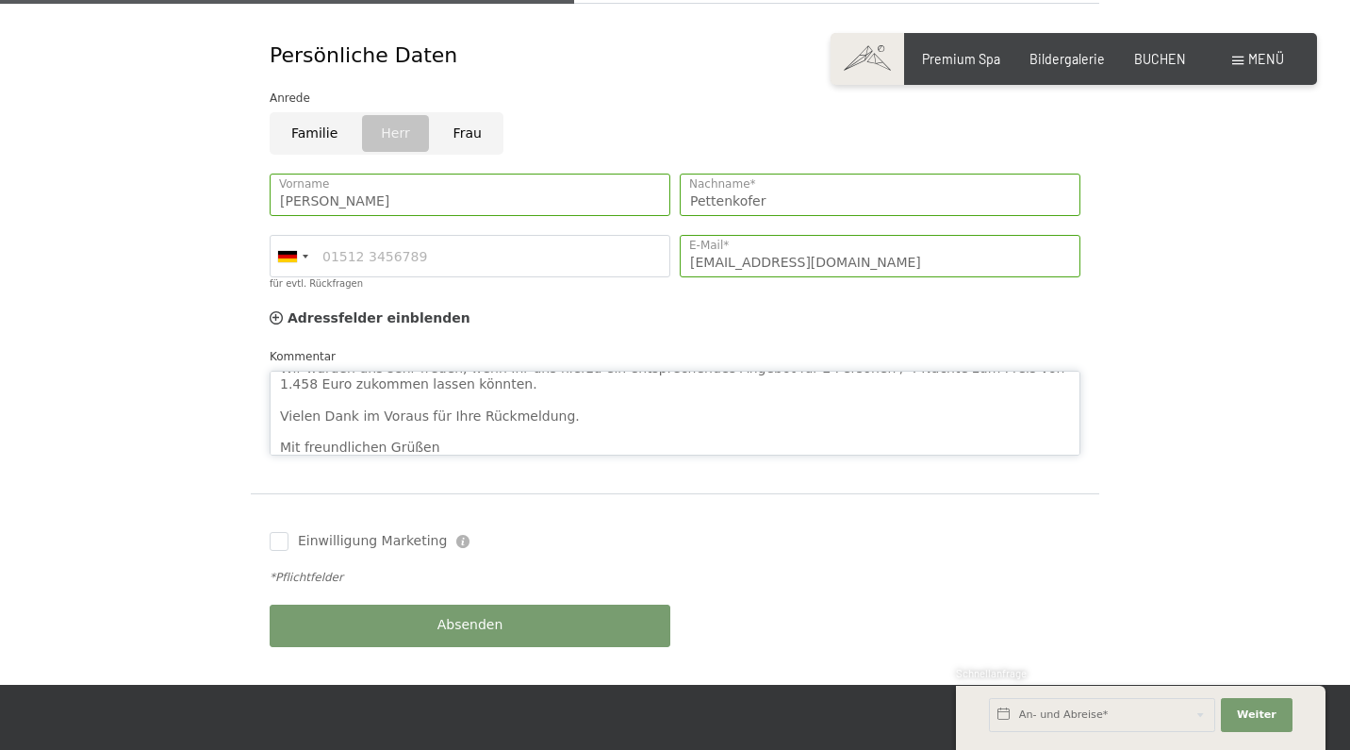
scroll to position [143, 0]
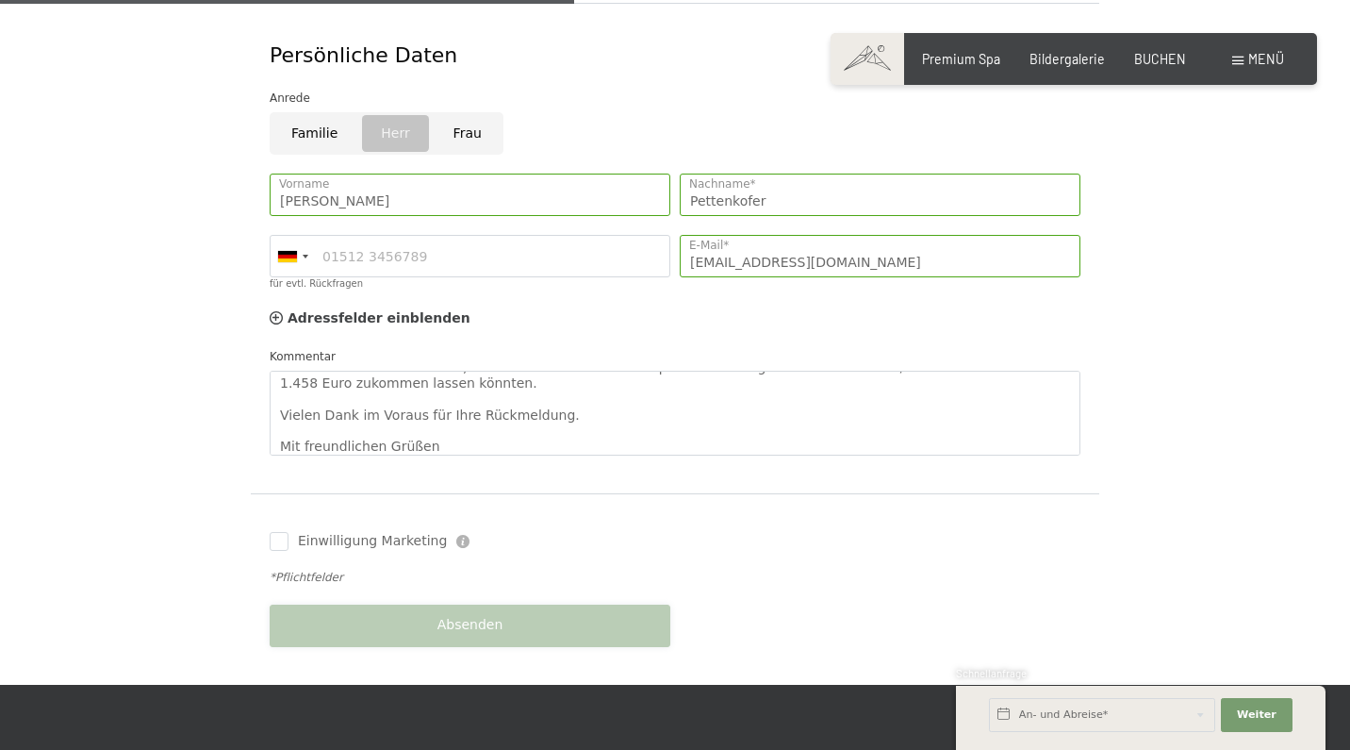
click at [411, 595] on div "Absenden" at bounding box center [470, 625] width 410 height 61
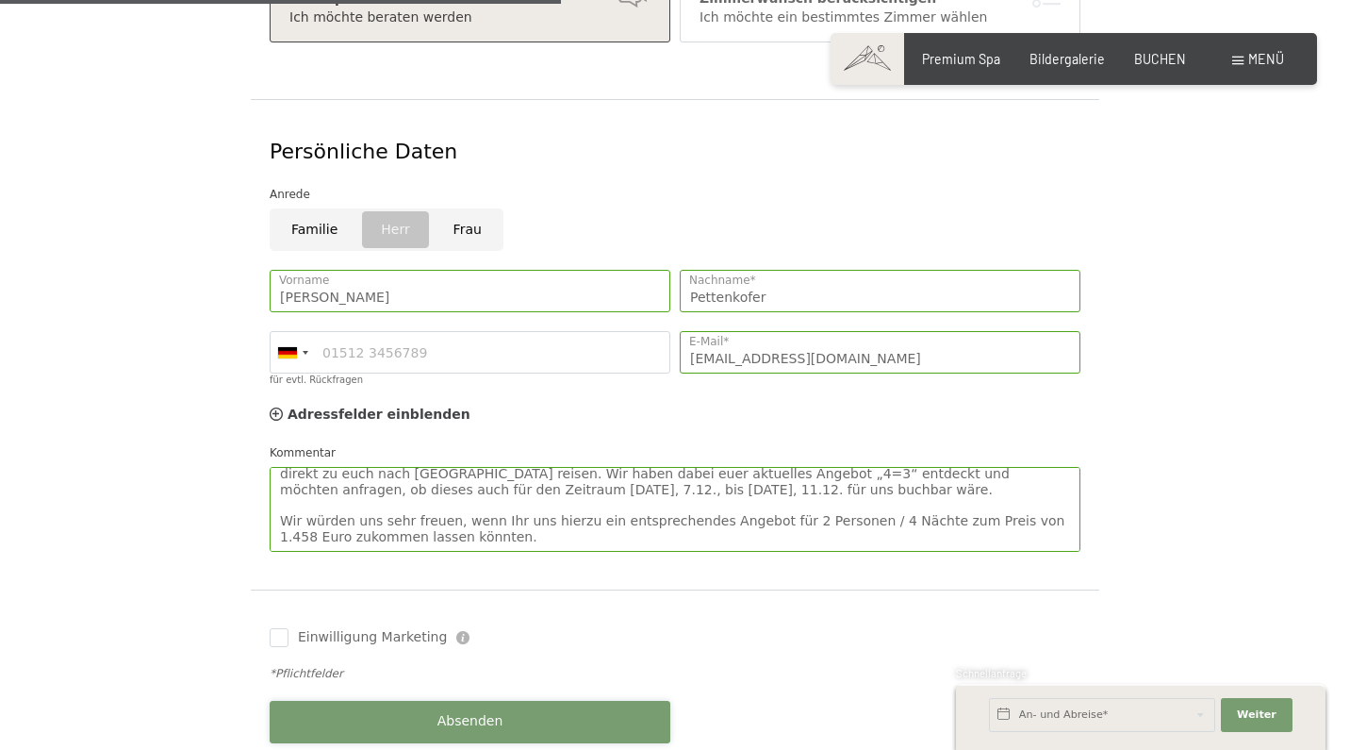
scroll to position [806, 0]
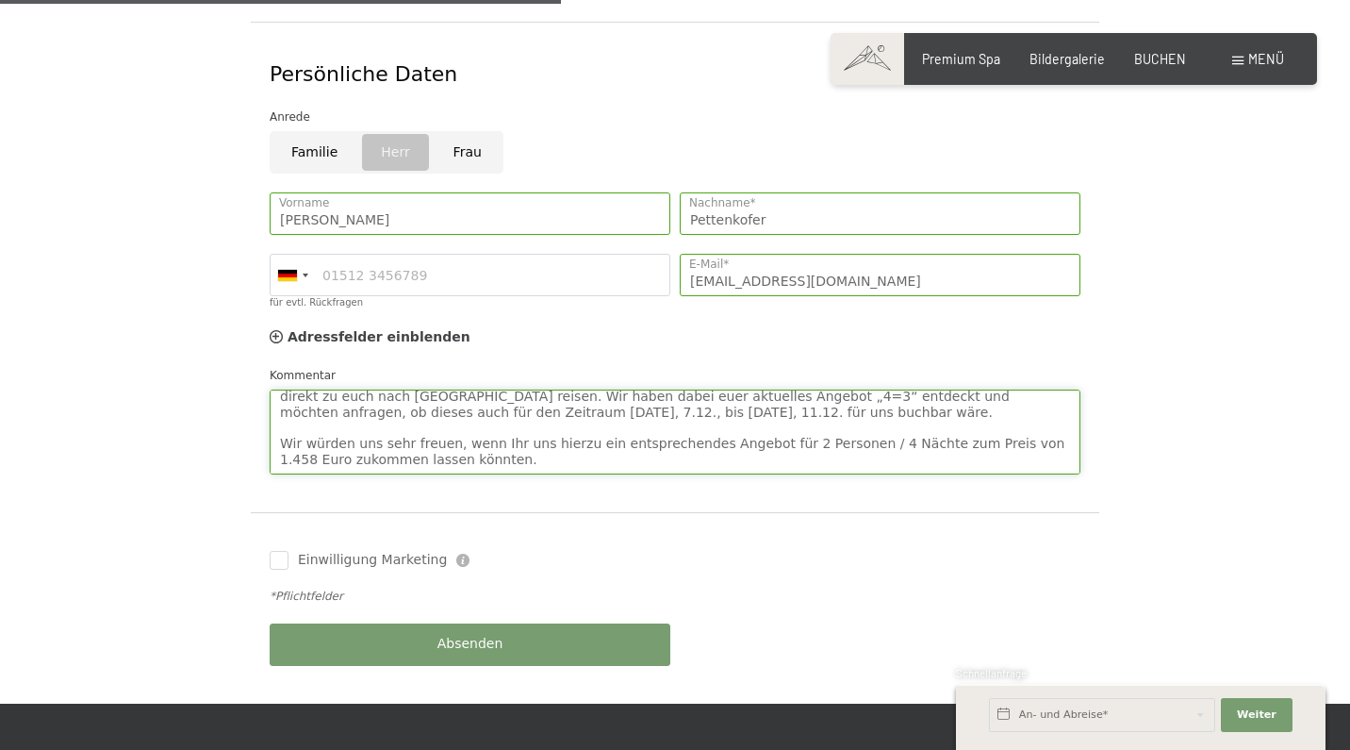
click at [412, 417] on textarea "Liebes Schwarzenstein-Team, unsere Freunde, die Familie [PERSON_NAME], haben un…" at bounding box center [675, 431] width 811 height 85
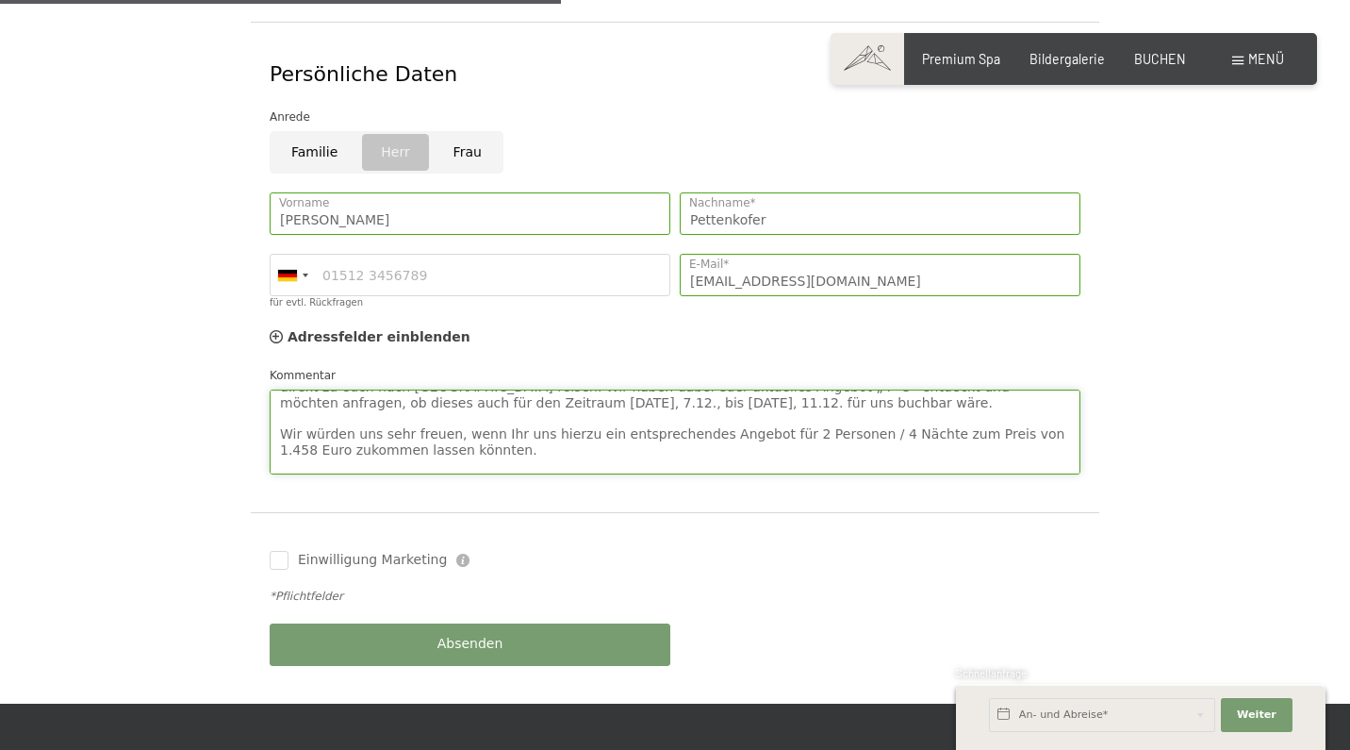
click at [500, 402] on textarea "Liebes Schwarzenstein-Team, unsere Freunde, die Familie [PERSON_NAME], haben un…" at bounding box center [675, 431] width 811 height 85
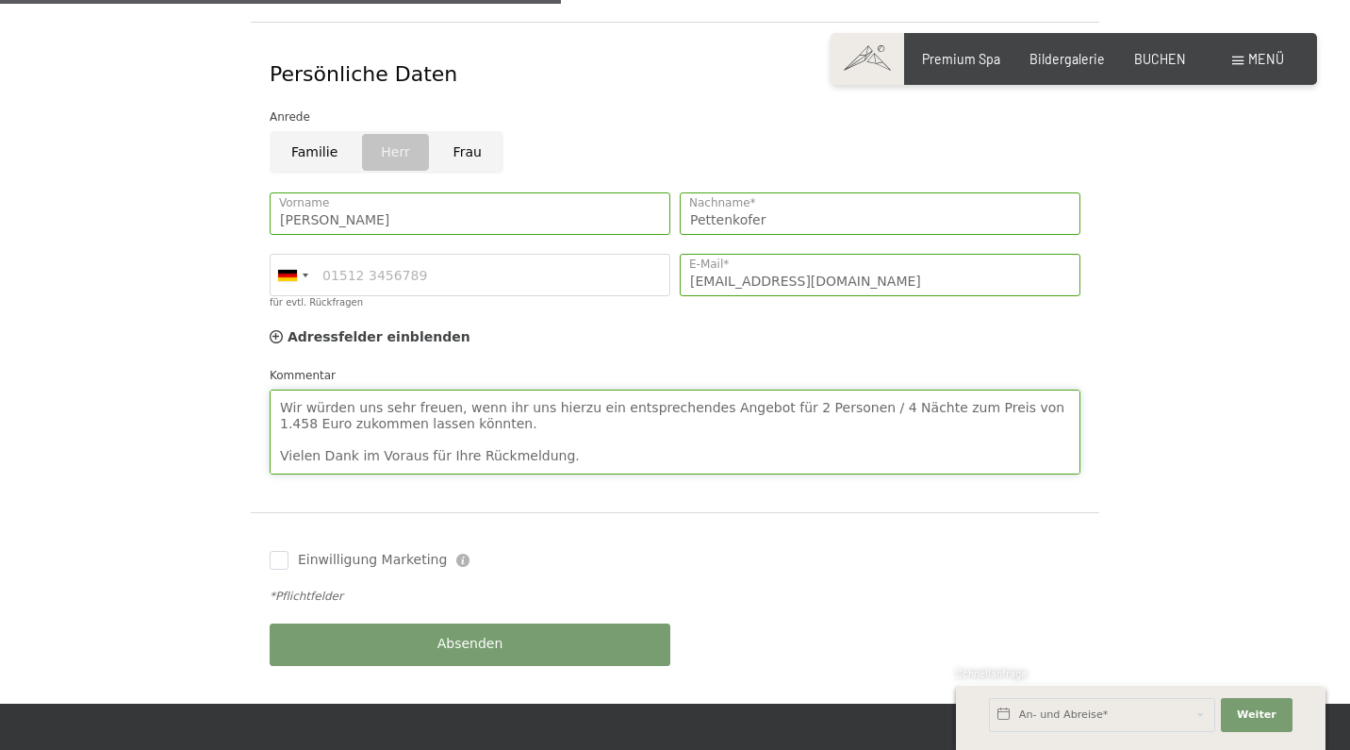
scroll to position [142, 0]
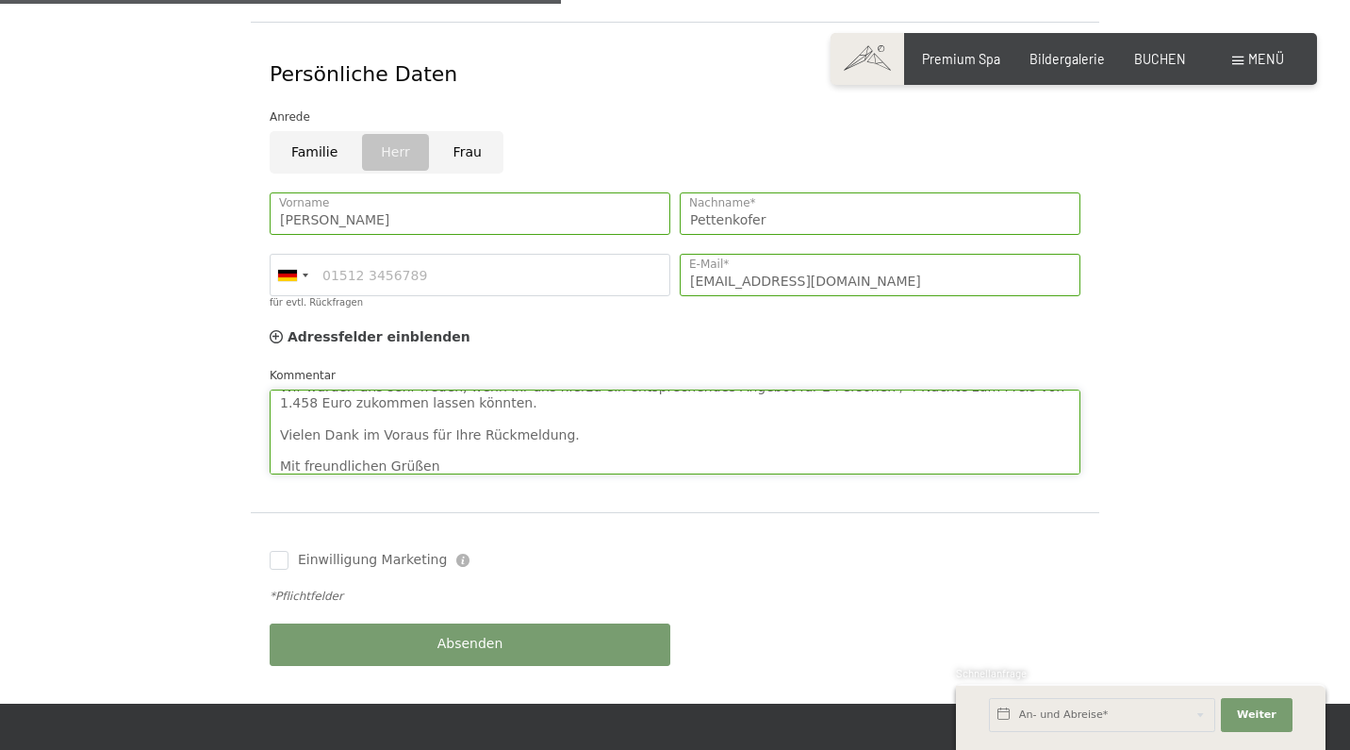
click at [462, 398] on textarea "Liebes Schwarzenstein-Team, unsere Freunde, die Familie [PERSON_NAME], haben un…" at bounding box center [675, 431] width 811 height 85
type textarea "Liebes Schwarzenstein-Team, unsere Freunde, die Familie [PERSON_NAME], haben un…"
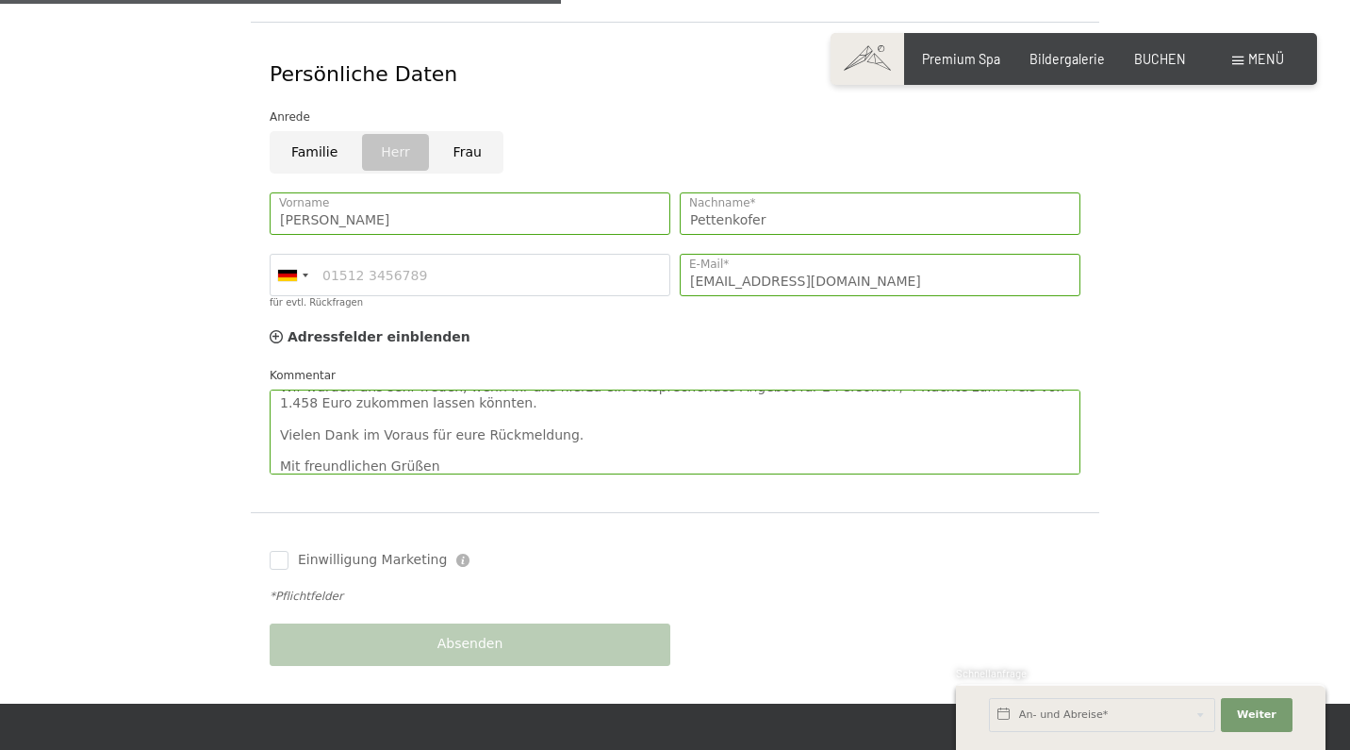
click at [478, 579] on div "*Pflichtfelder" at bounding box center [675, 596] width 820 height 35
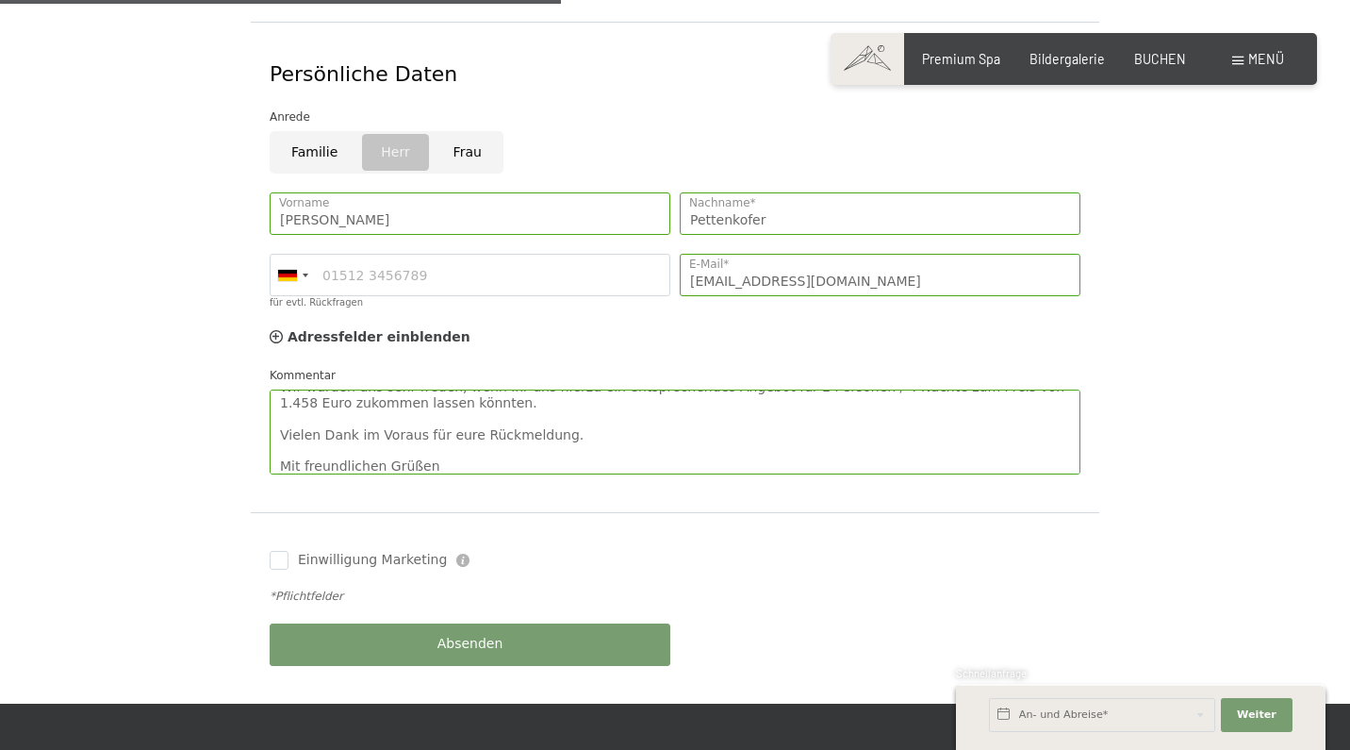
click at [353, 550] on div "Einwilligung Marketing Der Unterfertigte, der die Aufklärung laut Link gelesen …" at bounding box center [470, 560] width 410 height 38
click at [369, 551] on span "Einwilligung Marketing" at bounding box center [372, 560] width 149 height 19
click at [289, 551] on input "Einwilligung Marketing" at bounding box center [279, 560] width 19 height 19
click at [273, 551] on input "Einwilligung Marketing" at bounding box center [279, 560] width 19 height 19
click at [277, 551] on input "Einwilligung Marketing" at bounding box center [279, 560] width 19 height 19
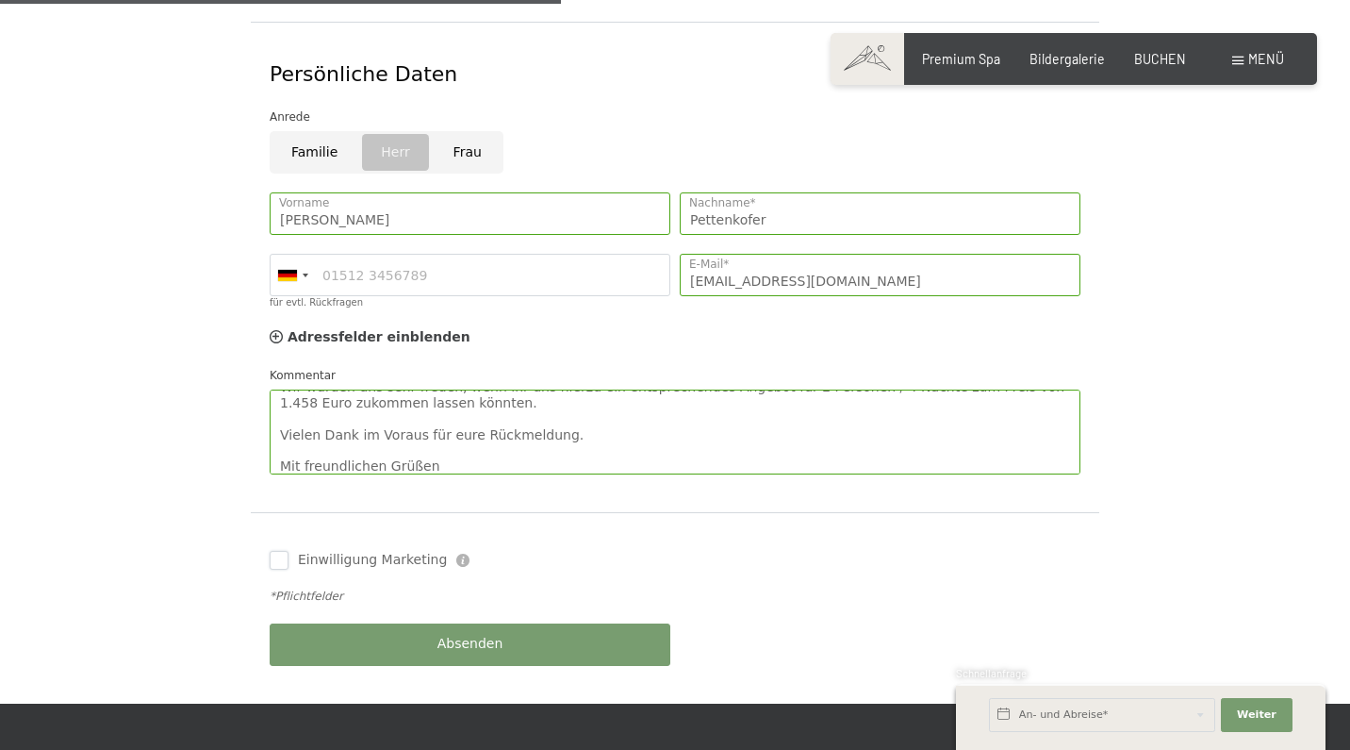
checkbox input "false"
click at [475, 254] on input "für evtl. Rückfragen" at bounding box center [470, 275] width 401 height 42
type input "01728995767"
click at [574, 389] on textarea "Liebes Schwarzenstein-Team, unsere Freunde, die Familie [PERSON_NAME], haben un…" at bounding box center [675, 431] width 811 height 85
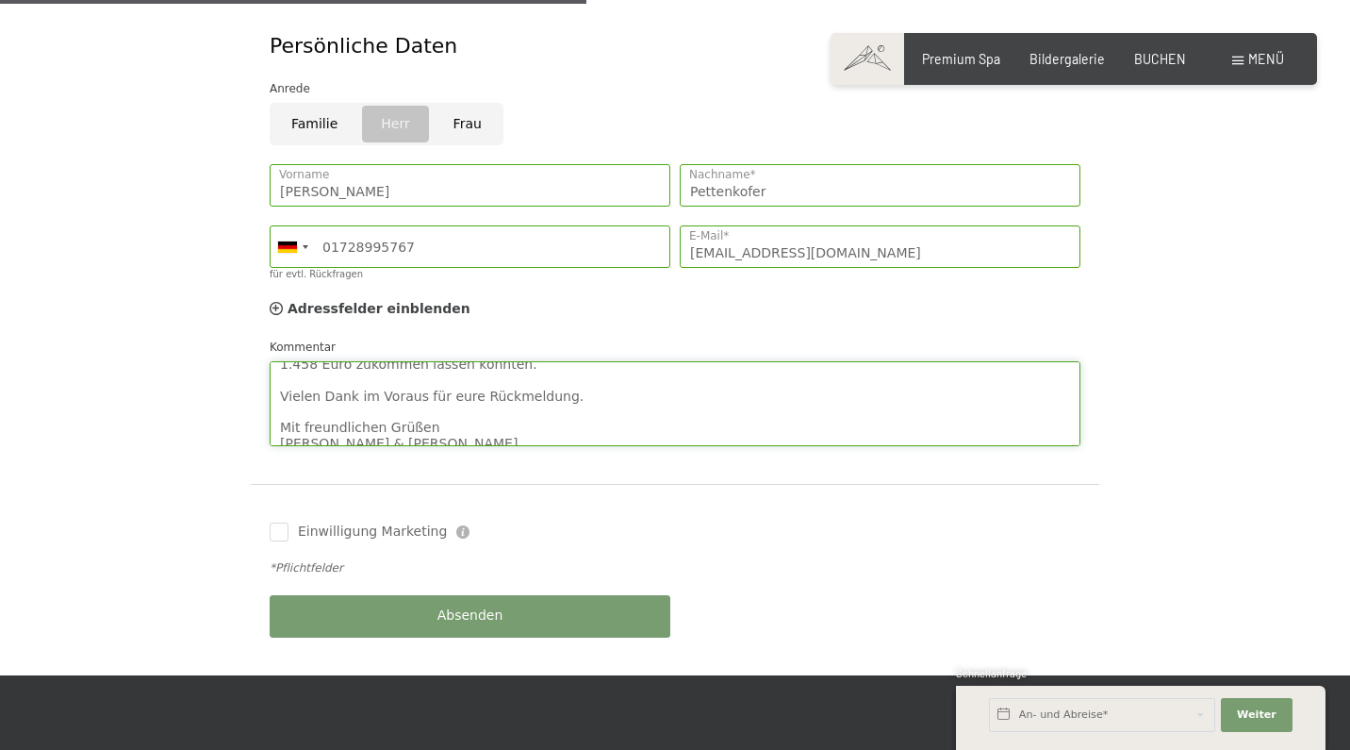
scroll to position [853, 0]
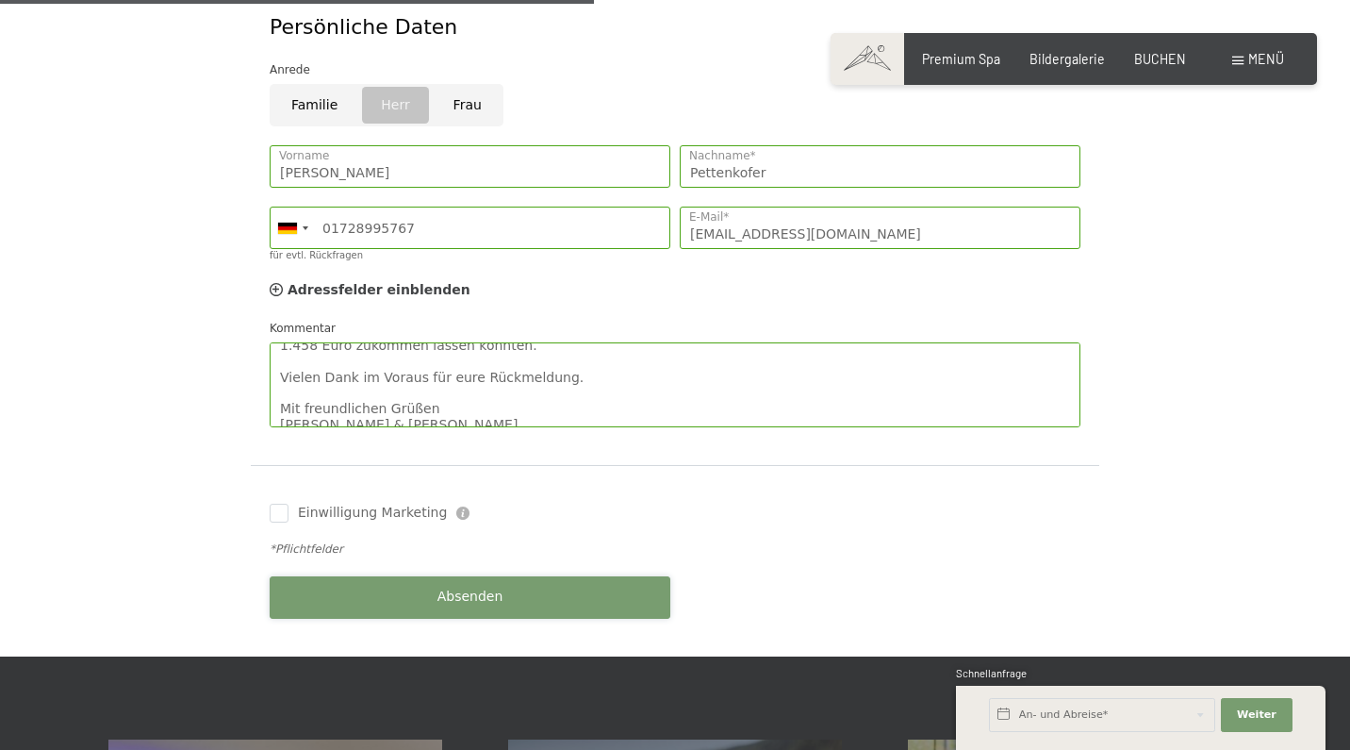
click at [499, 587] on span "Absenden" at bounding box center [470, 596] width 66 height 19
